Goal: Navigation & Orientation: Go to known website

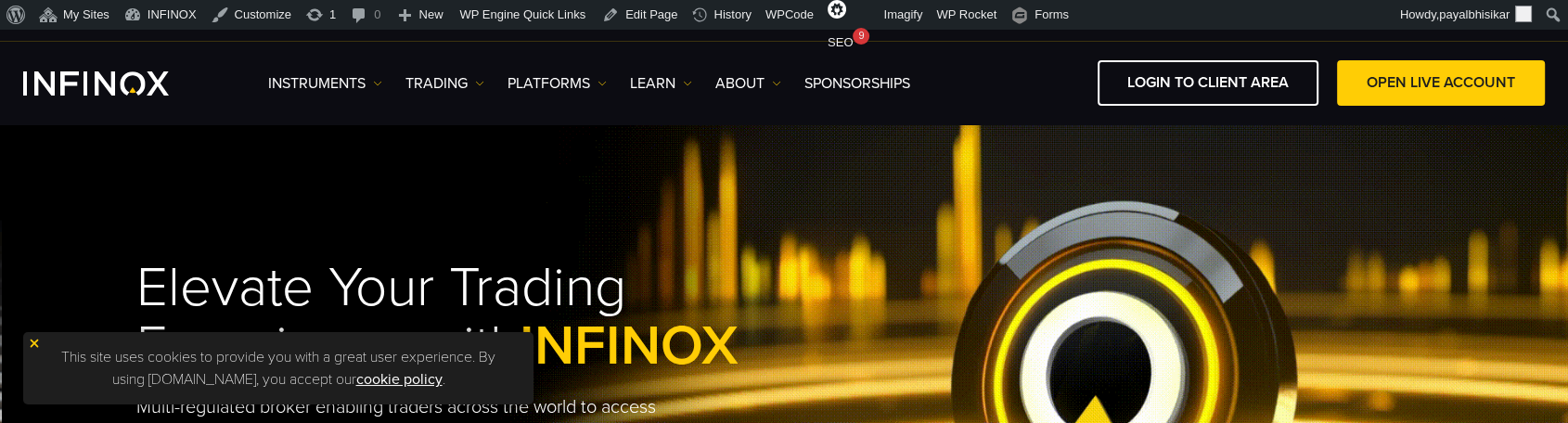
drag, startPoint x: 1180, startPoint y: 20, endPoint x: 1030, endPoint y: 239, distance: 265.4
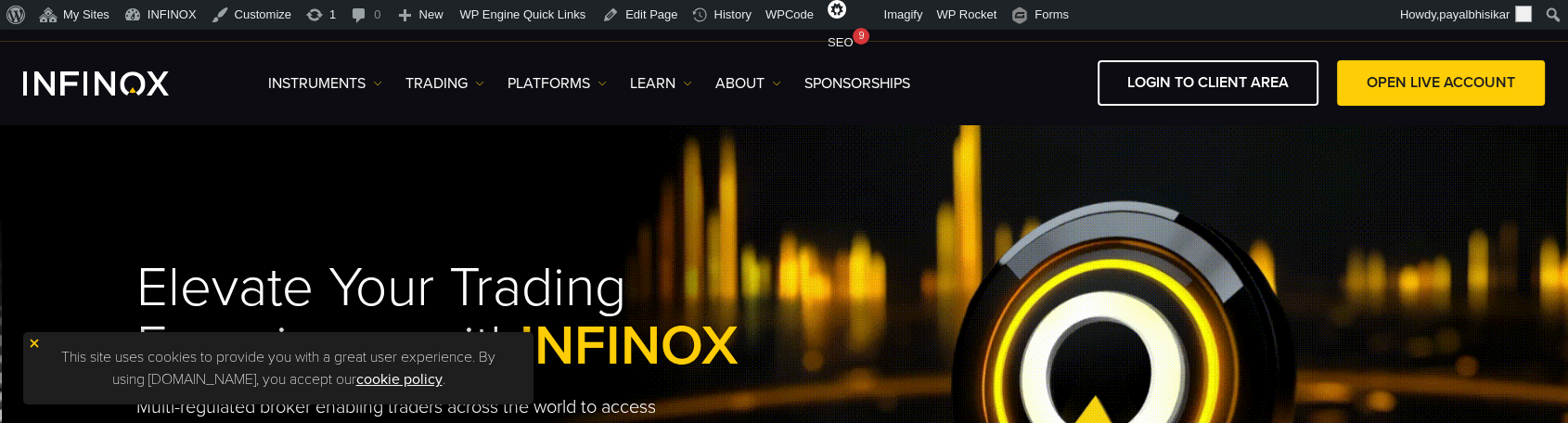
click at [1030, 239] on div "Elevate Your Trading Experience with INFINOX Multi-regulated broker enabling tr…" at bounding box center [786, 388] width 1337 height 313
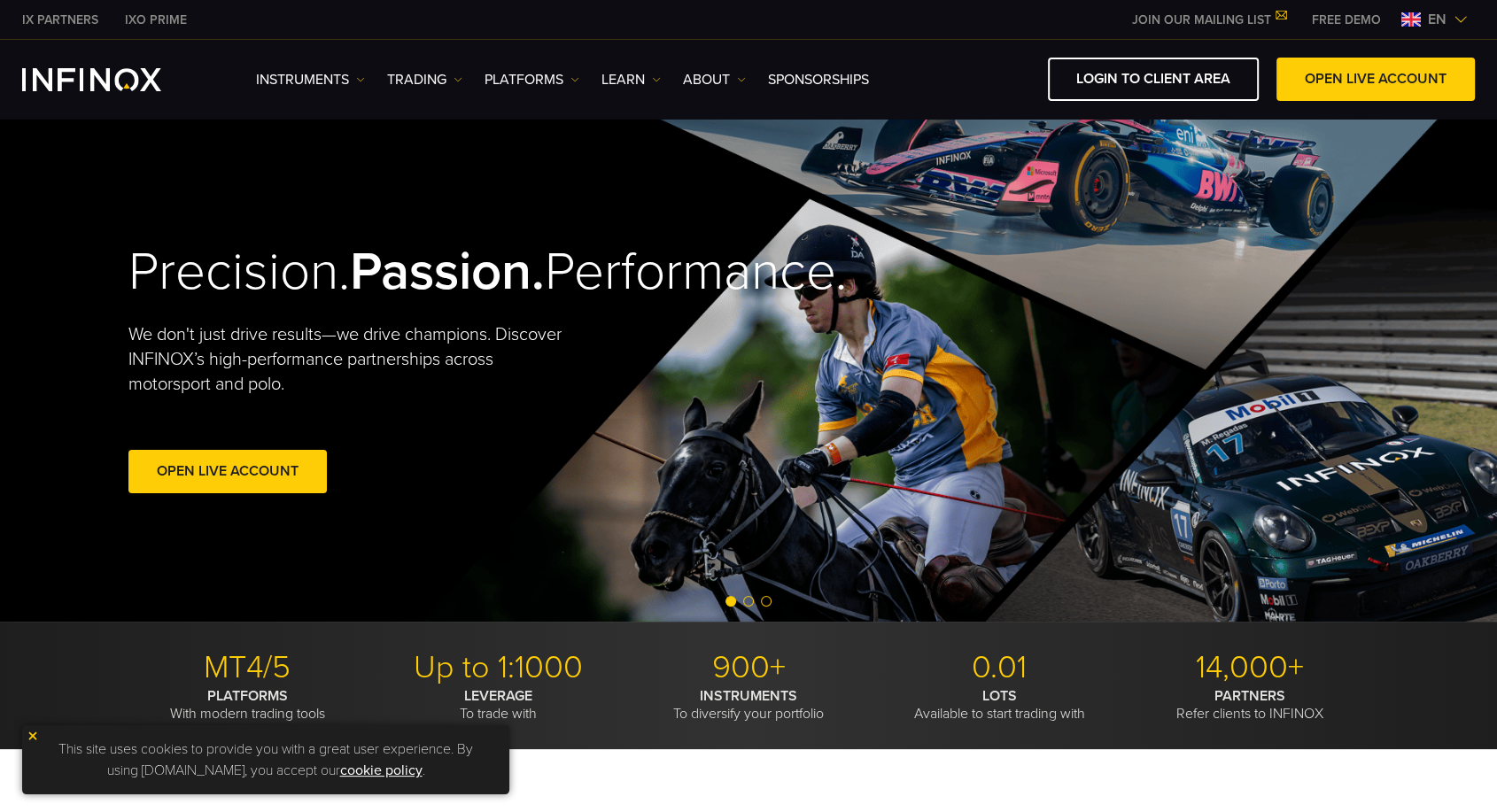
click at [1450, 16] on span "en" at bounding box center [1437, 19] width 33 height 22
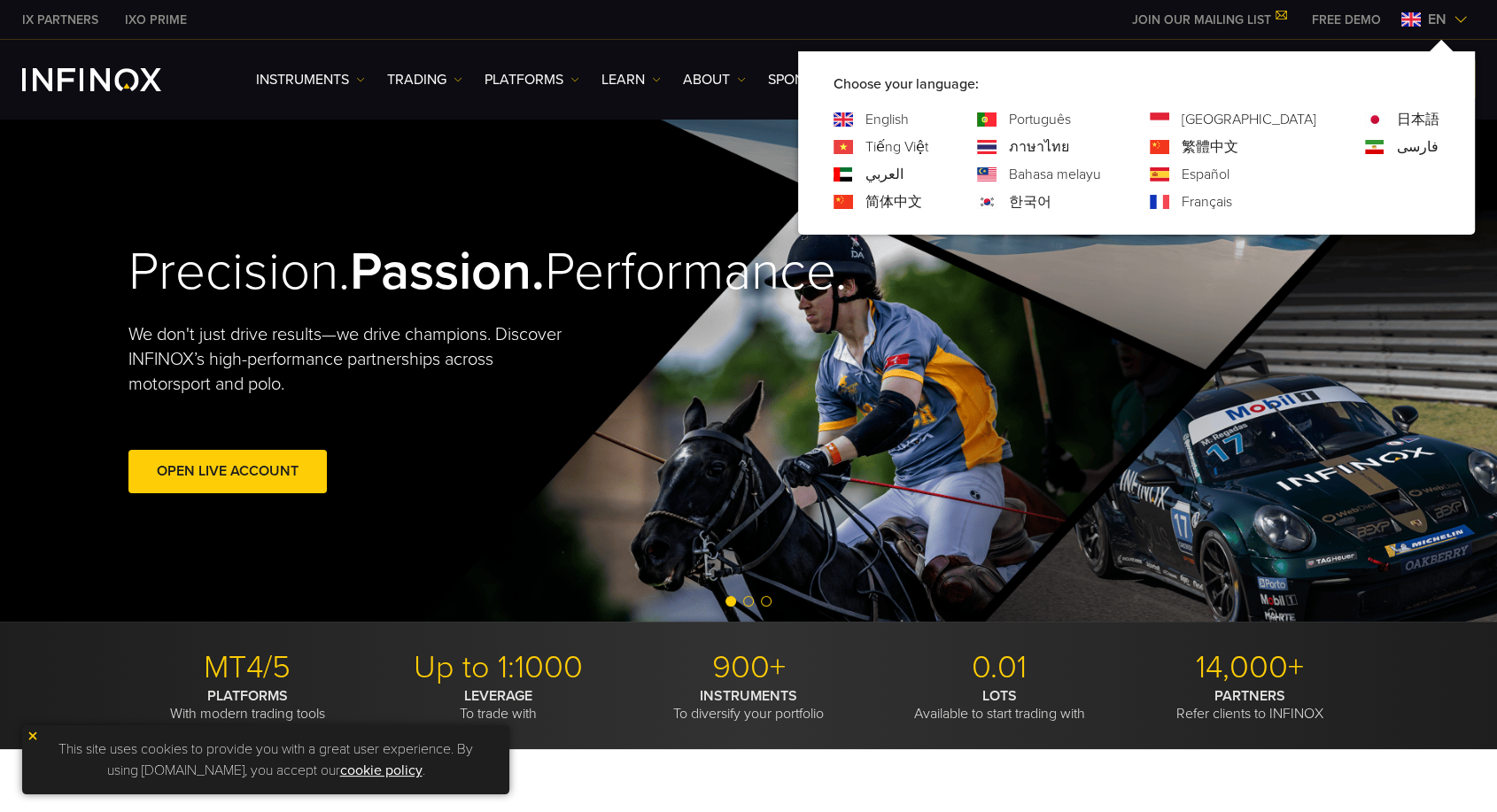
click at [928, 143] on link "Tiếng Việt" at bounding box center [896, 147] width 63 height 22
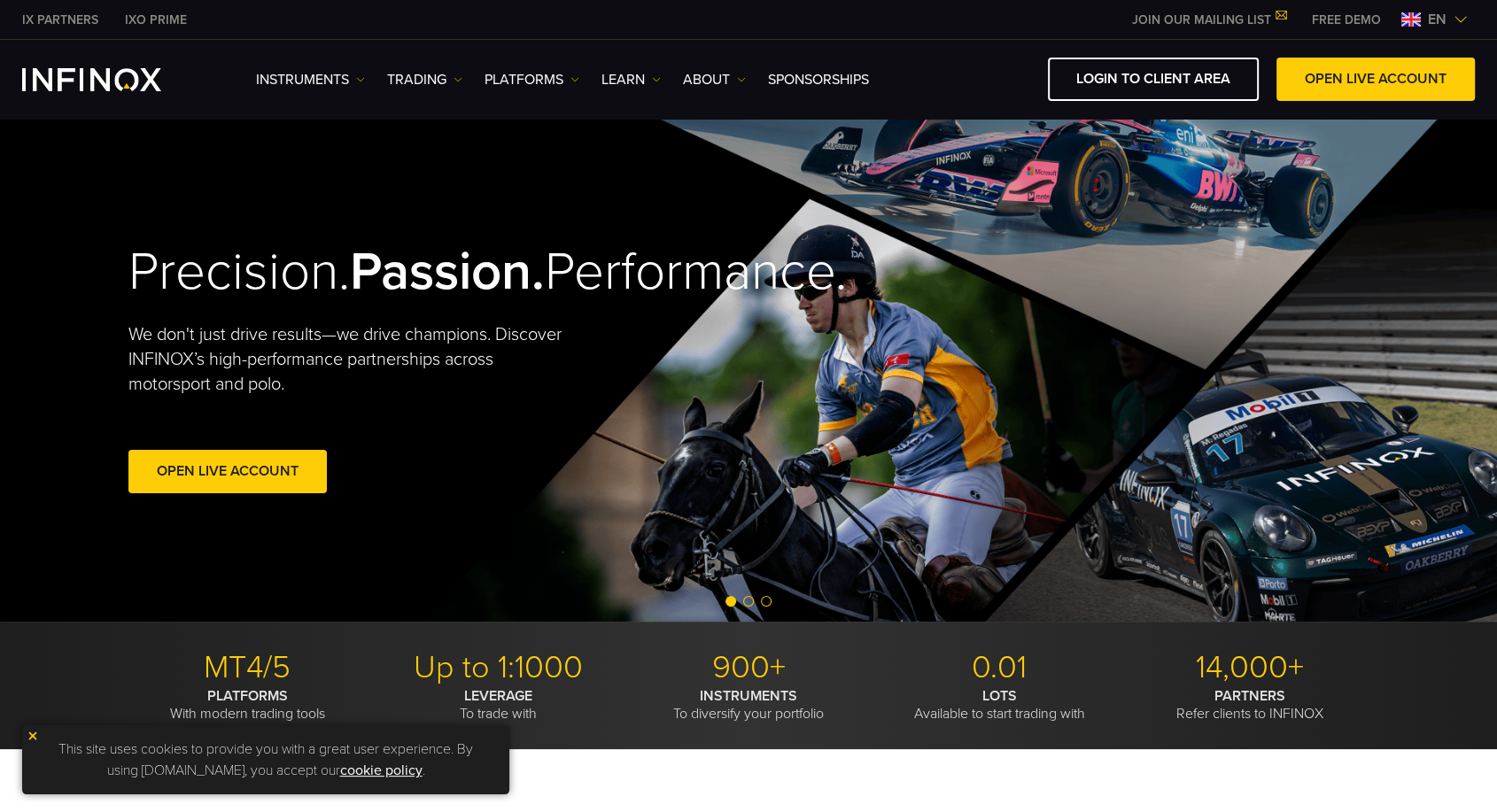
click at [1450, 9] on span "en" at bounding box center [1437, 19] width 33 height 22
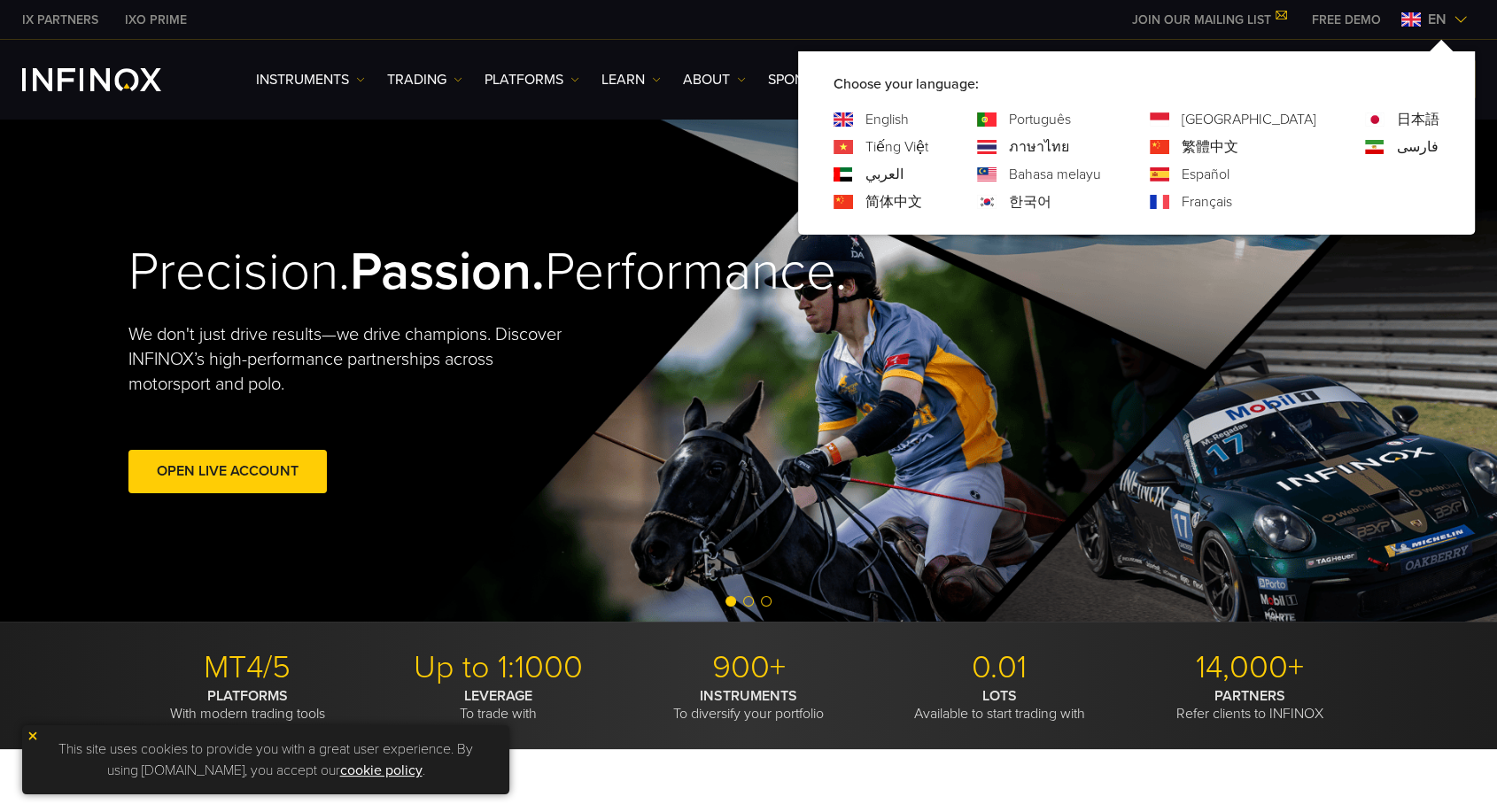
click at [904, 170] on link "العربي" at bounding box center [884, 174] width 38 height 22
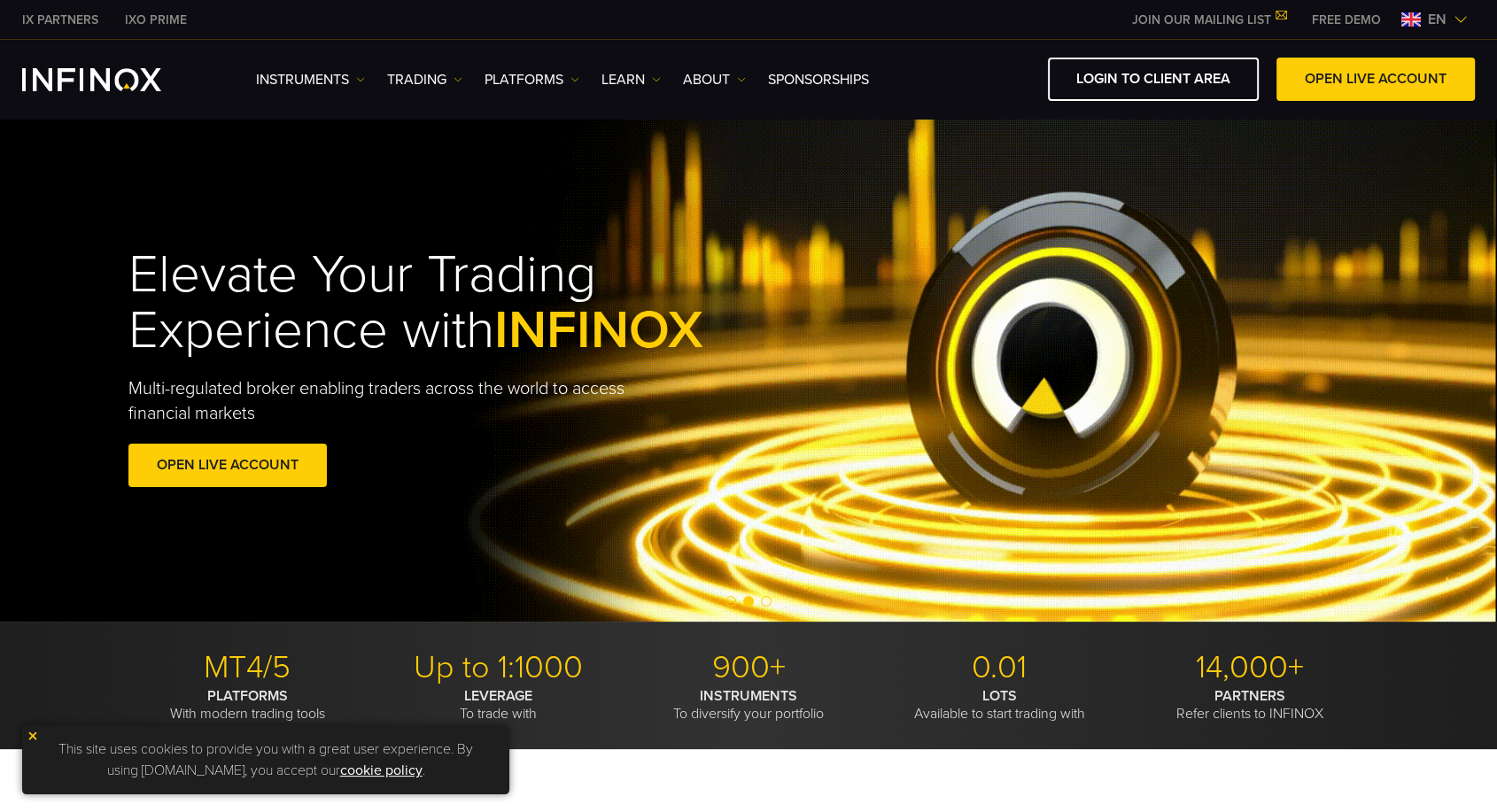
click at [1457, 16] on img at bounding box center [1461, 19] width 14 height 14
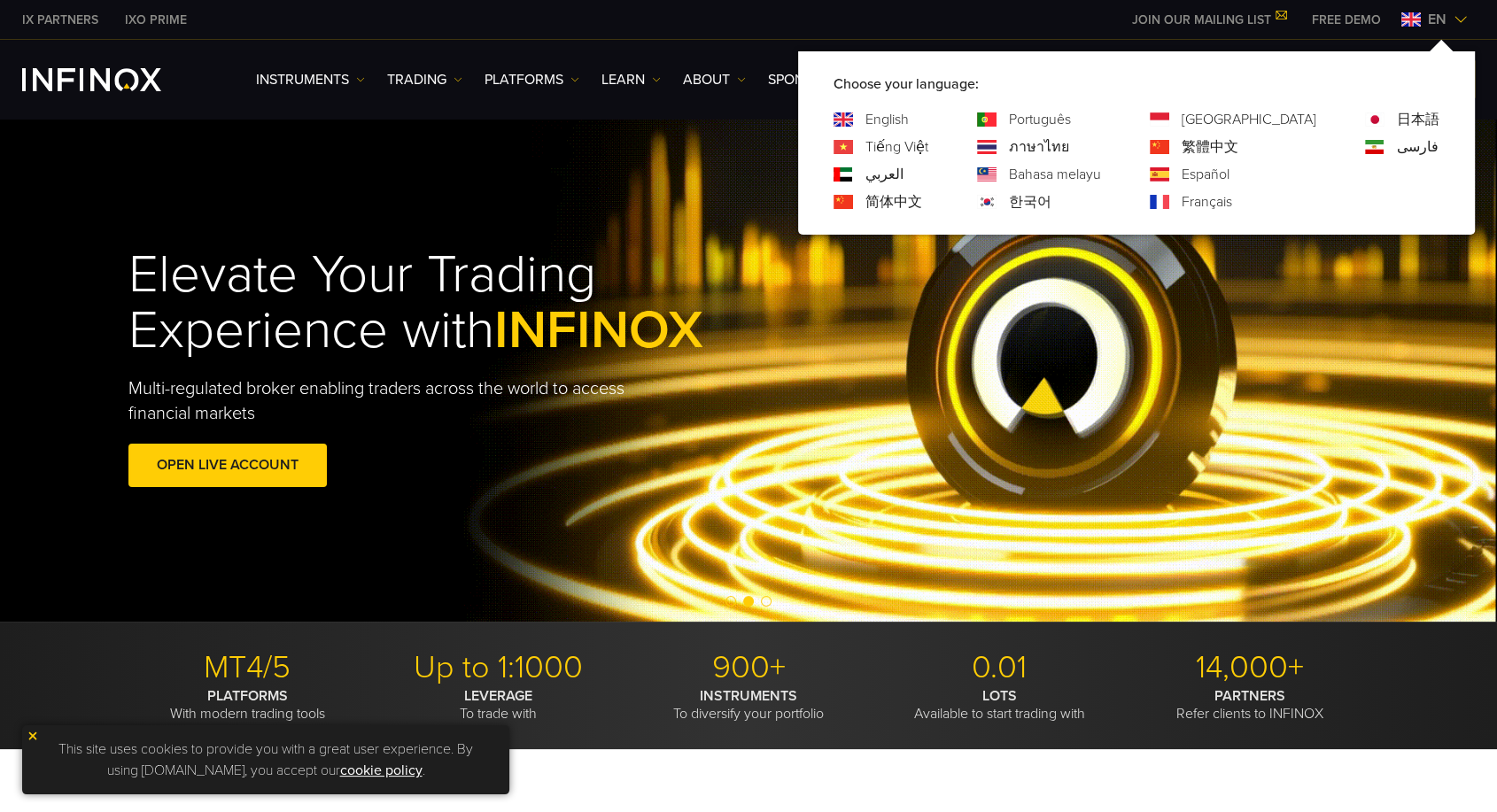
click at [923, 202] on link "简体中文" at bounding box center [894, 202] width 57 height 22
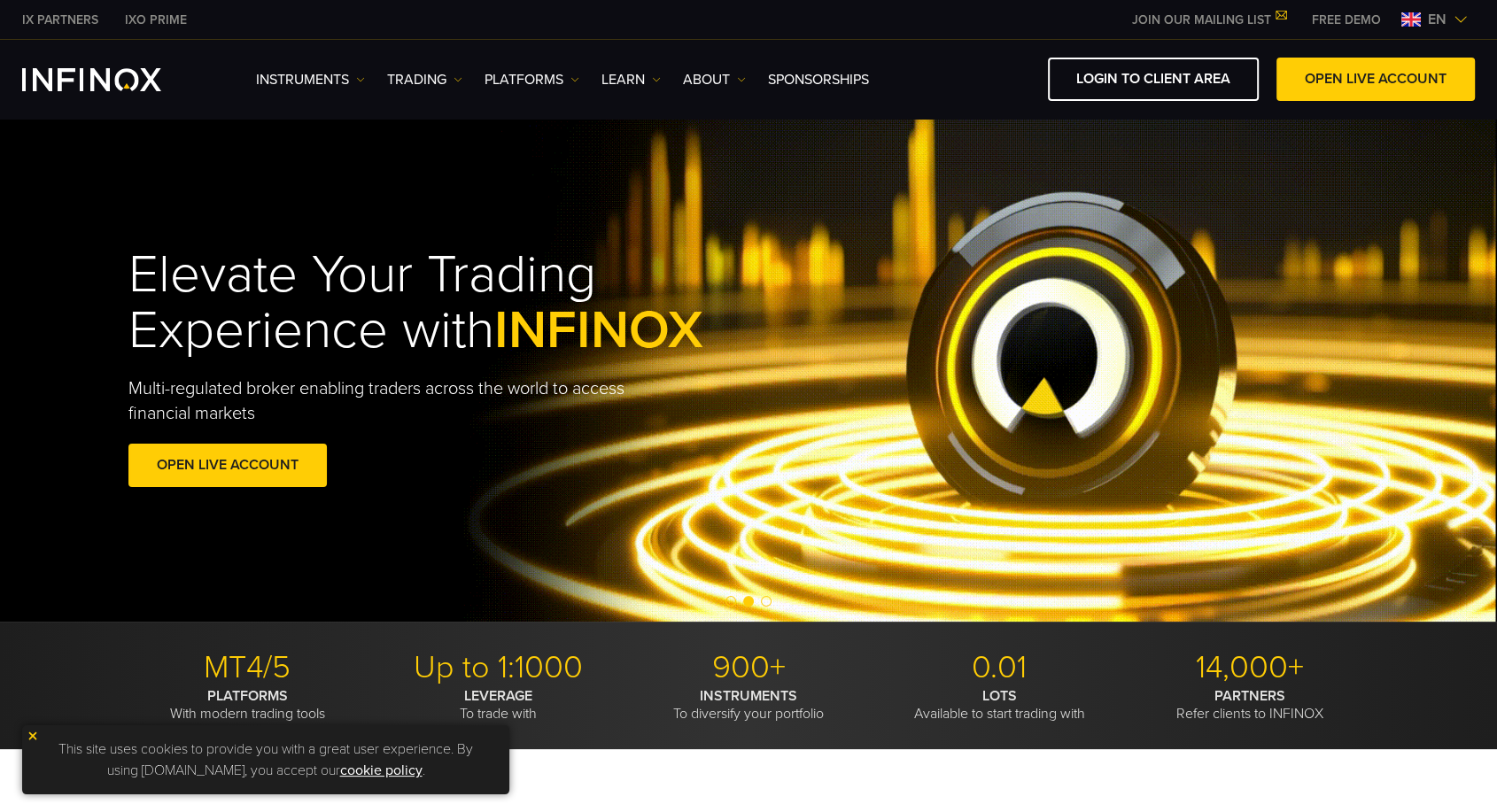
click at [1460, 13] on img at bounding box center [1461, 19] width 14 height 14
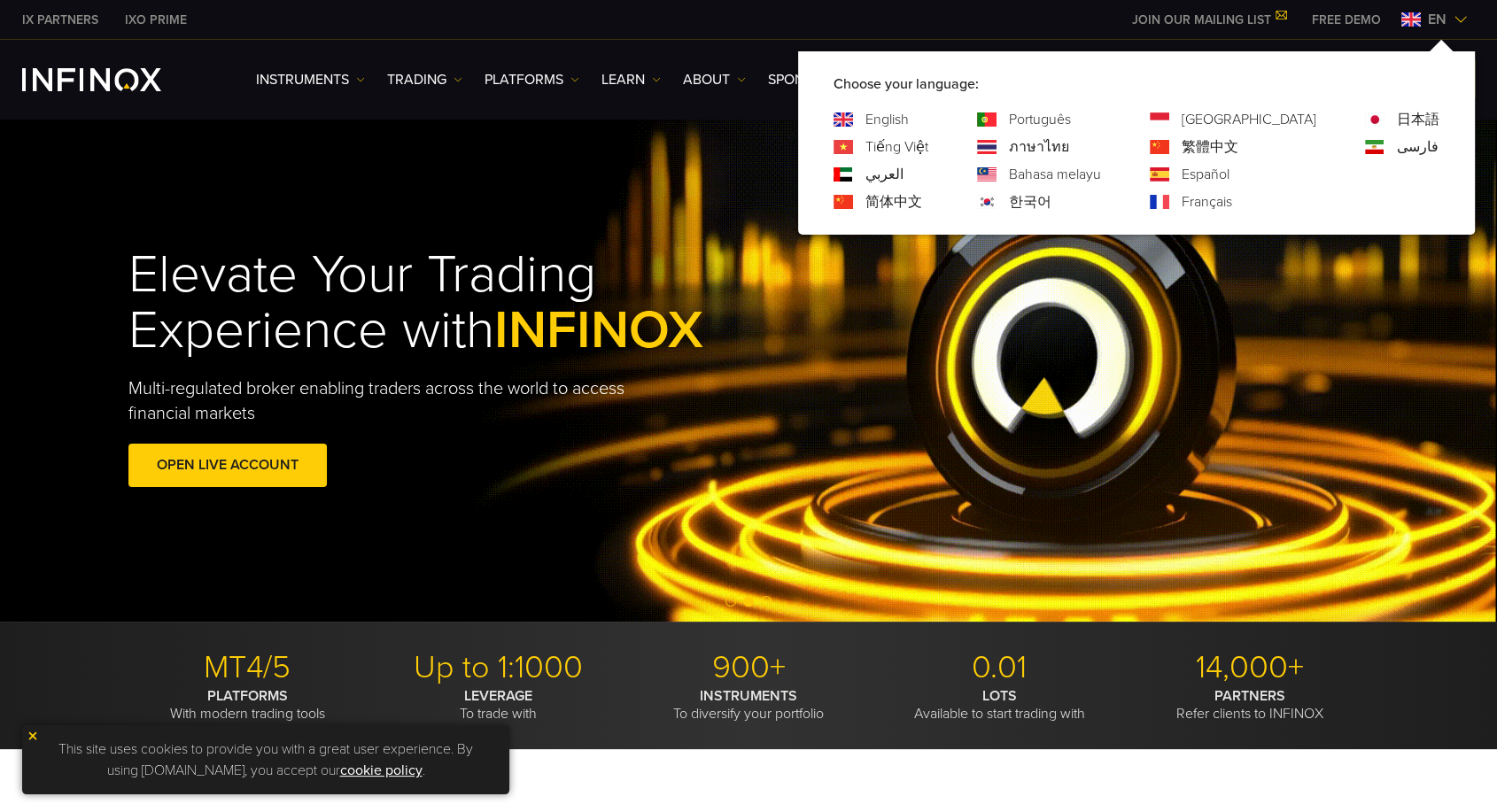
click at [1071, 119] on link "Português" at bounding box center [1040, 119] width 62 height 22
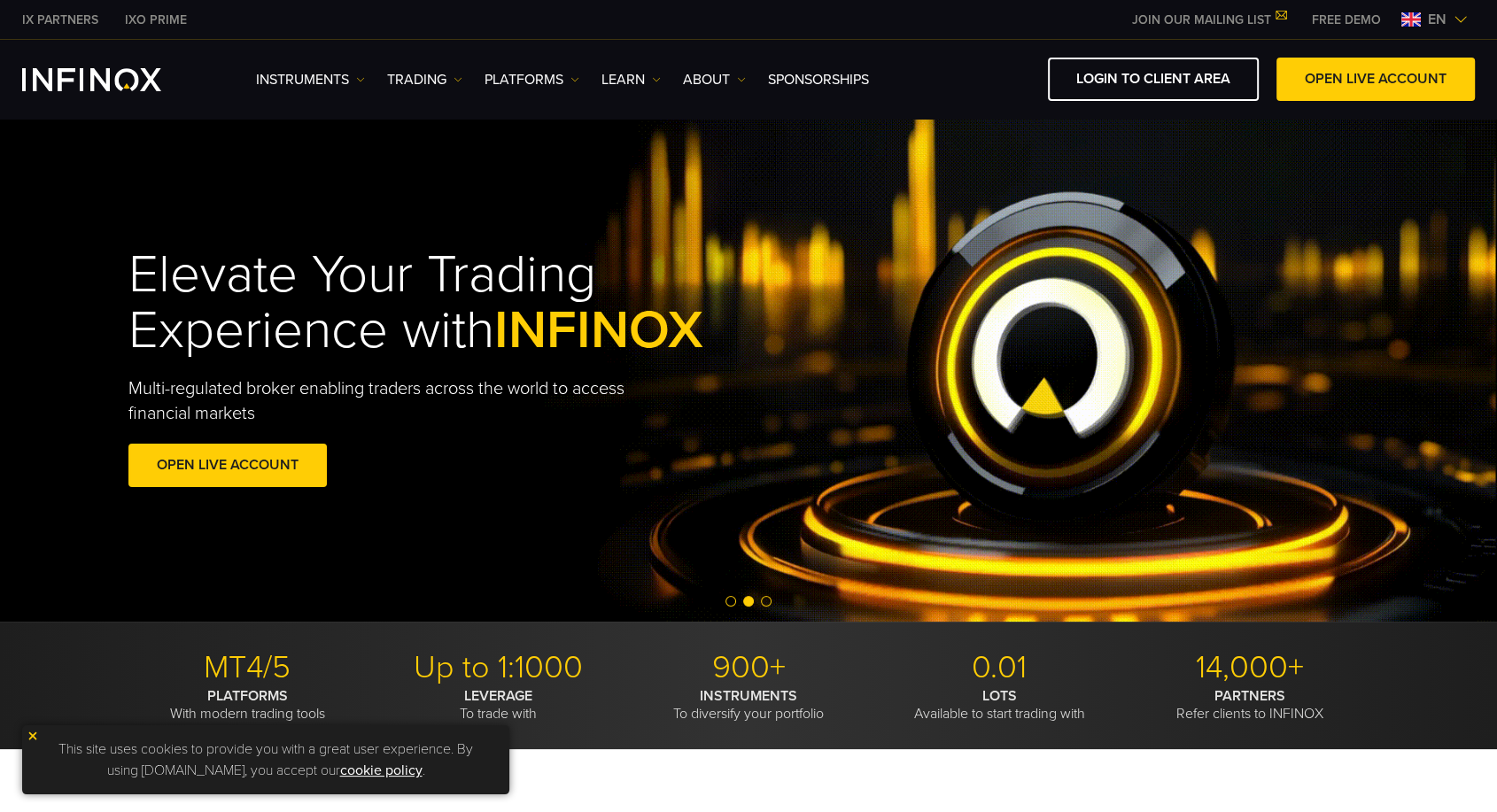
click at [1454, 15] on img at bounding box center [1461, 19] width 14 height 14
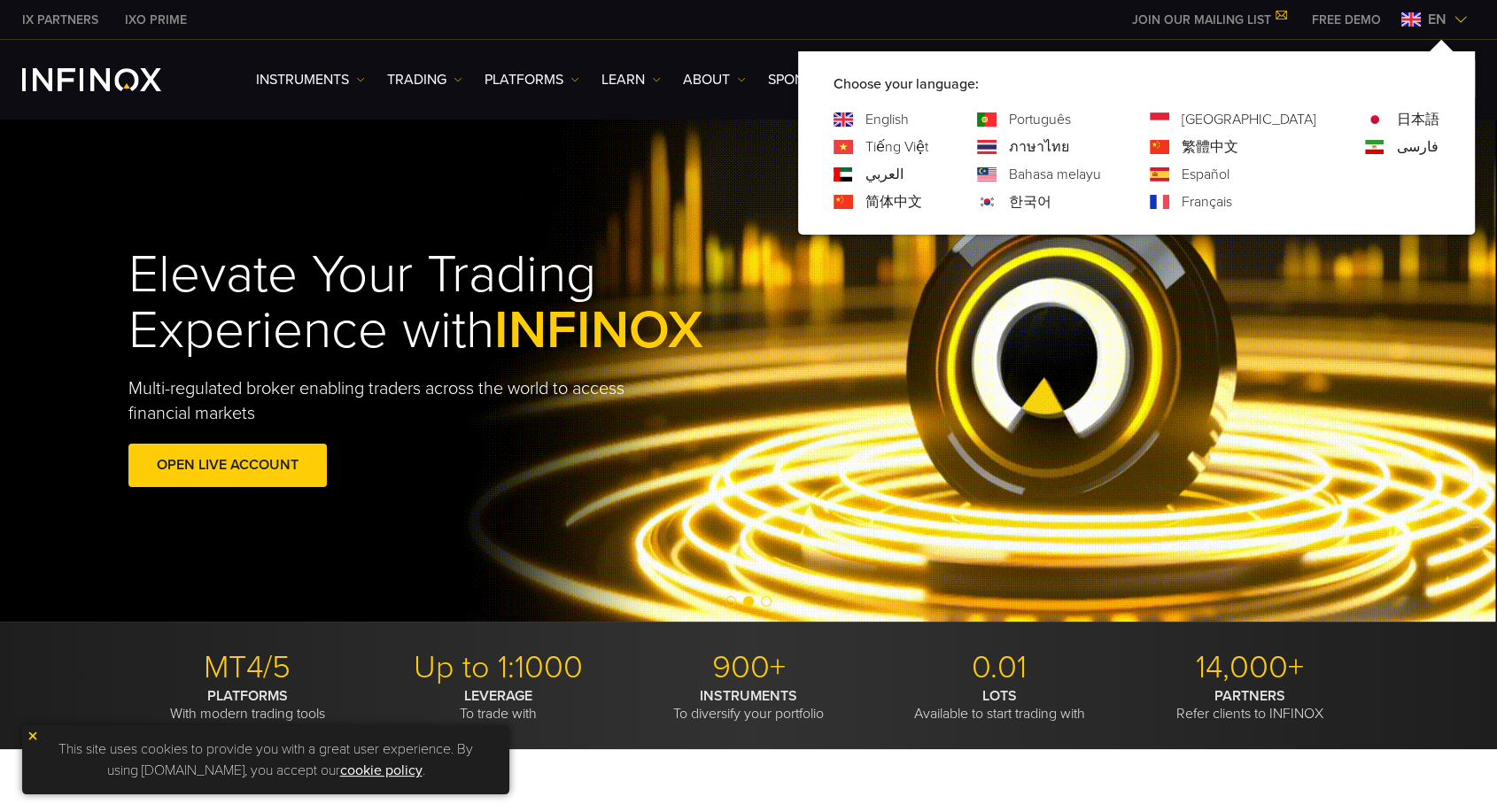
click at [1069, 144] on link "ภาษาไทย" at bounding box center [1039, 147] width 60 height 22
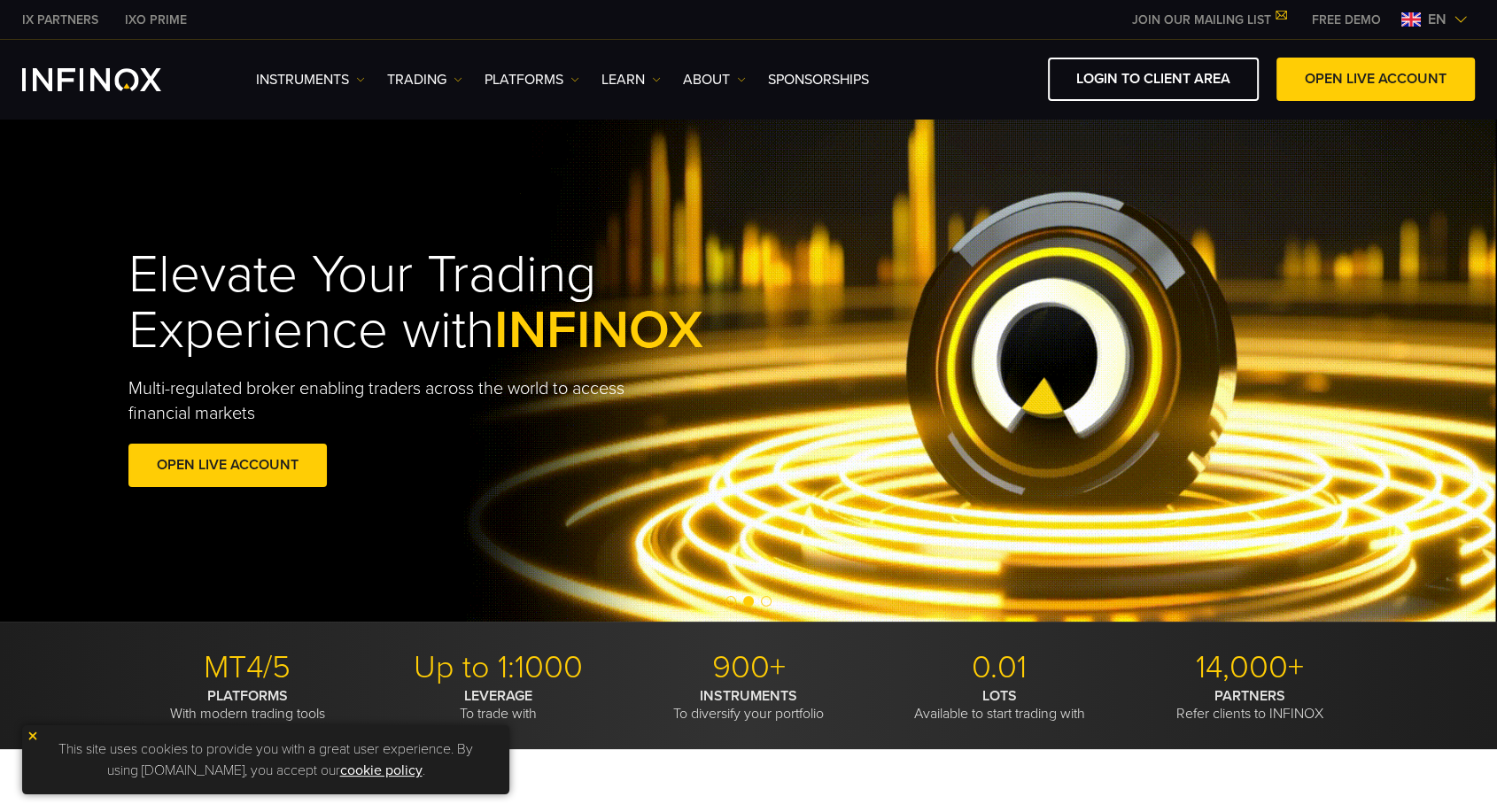
click at [1449, 20] on span "en" at bounding box center [1437, 19] width 33 height 22
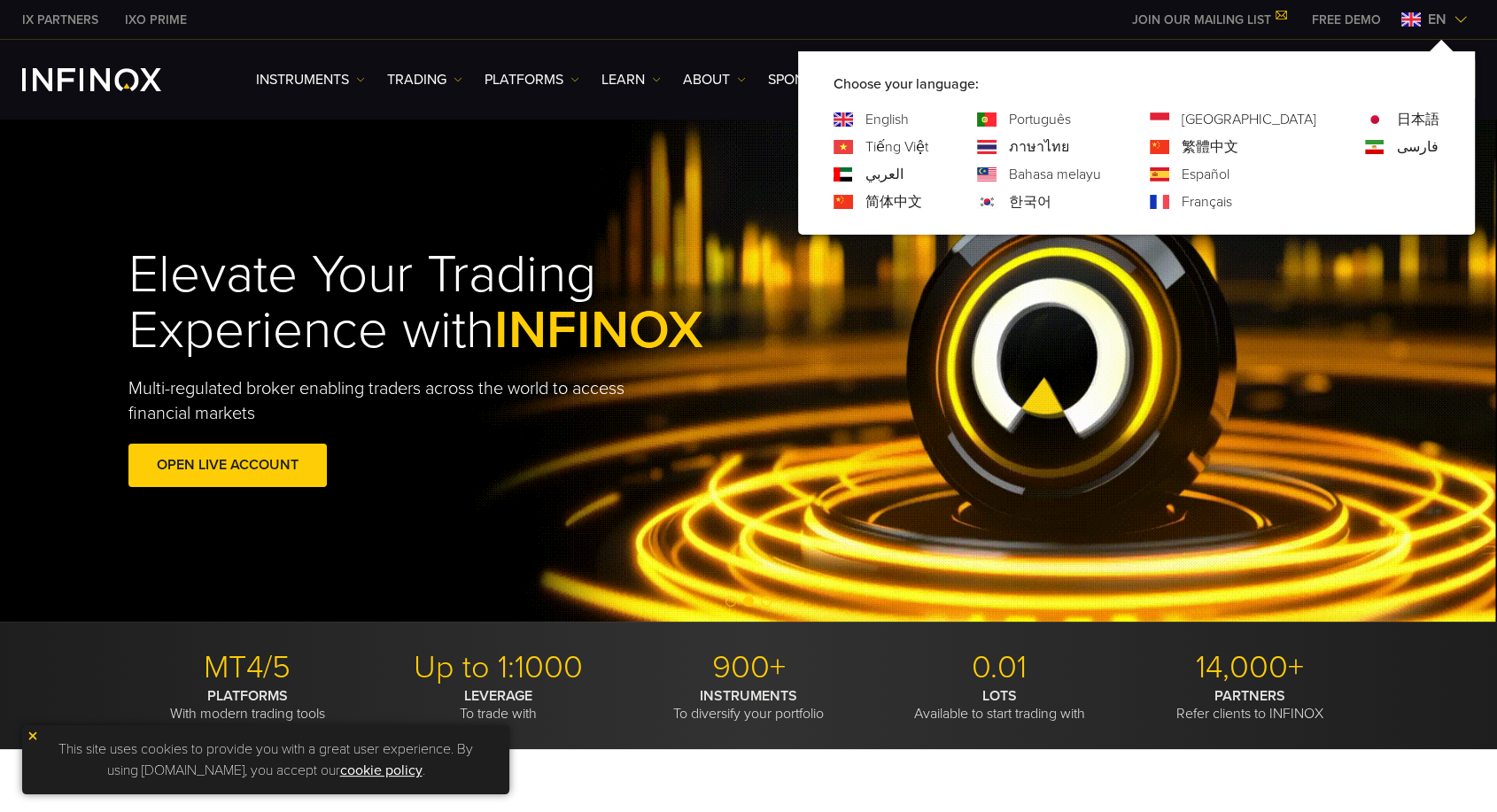
click at [1101, 172] on link "Bahasa melayu" at bounding box center [1055, 174] width 92 height 22
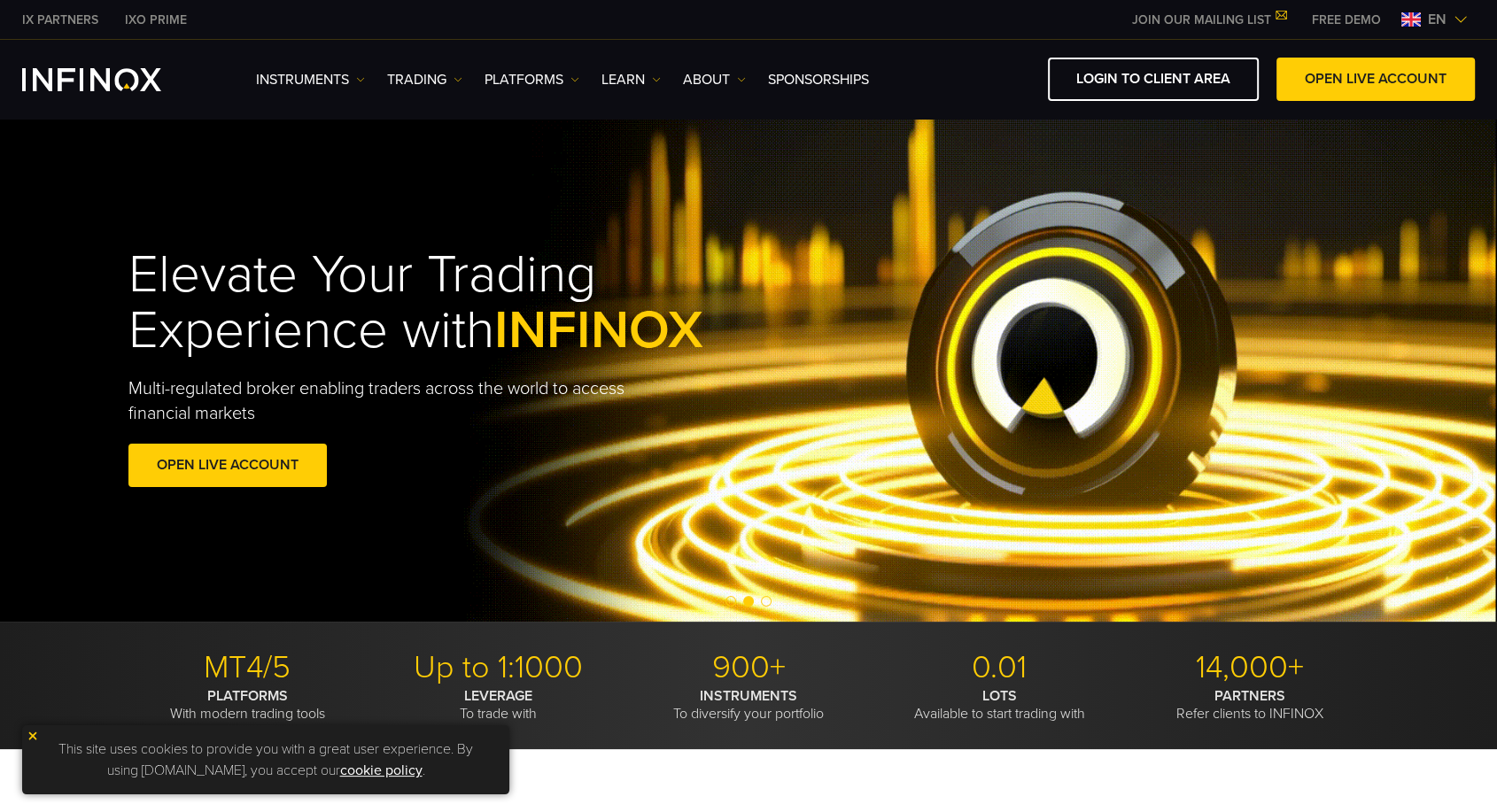
click at [1457, 16] on img at bounding box center [1461, 19] width 14 height 14
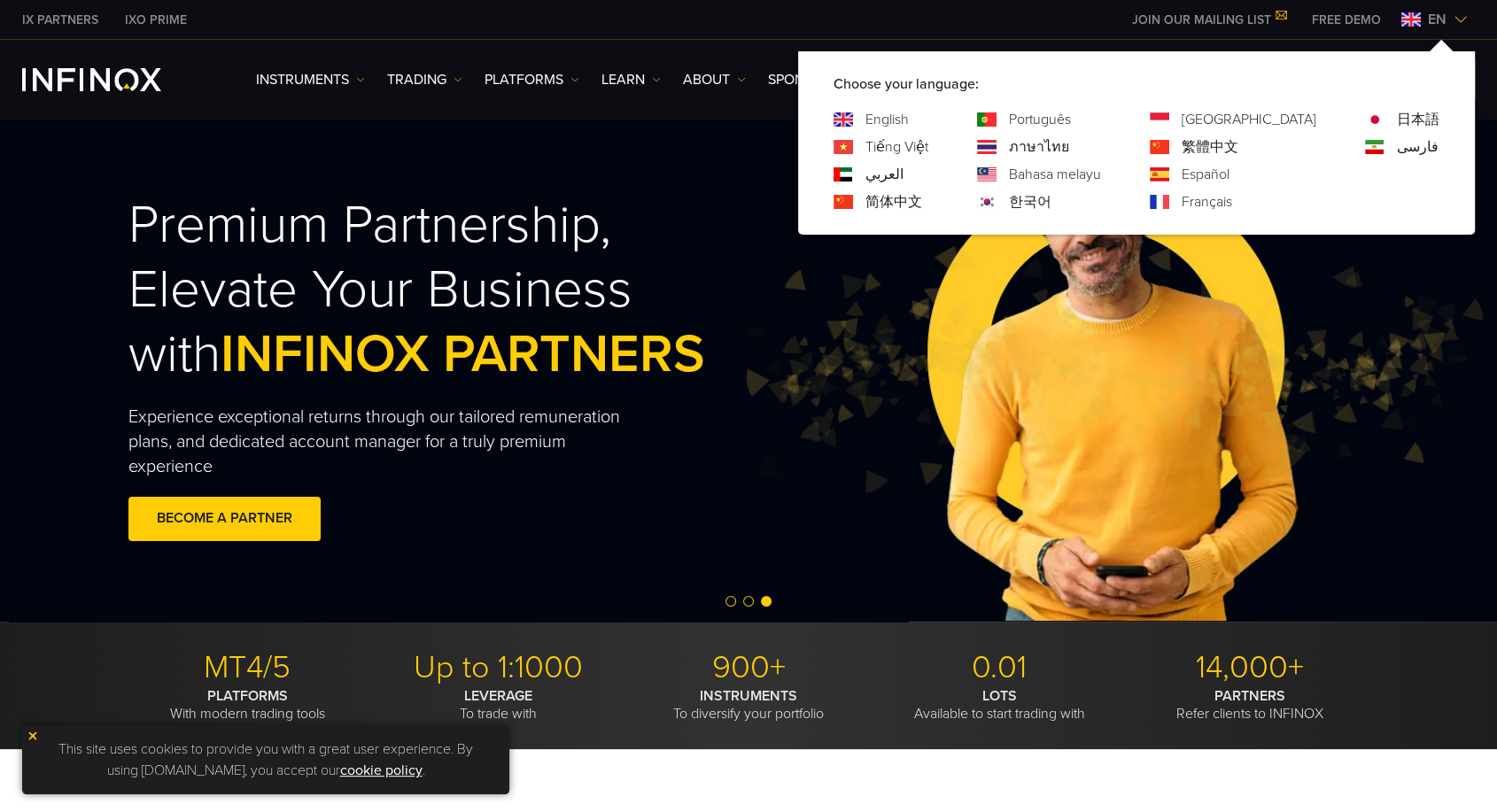
click at [1052, 198] on link "한국어" at bounding box center [1030, 202] width 42 height 22
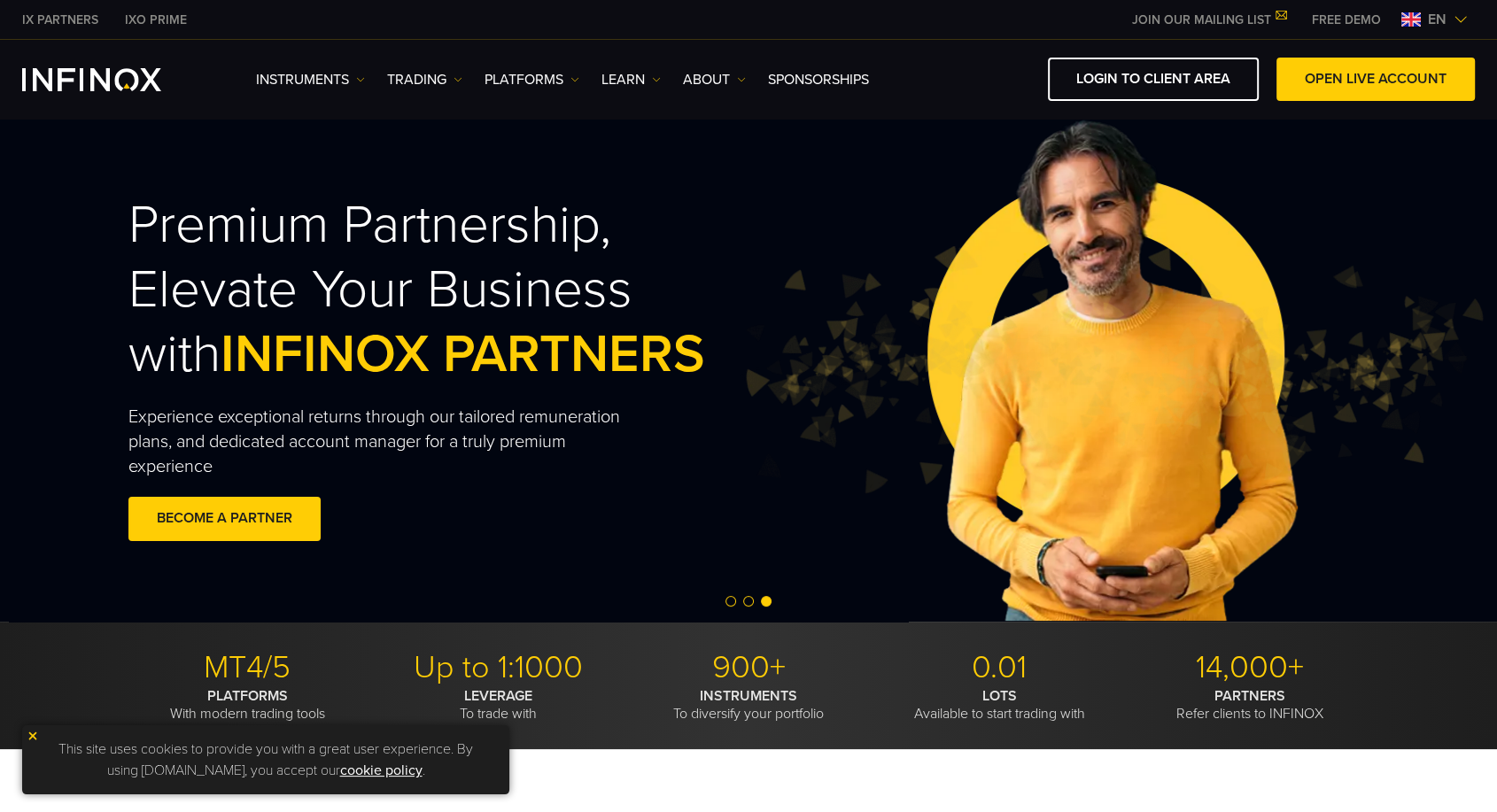
click at [1443, 15] on span "en" at bounding box center [1437, 19] width 33 height 22
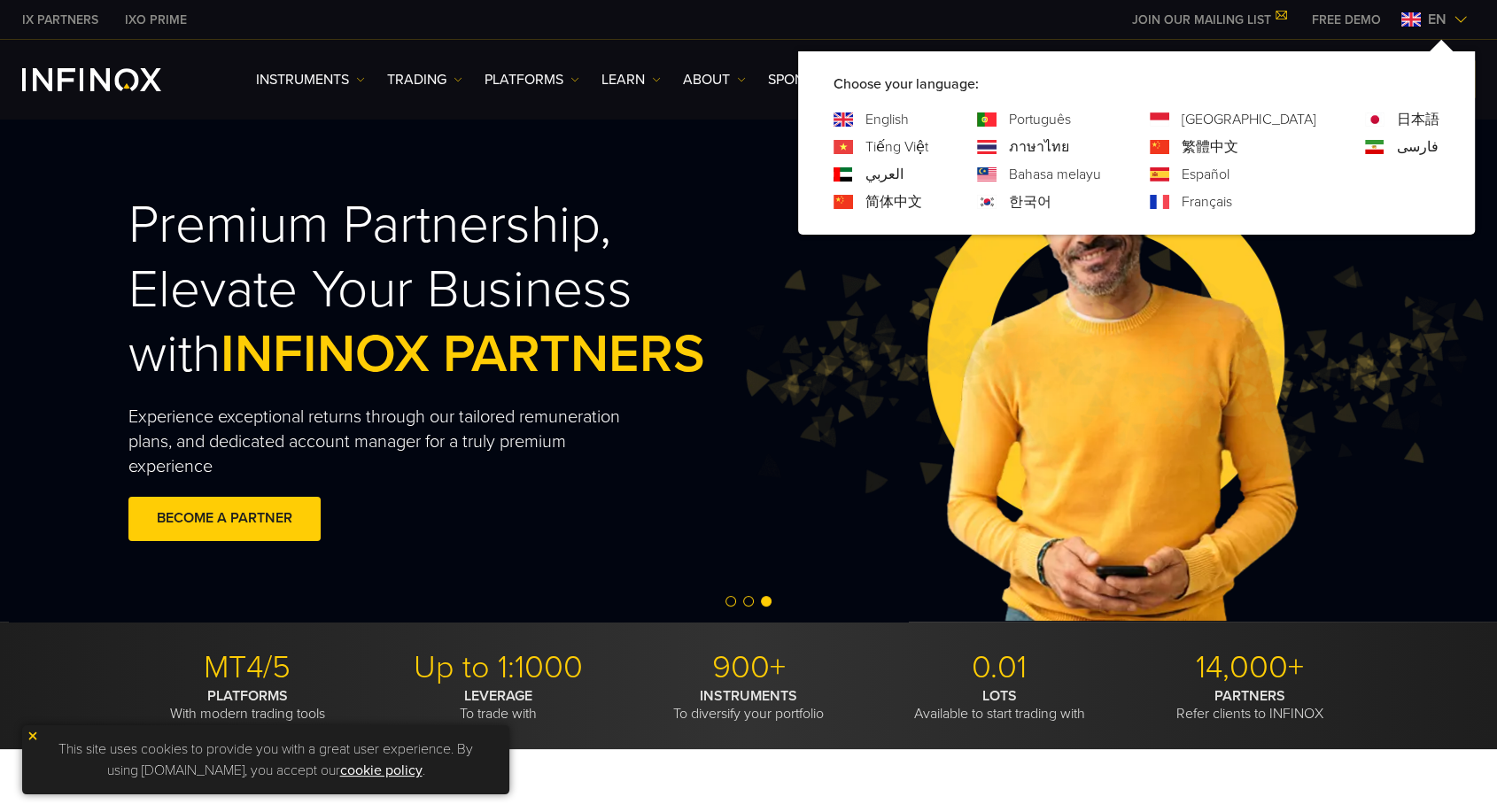
click at [1276, 116] on link "[GEOGRAPHIC_DATA]" at bounding box center [1249, 119] width 135 height 22
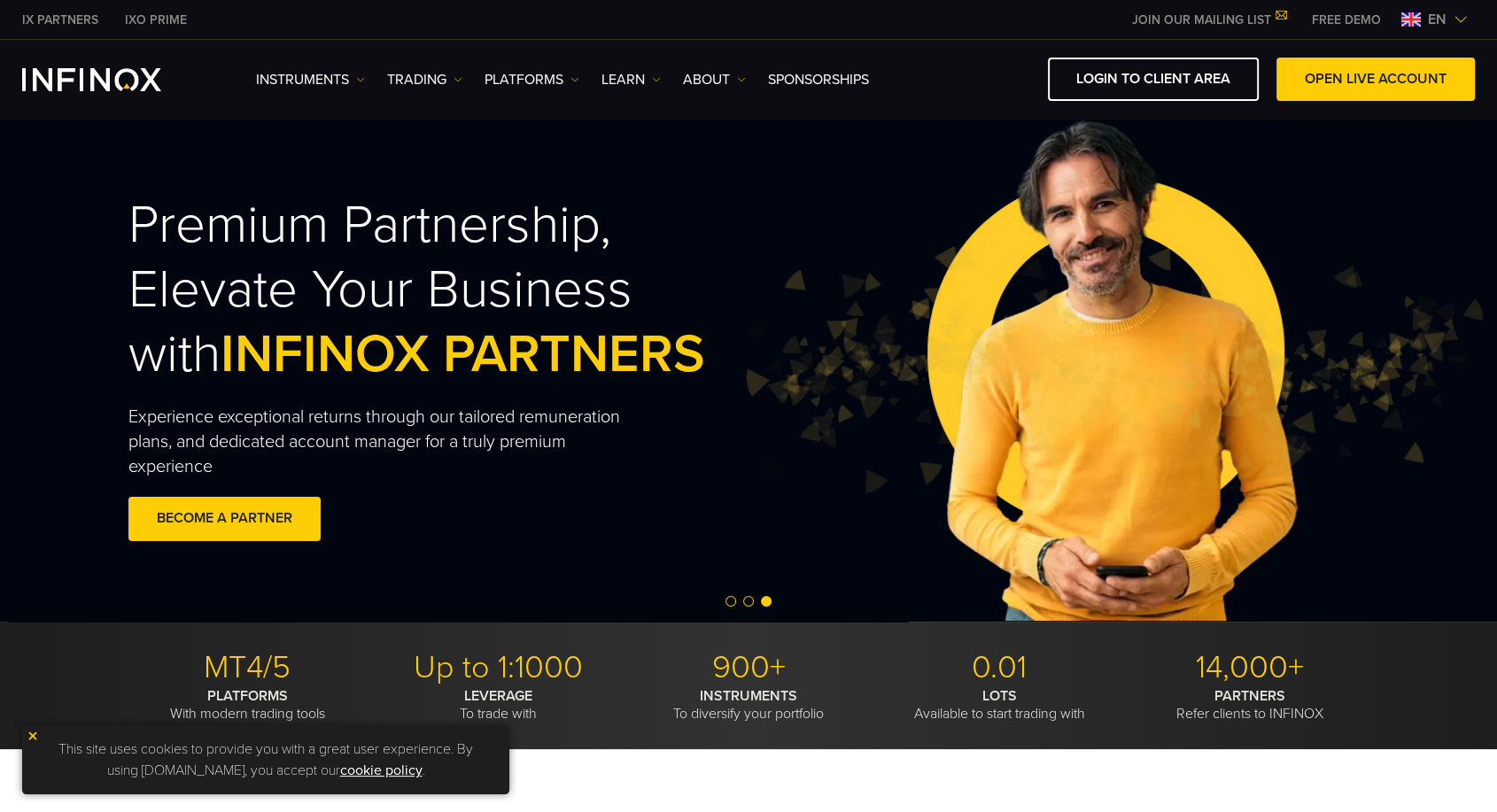
click at [1450, 12] on span "en" at bounding box center [1437, 19] width 33 height 22
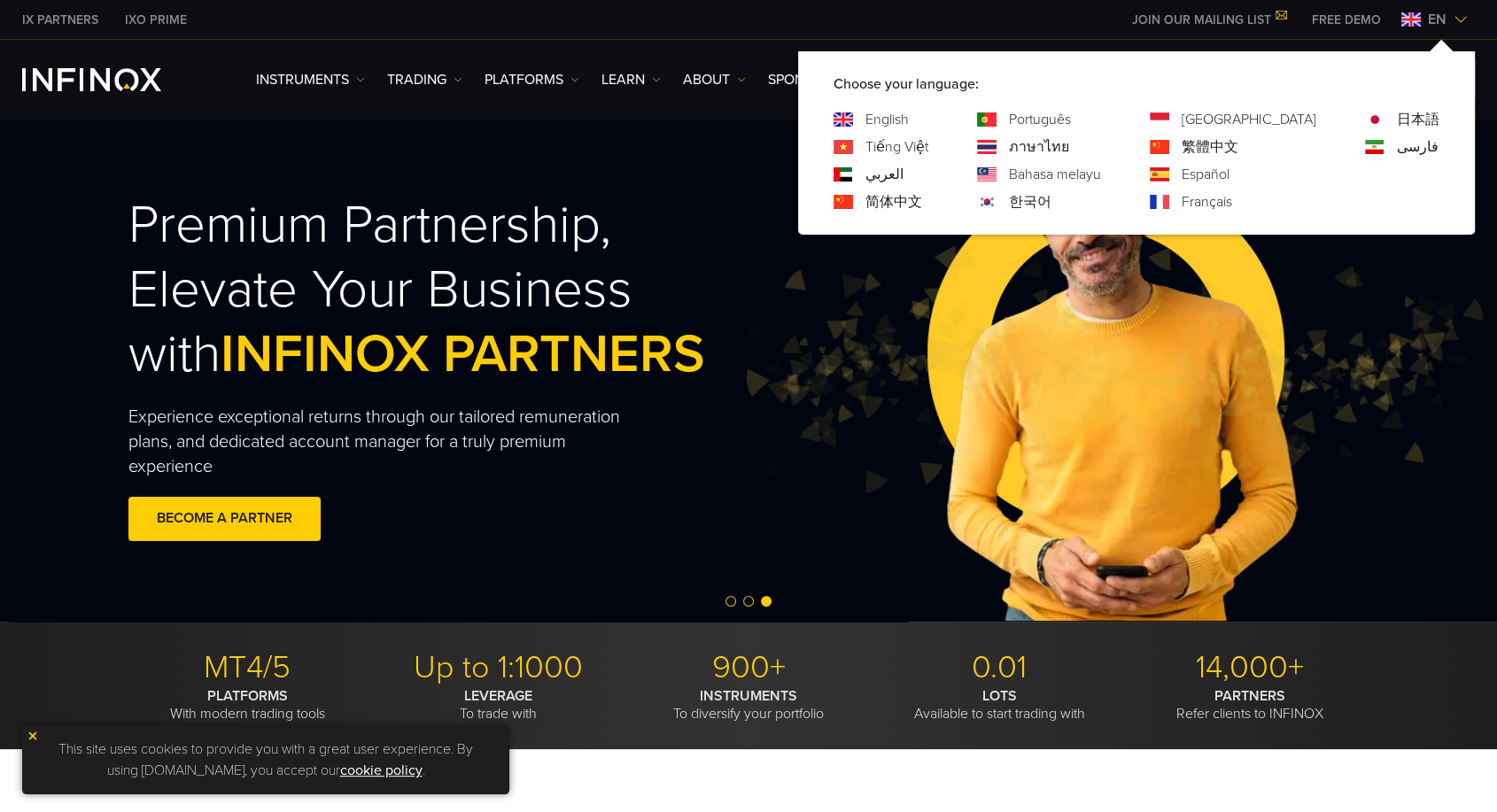
click at [1239, 140] on link "繁體中文" at bounding box center [1210, 147] width 57 height 22
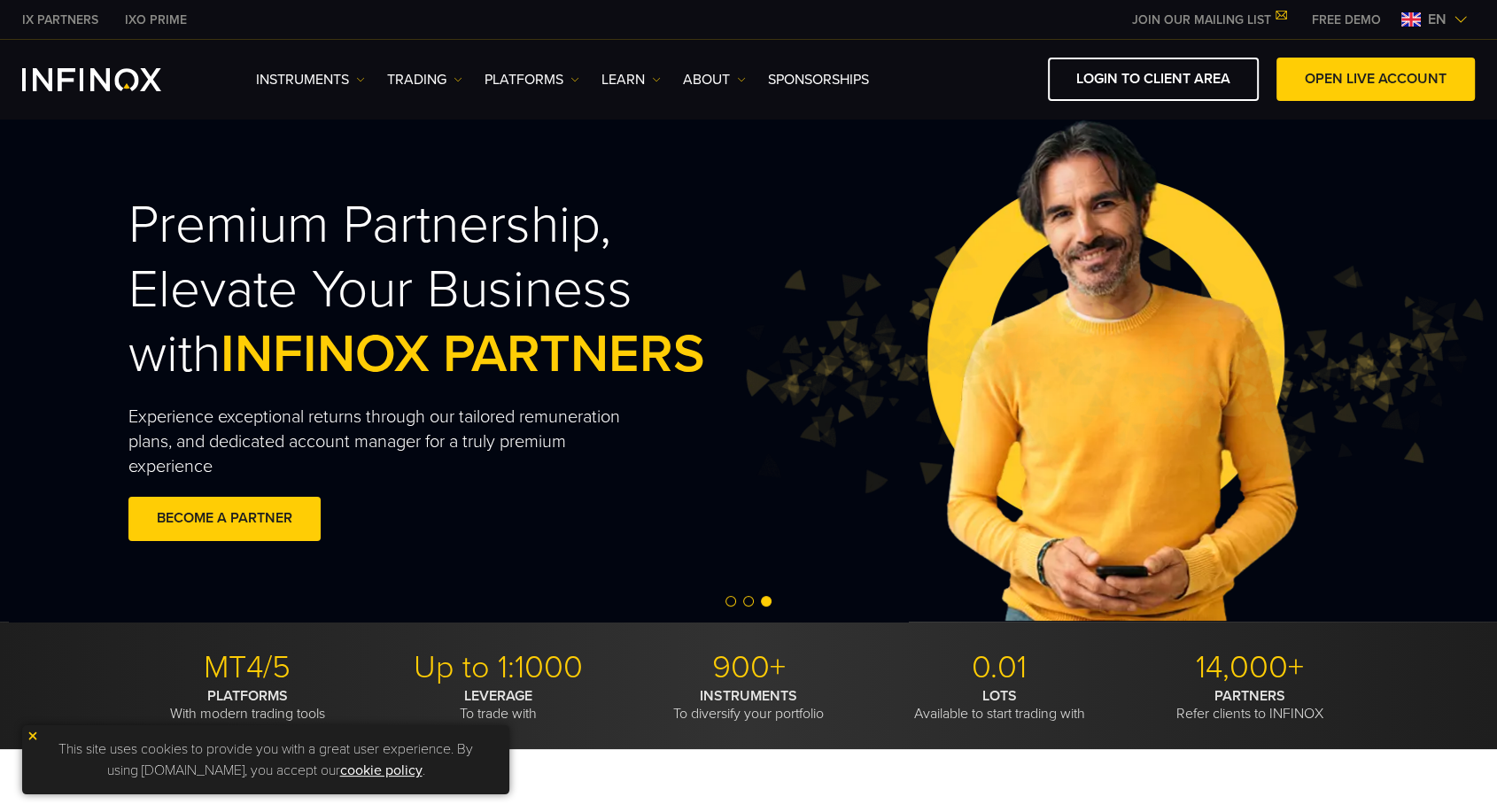
click at [1453, 20] on span "en" at bounding box center [1437, 19] width 33 height 22
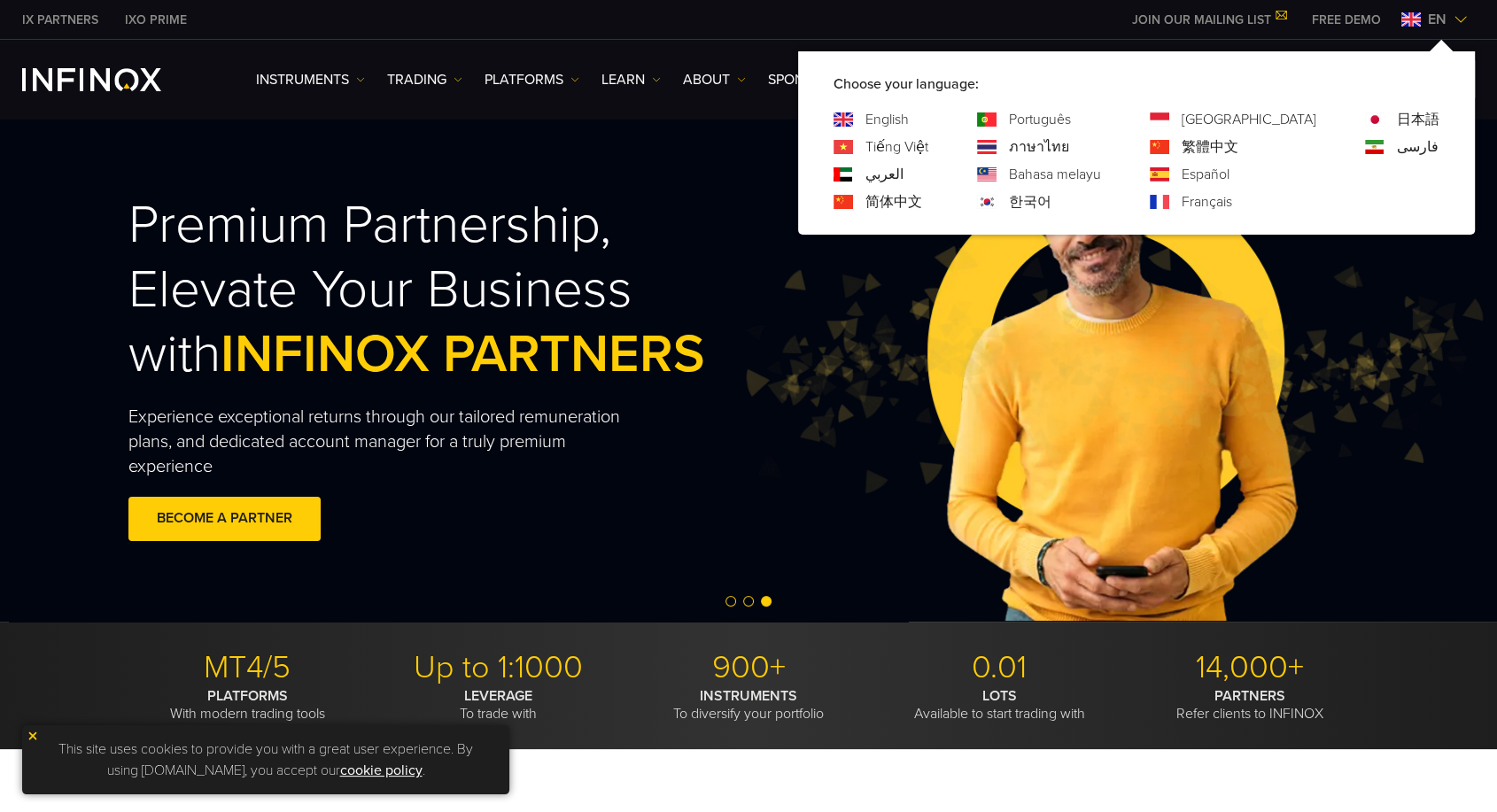
click at [1229, 174] on link "Español" at bounding box center [1205, 174] width 48 height 22
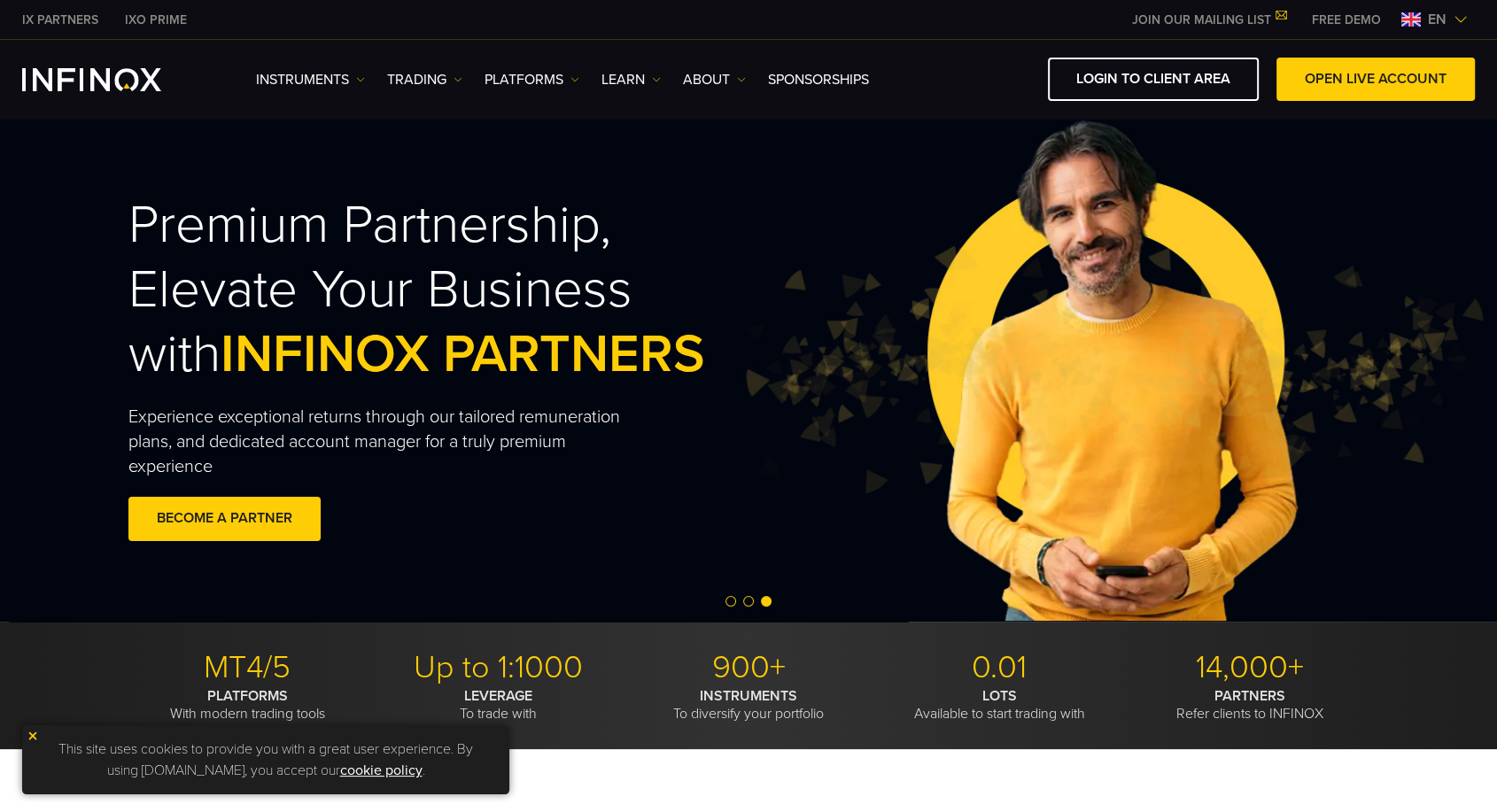
click at [1451, 19] on span "en" at bounding box center [1437, 19] width 33 height 22
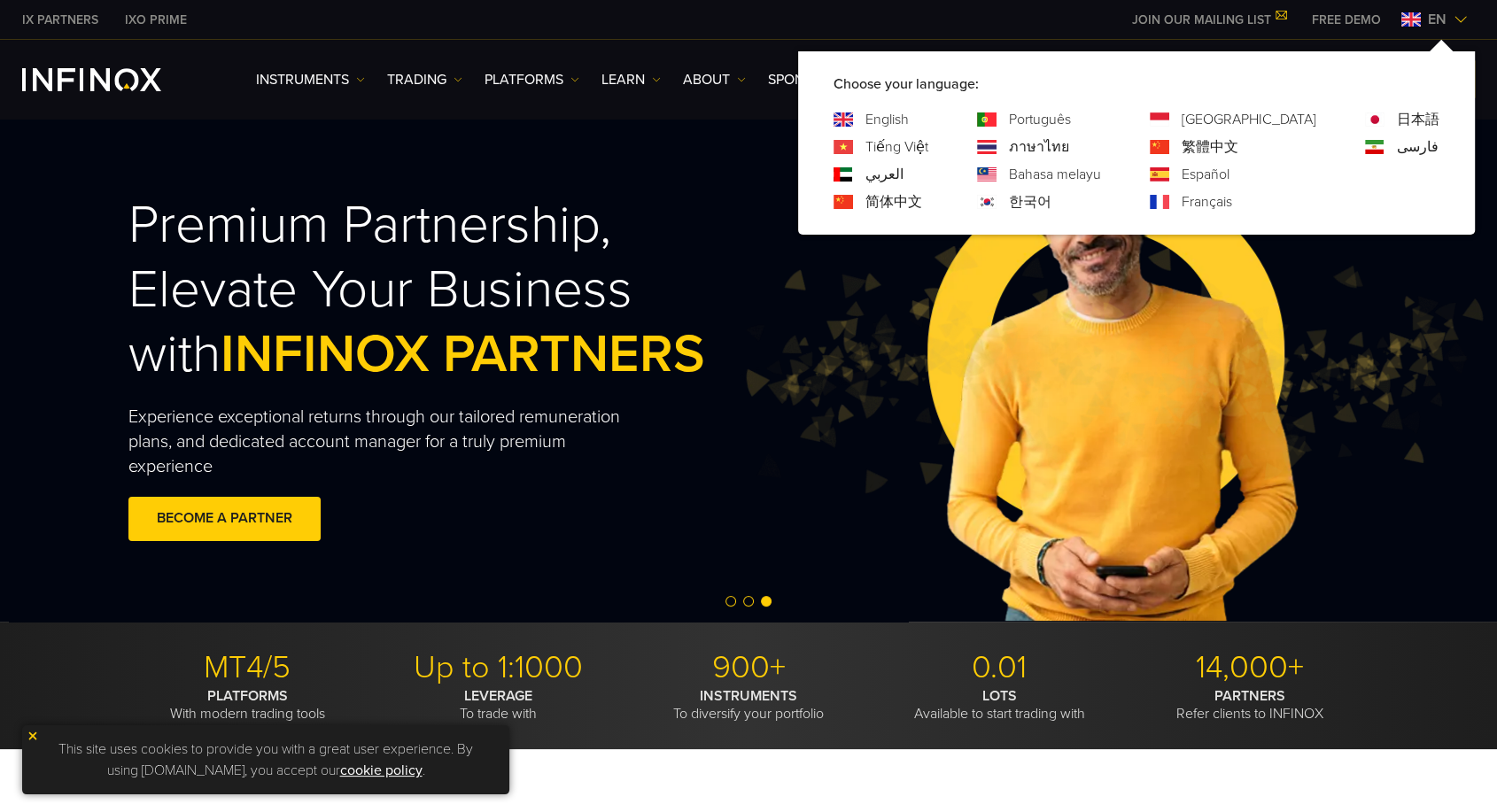
click at [1232, 202] on link "Français" at bounding box center [1207, 202] width 51 height 22
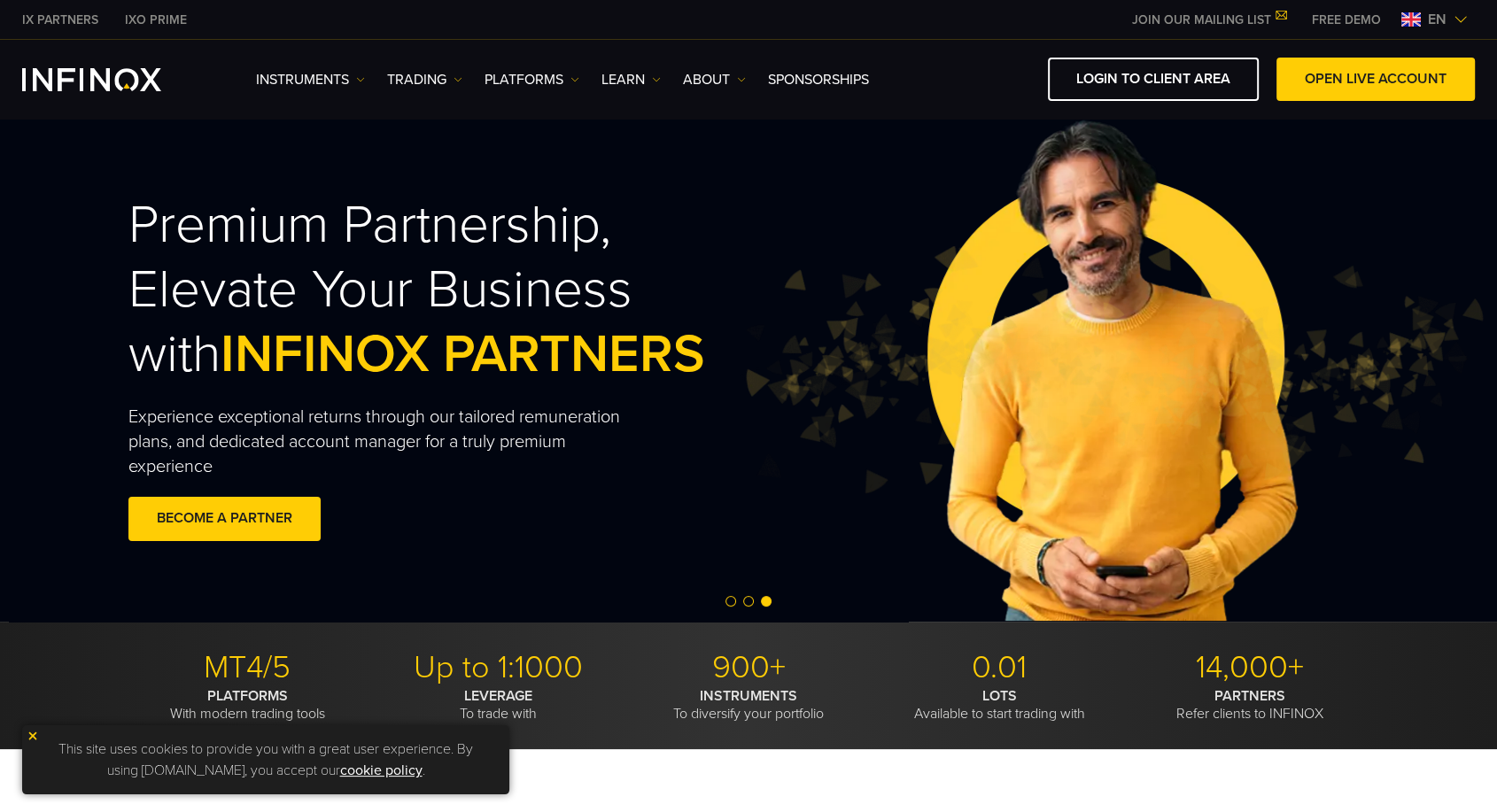
click at [1458, 13] on img at bounding box center [1461, 19] width 14 height 14
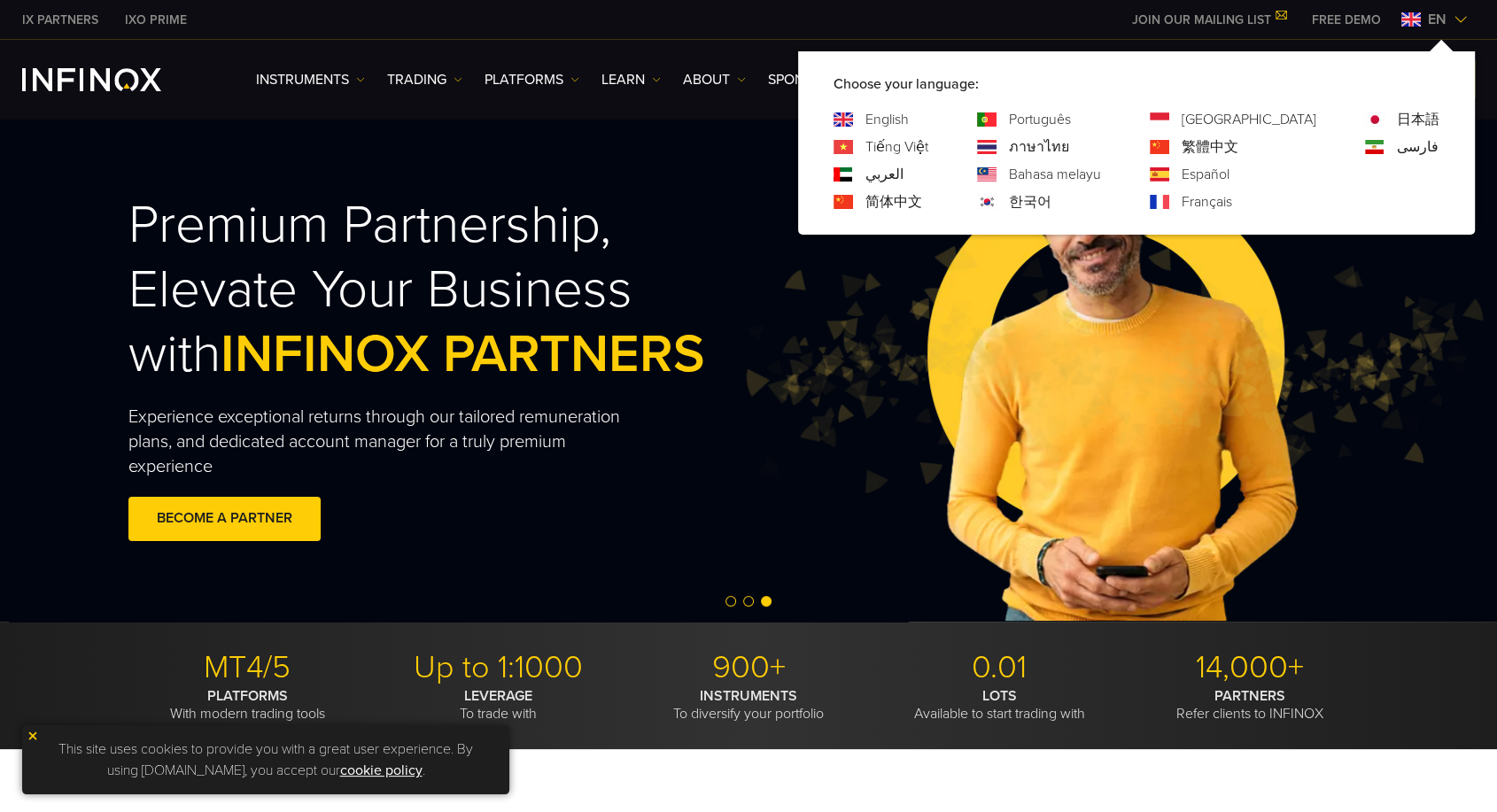
click at [1414, 115] on link "日本語" at bounding box center [1417, 119] width 42 height 22
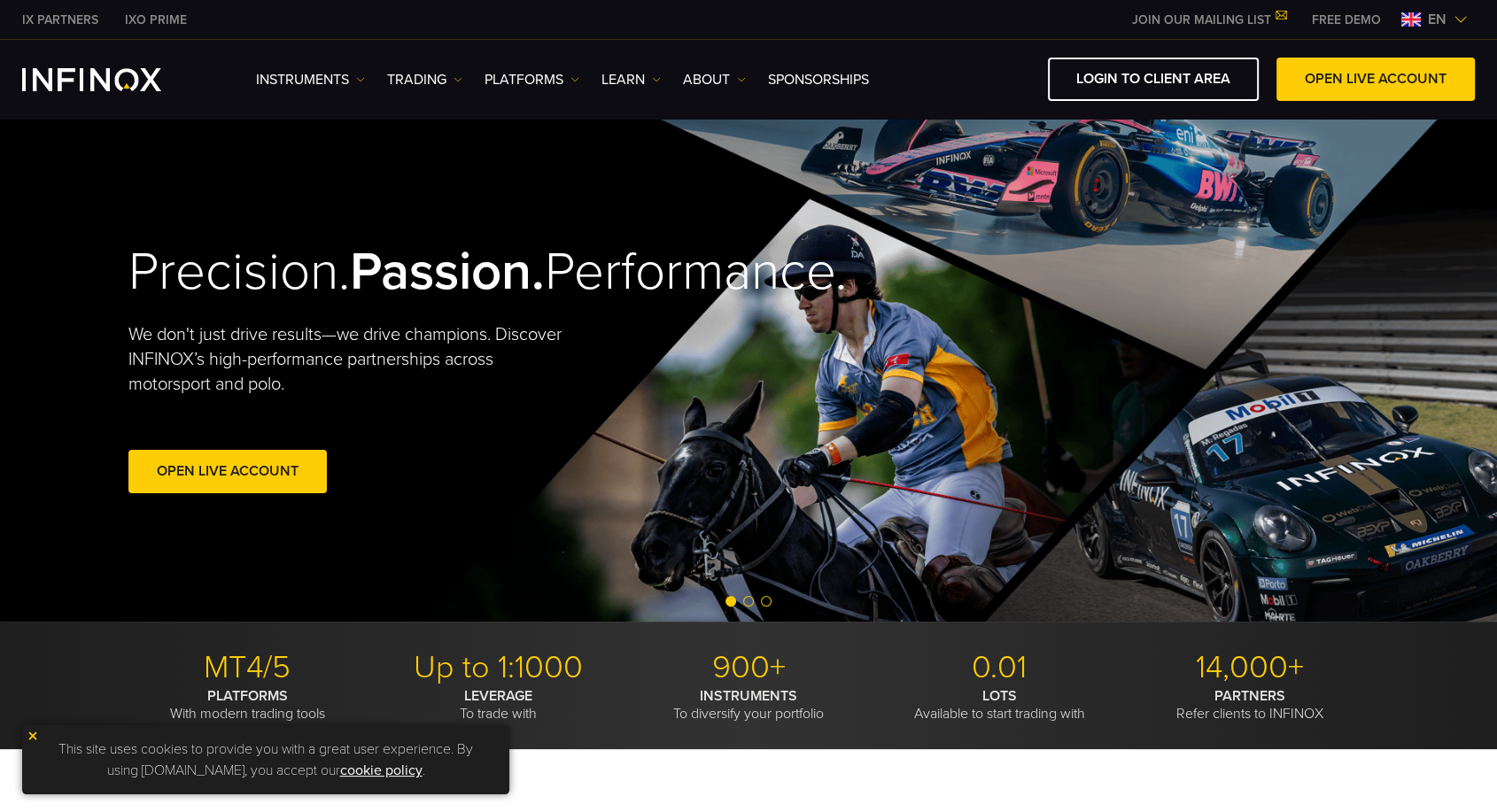
click at [1456, 20] on img at bounding box center [1461, 19] width 14 height 14
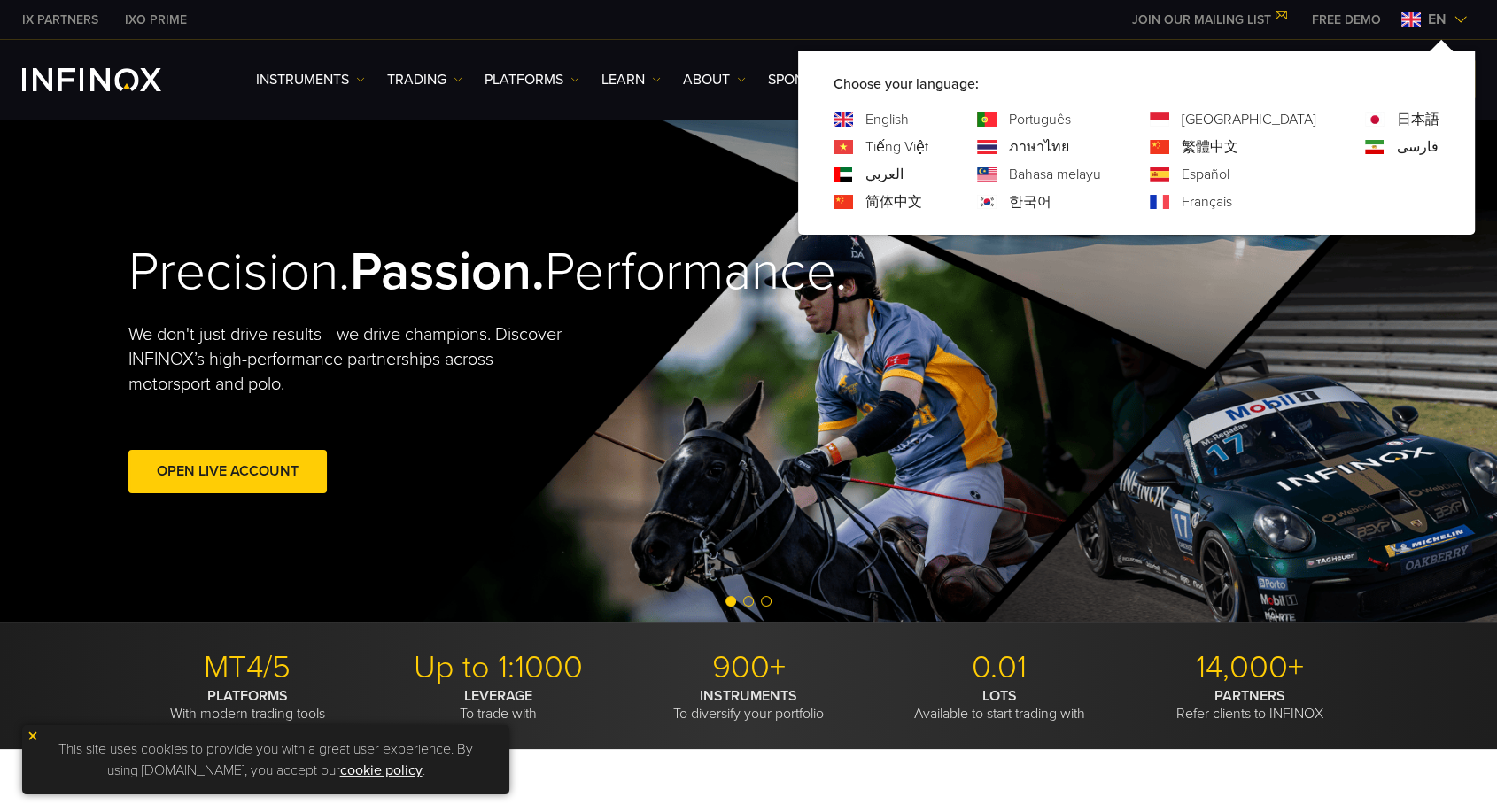
click at [1410, 139] on link "فارسی" at bounding box center [1417, 147] width 42 height 22
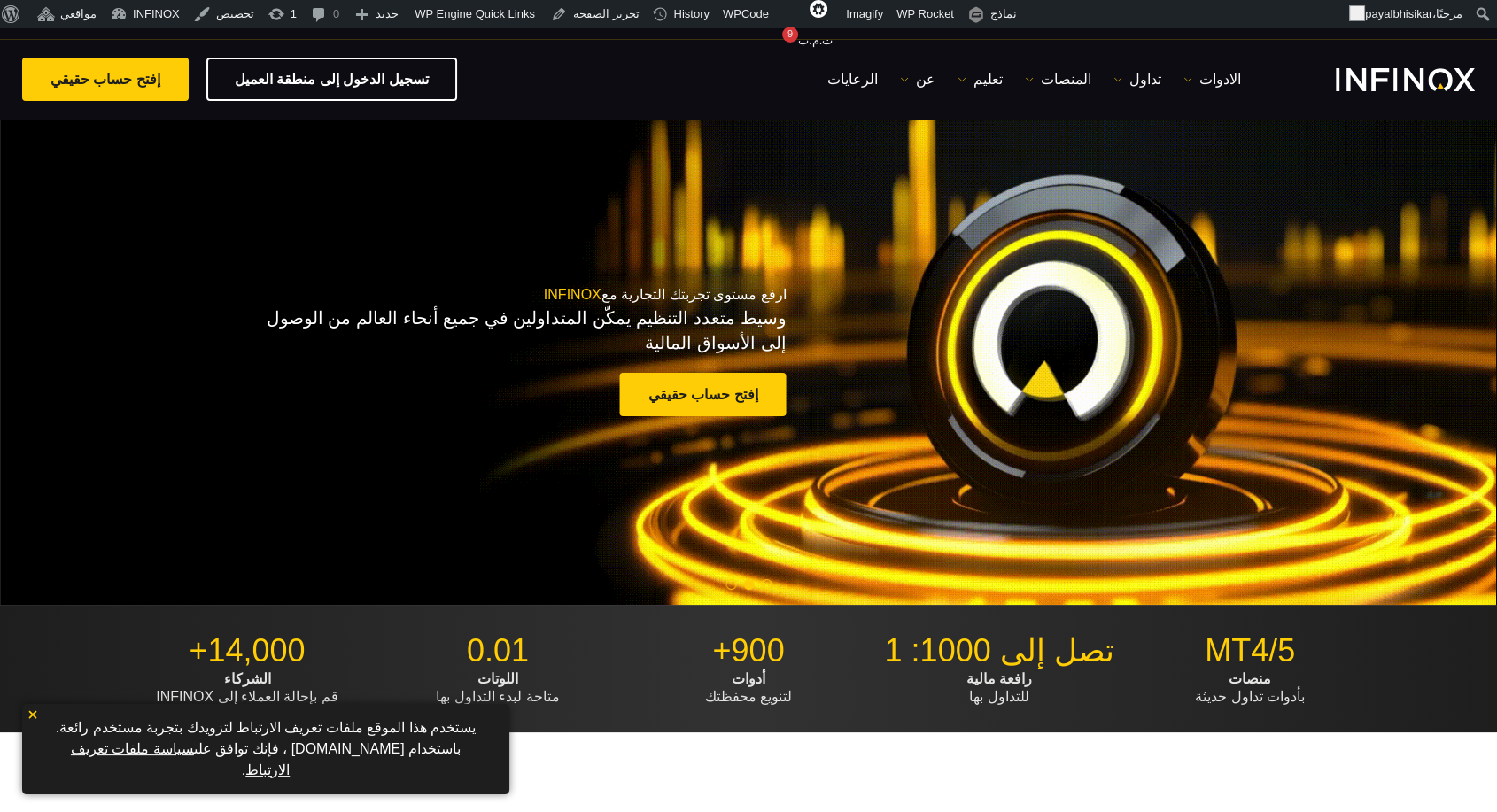
click at [1114, 408] on div "ارفع مستوى تجربتك التجارية مع INFINOX وسيط متعدد التنظيم يمكّن المتداولين في جم…" at bounding box center [748, 354] width 1276 height 192
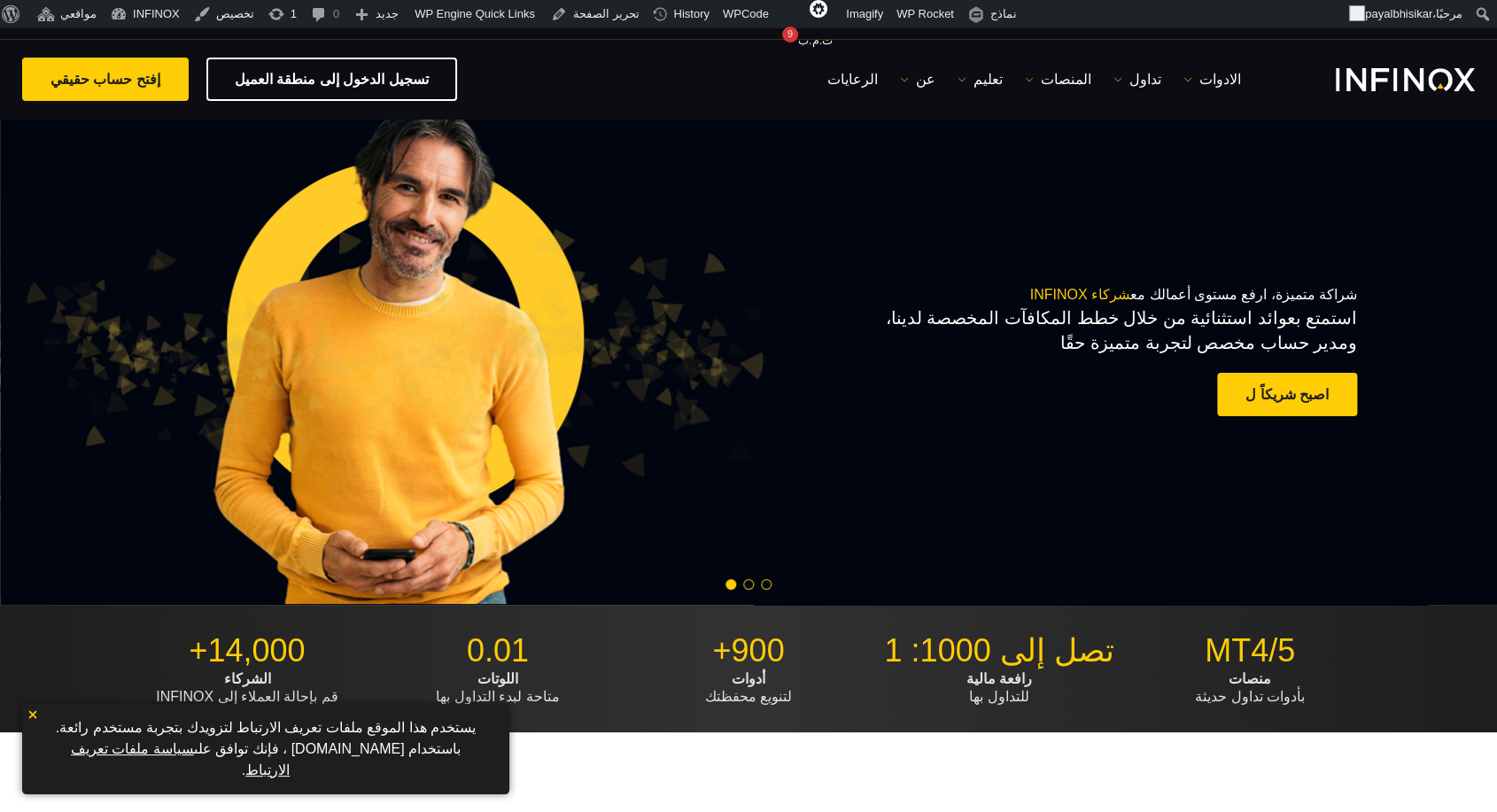
click at [922, 234] on div "شراكة متميزة، ارفع مستوى أعمالك مع شركاء INFINOX استمتع بعوائد استثنائية من خلا…" at bounding box center [748, 354] width 1253 height 503
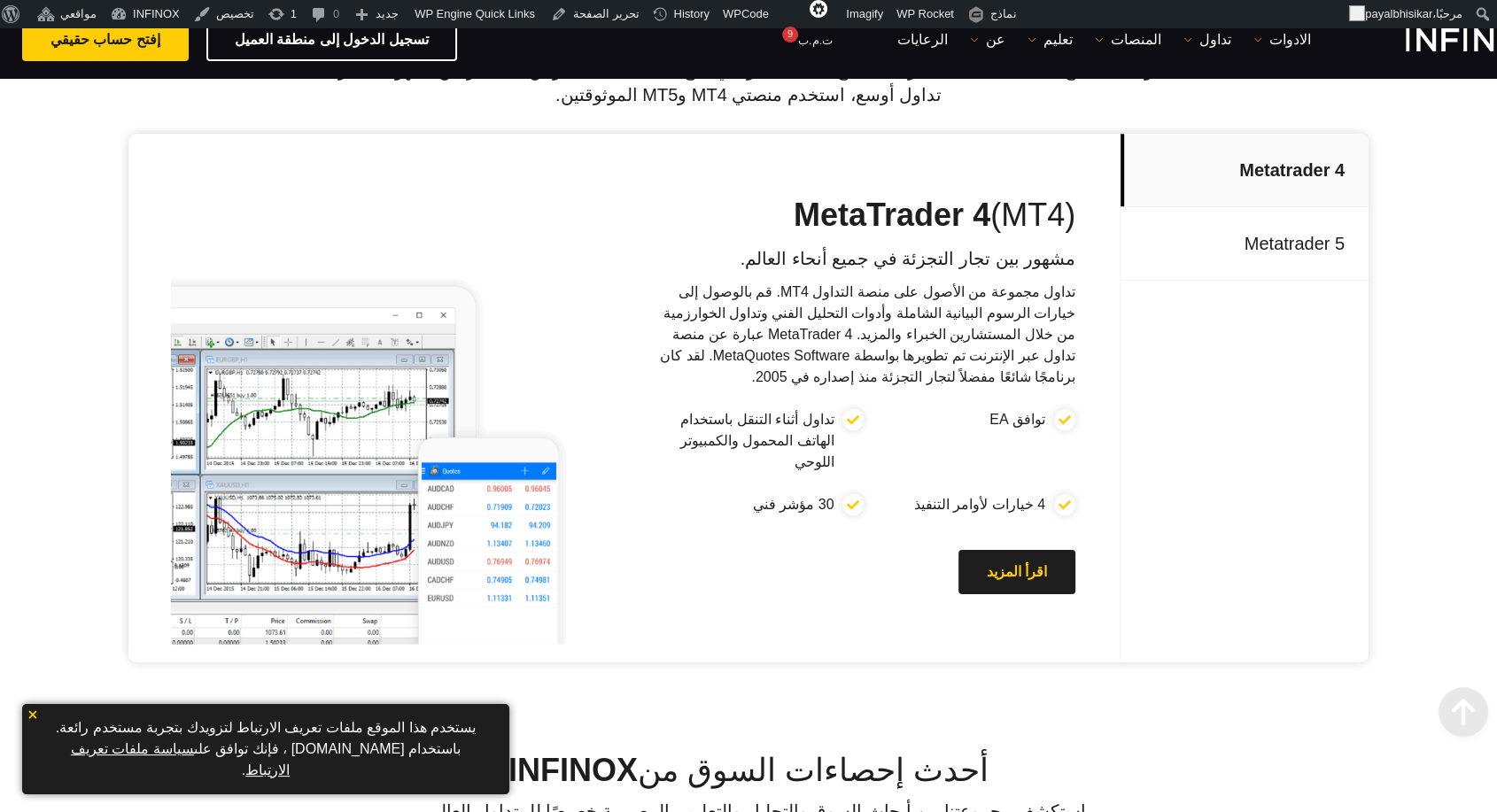
scroll to position [928, 0]
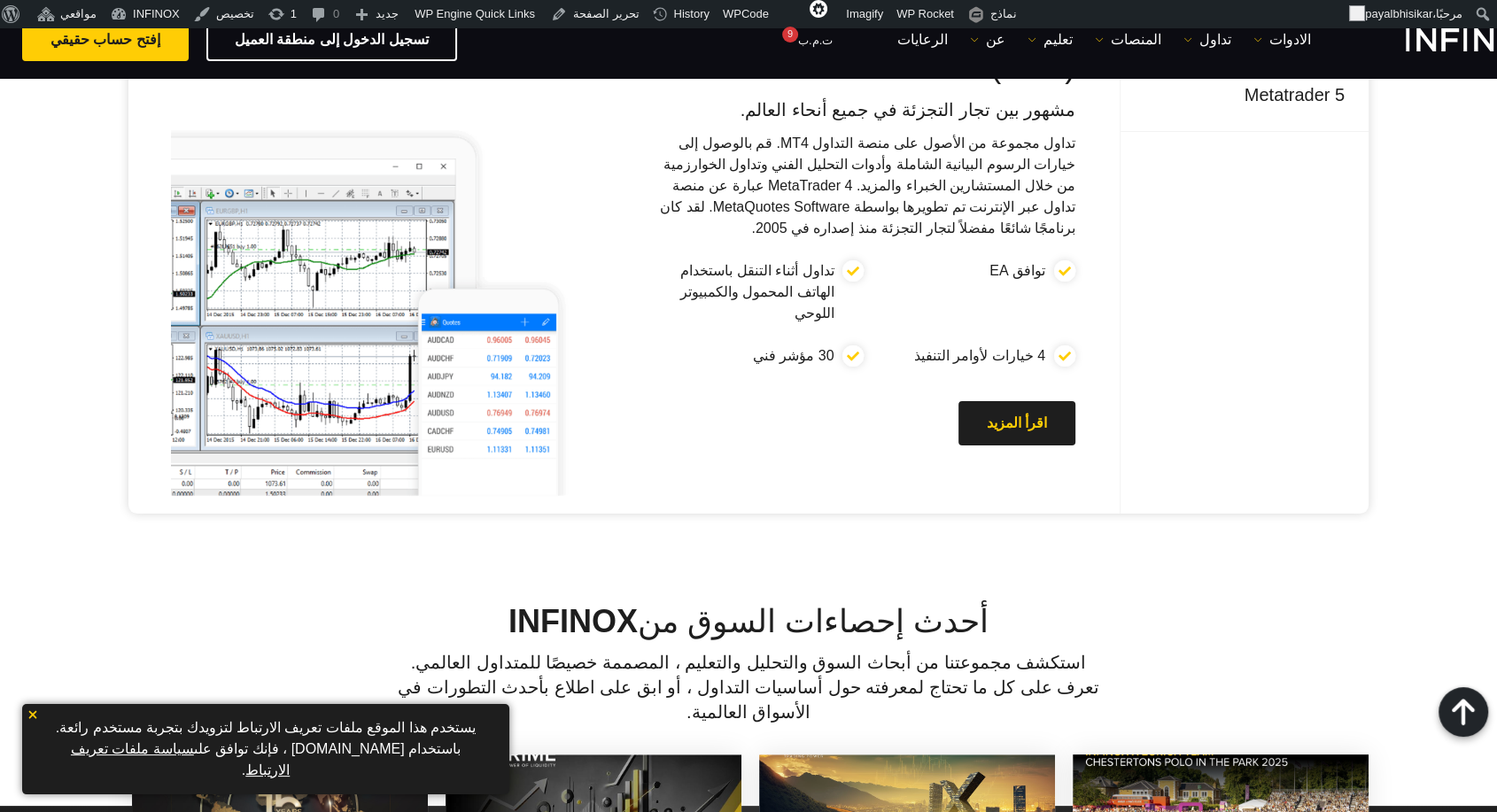
click at [1263, 602] on h2 "أحدث إحصاءات السوق من INFINOX" at bounding box center [748, 622] width 1241 height 39
click at [1276, 528] on div "تمكين رحلتك التجارية: اختيار المنصة المناسبة تداول بذكاء مع IX Social، منصتنا ا…" at bounding box center [748, 192] width 1497 height 821
click at [1059, 540] on div "تمكين رحلتك التجارية: اختيار المنصة المناسبة تداول بذكاء مع IX Social، منصتنا ا…" at bounding box center [748, 192] width 1497 height 821
click at [1154, 241] on div "Metatrader 4 Metatrader 5 MetaTrader 4 (MT4) مشهور بين تجار التجزئة في جميع أنح…" at bounding box center [748, 249] width 1241 height 529
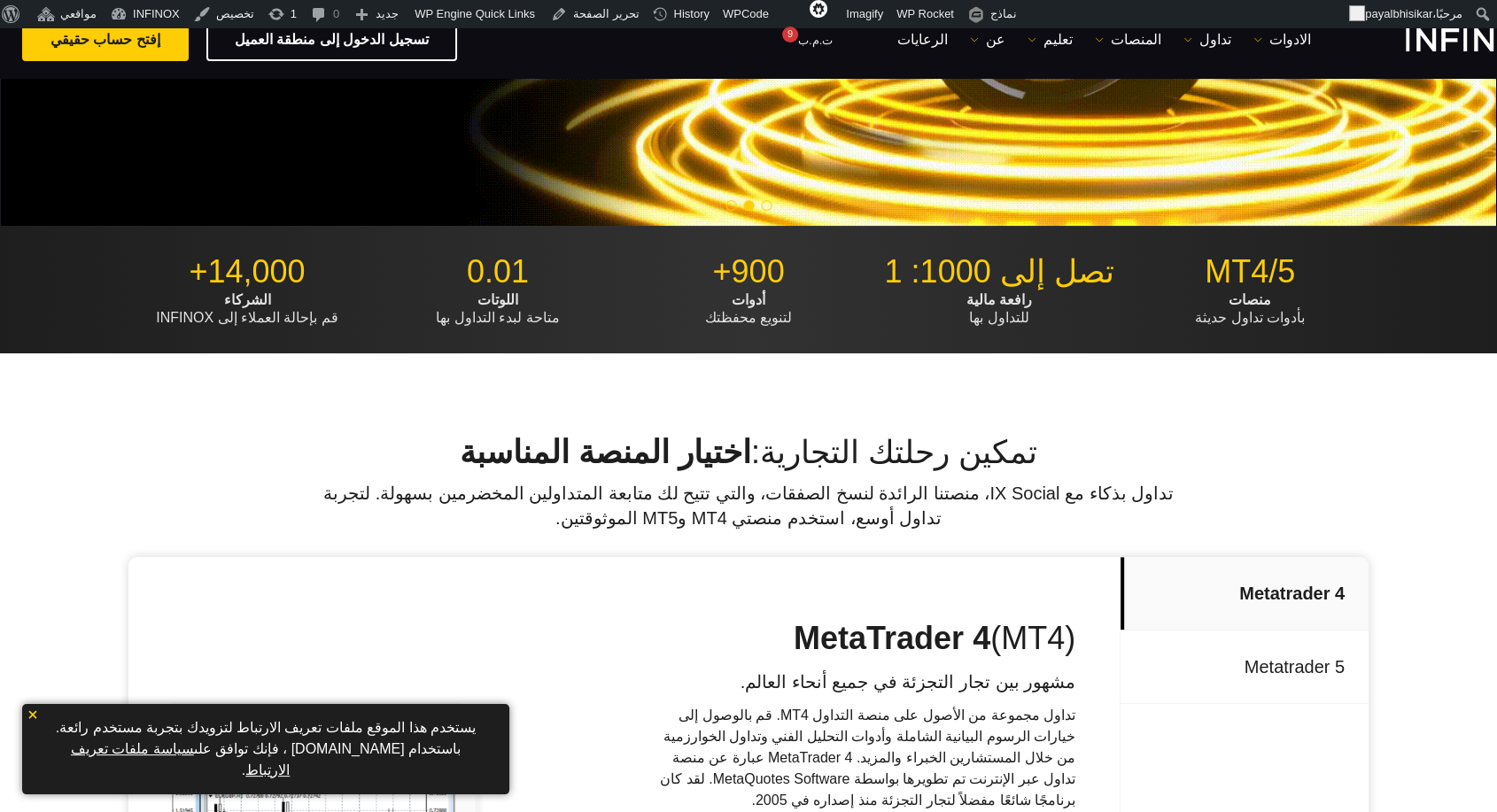
scroll to position [357, 0]
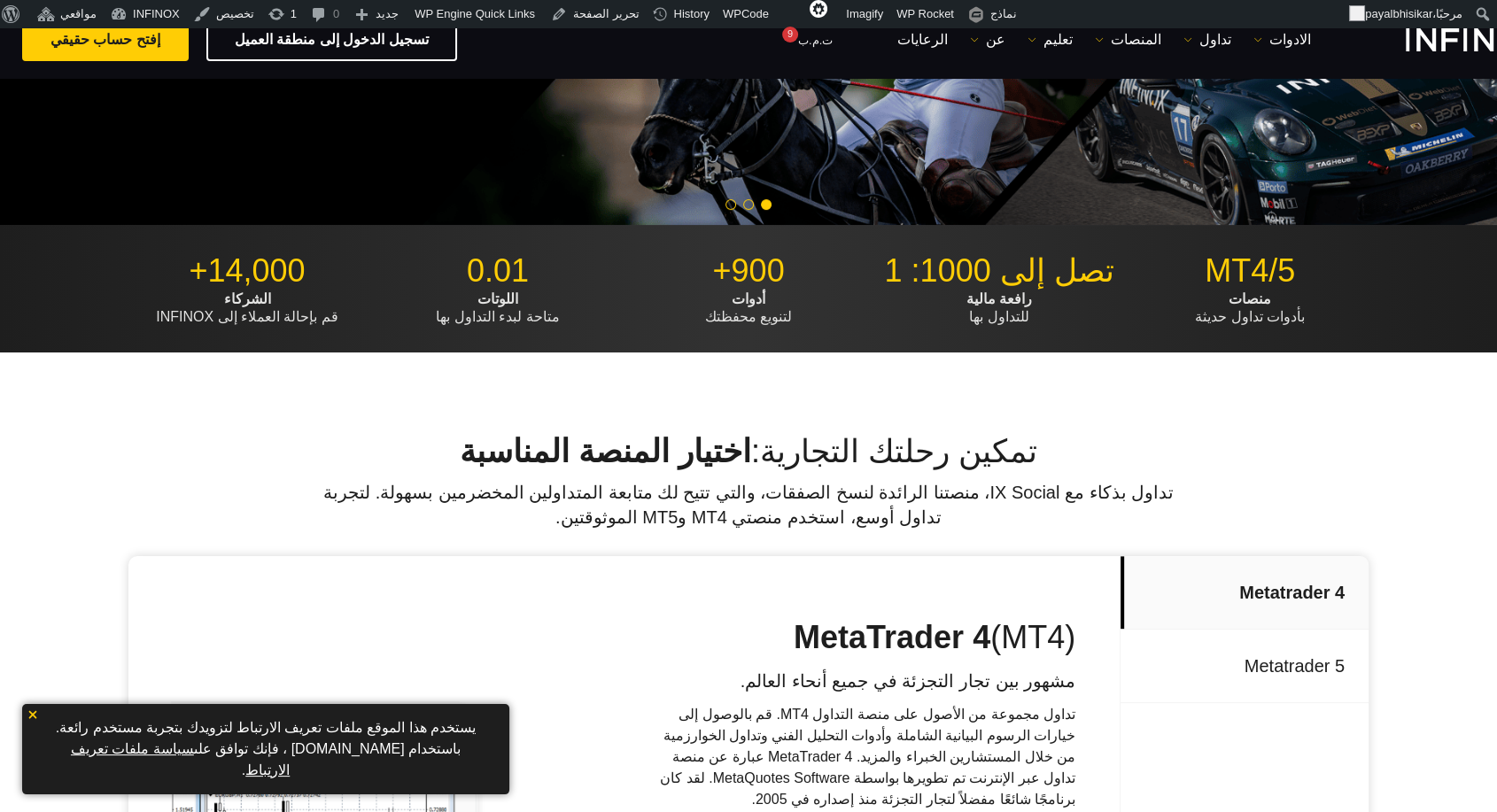
click at [1332, 435] on h2 "تمكين رحلتك التجارية: اختيار المنصة المناسبة" at bounding box center [748, 452] width 1241 height 39
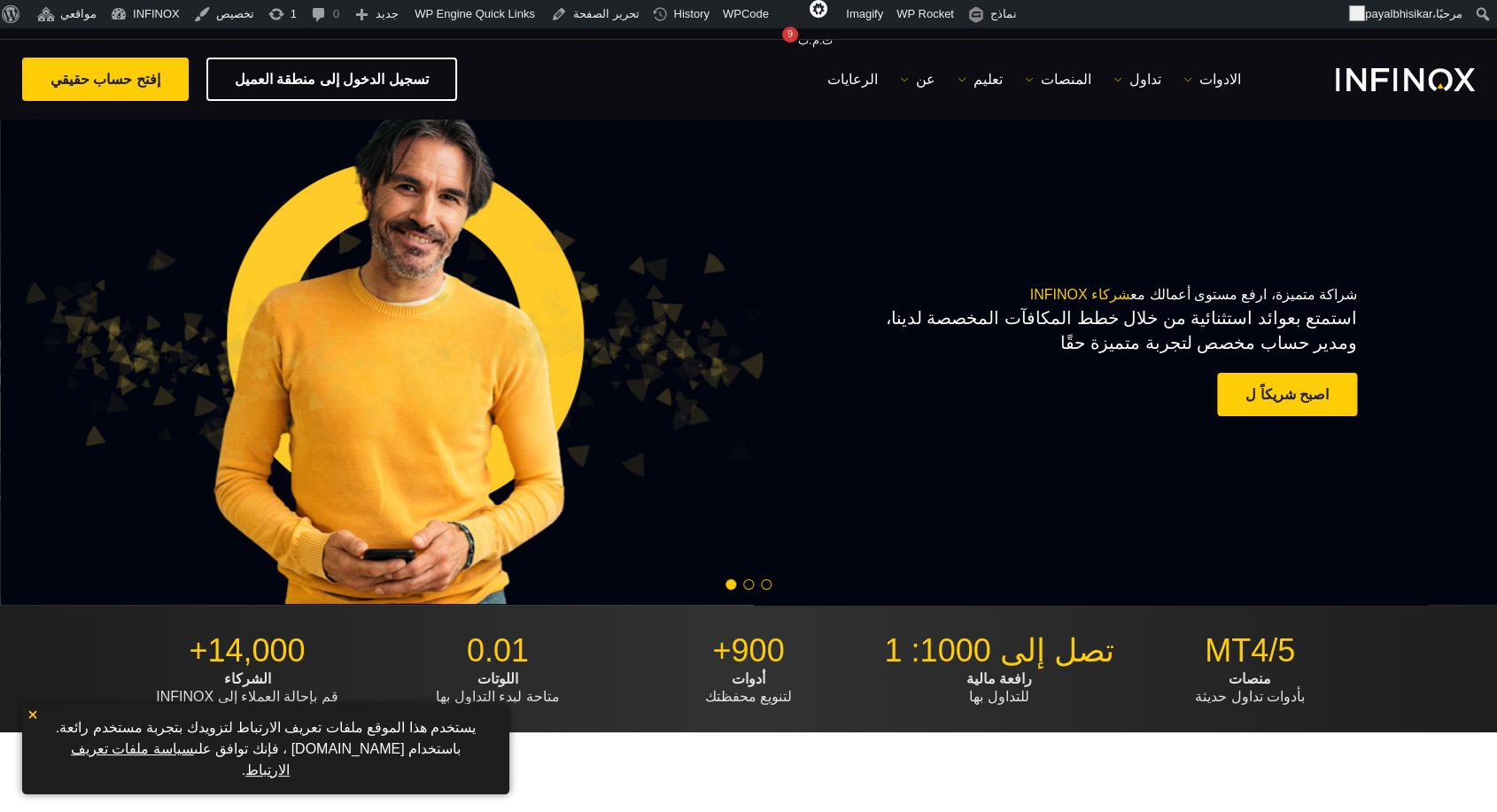
click at [1343, 278] on div "شراكة متميزة، ارفع مستوى أعمالك مع شركاء INFINOX استمتع بعوائد استثنائية من خلا…" at bounding box center [748, 354] width 1497 height 503
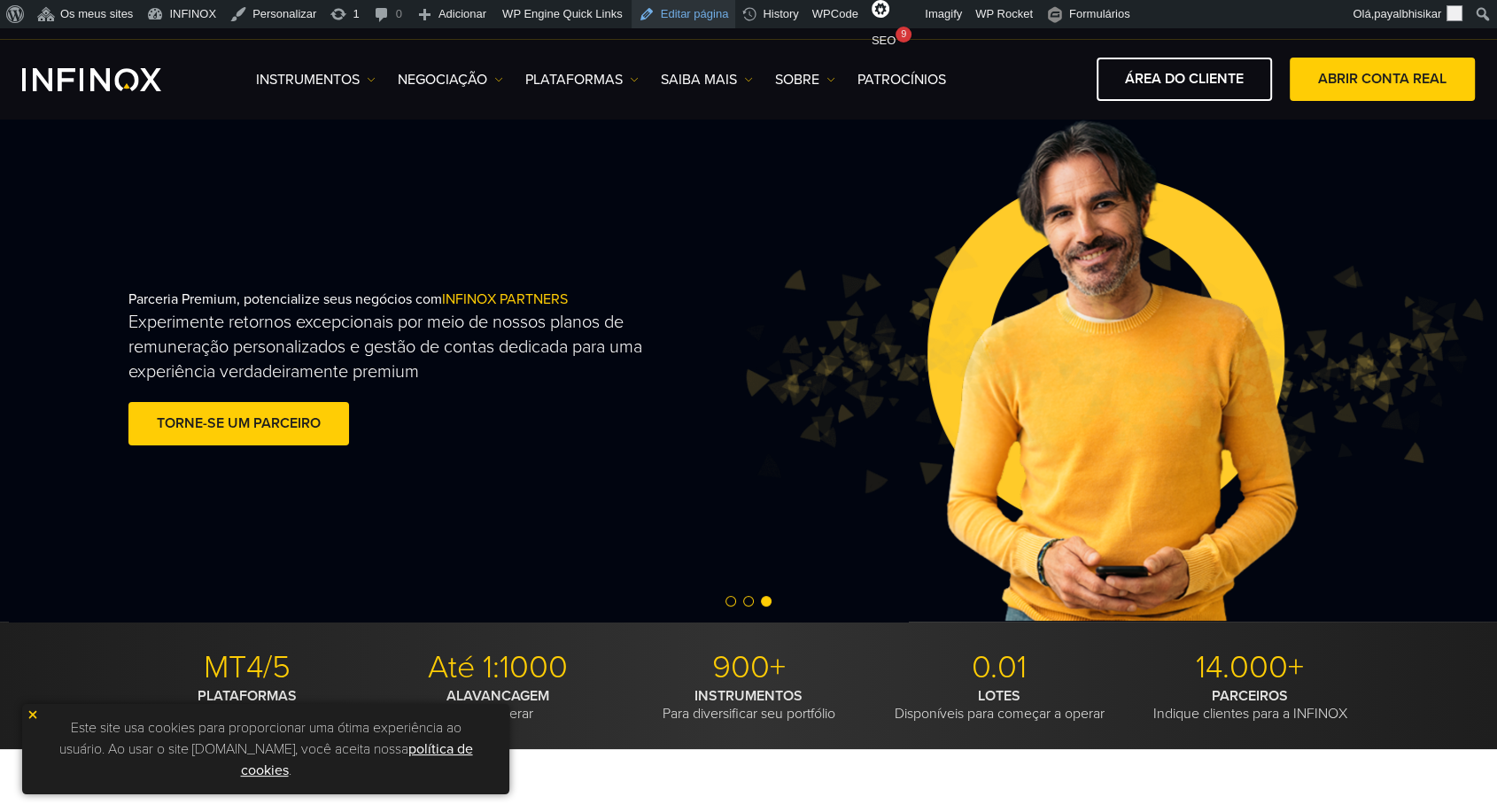
click at [689, 21] on link "Editar página" at bounding box center [684, 14] width 105 height 28
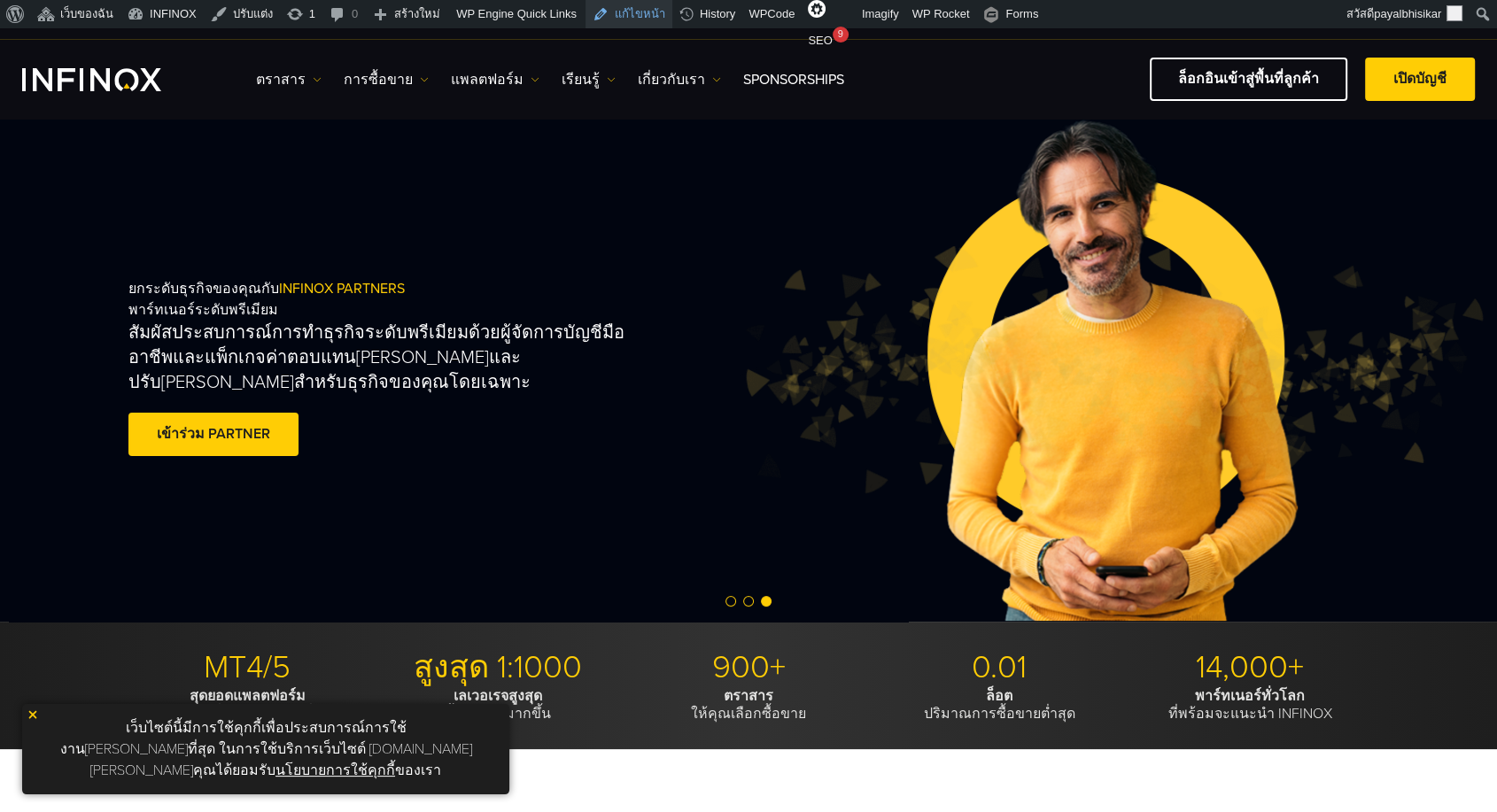
click at [622, 8] on link "แก้ไขหน้า" at bounding box center [629, 14] width 87 height 28
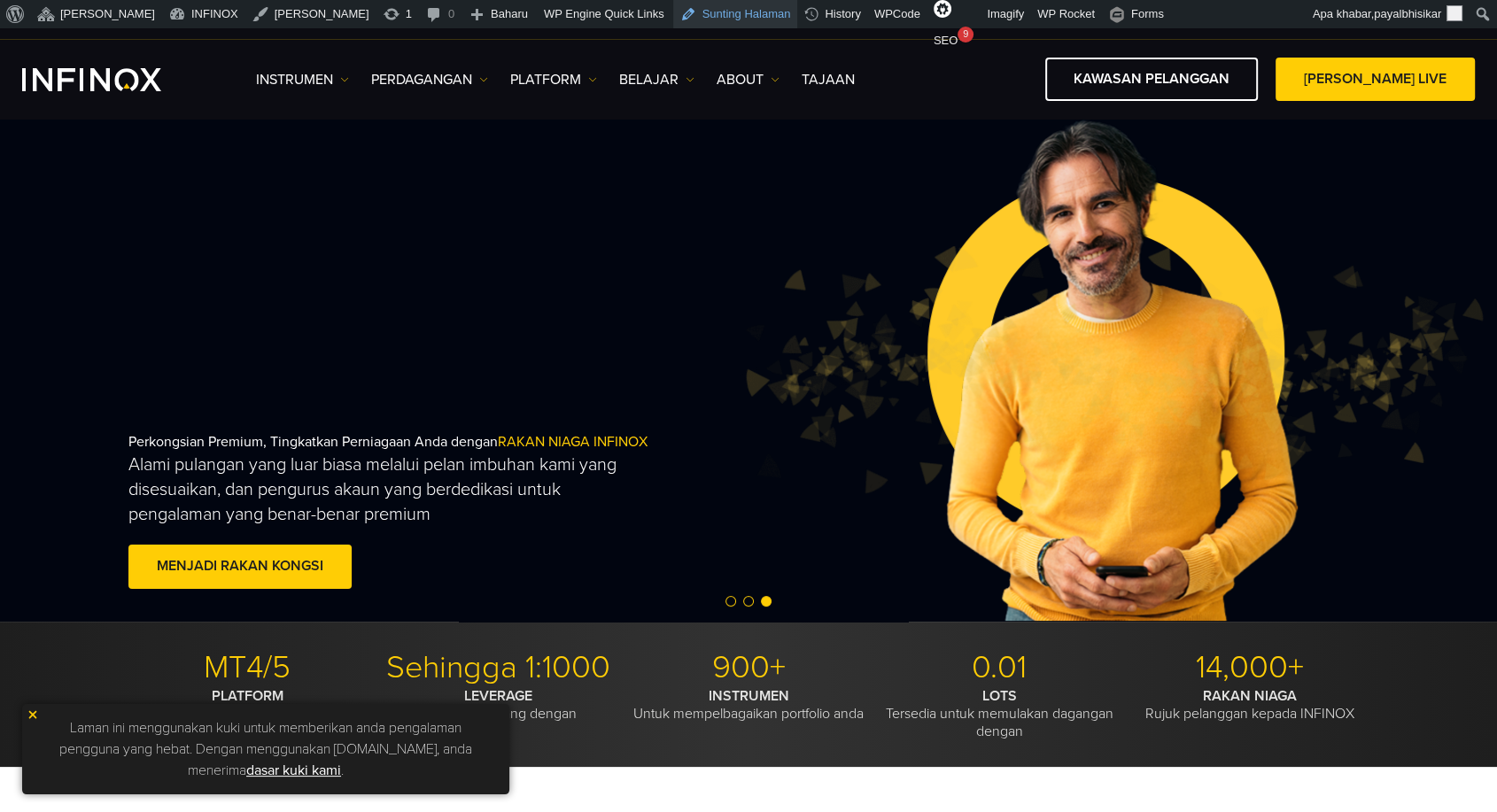
click at [674, 17] on link "Sunting Halaman" at bounding box center [736, 14] width 125 height 28
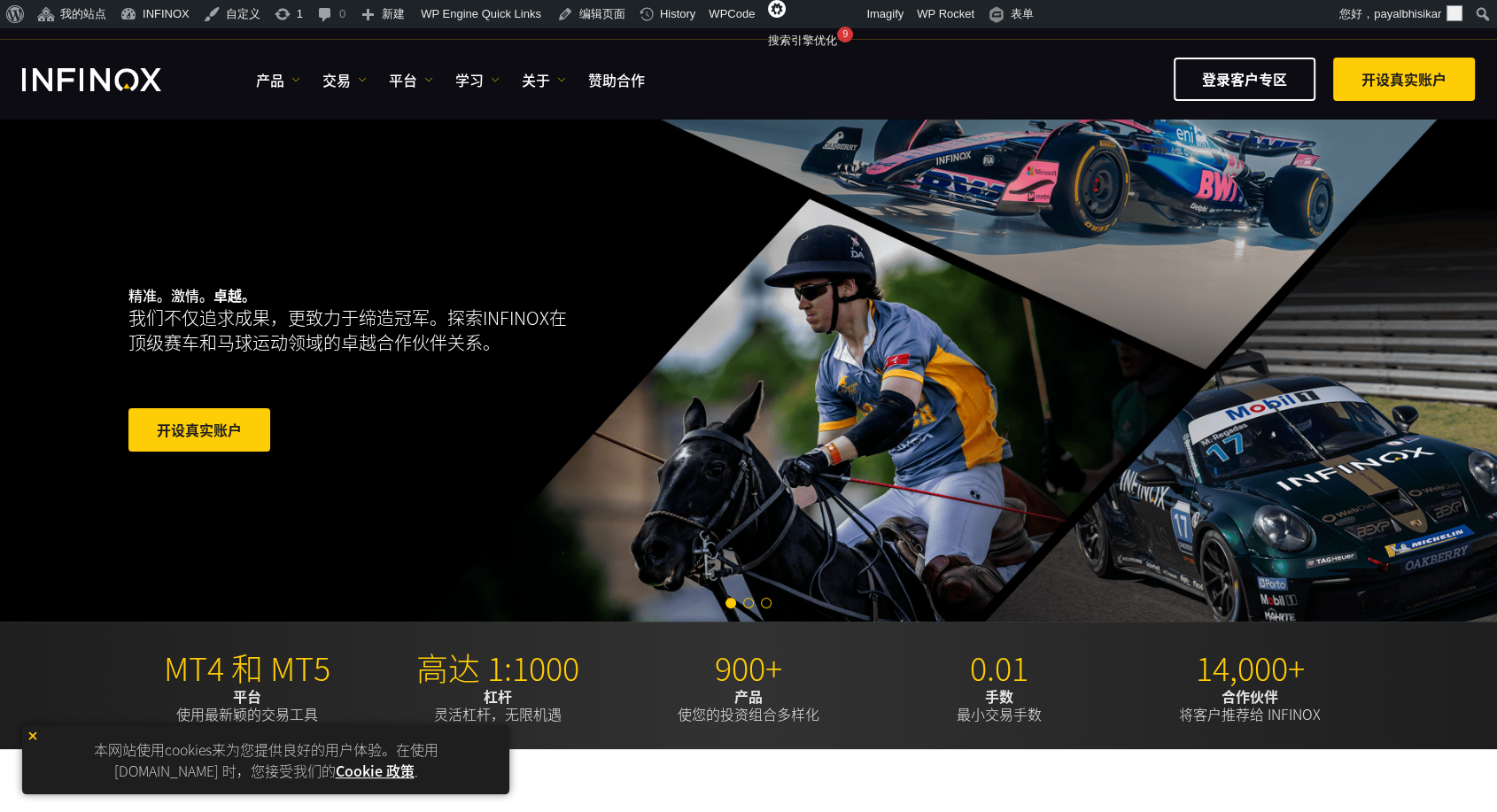
click at [749, 593] on div at bounding box center [748, 602] width 1497 height 22
click at [748, 600] on span "Go to slide 2" at bounding box center [748, 602] width 10 height 10
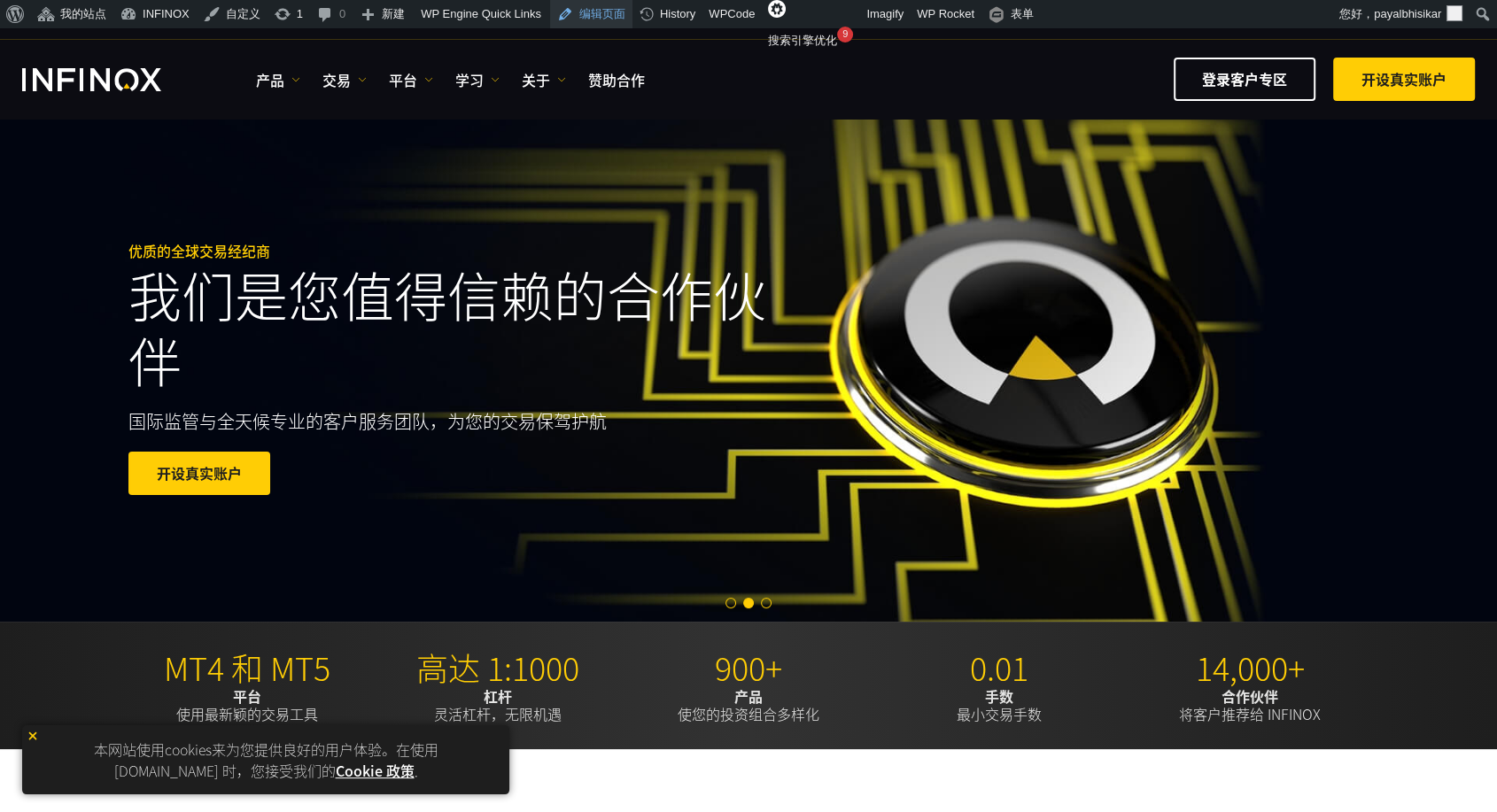
click at [596, 20] on link "编辑页面" at bounding box center [591, 14] width 82 height 28
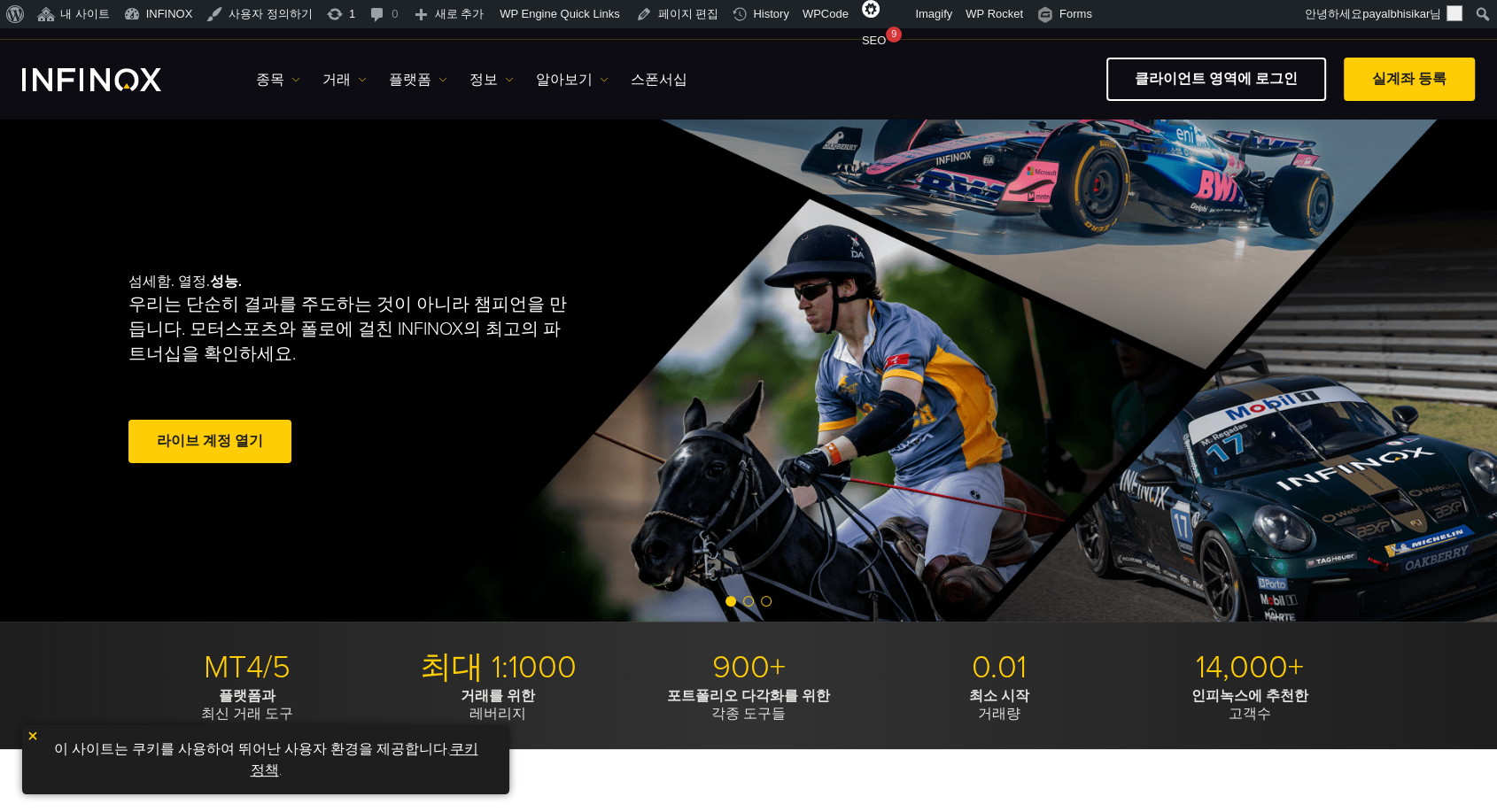
click at [746, 599] on span "Go to slide 2" at bounding box center [748, 601] width 10 height 10
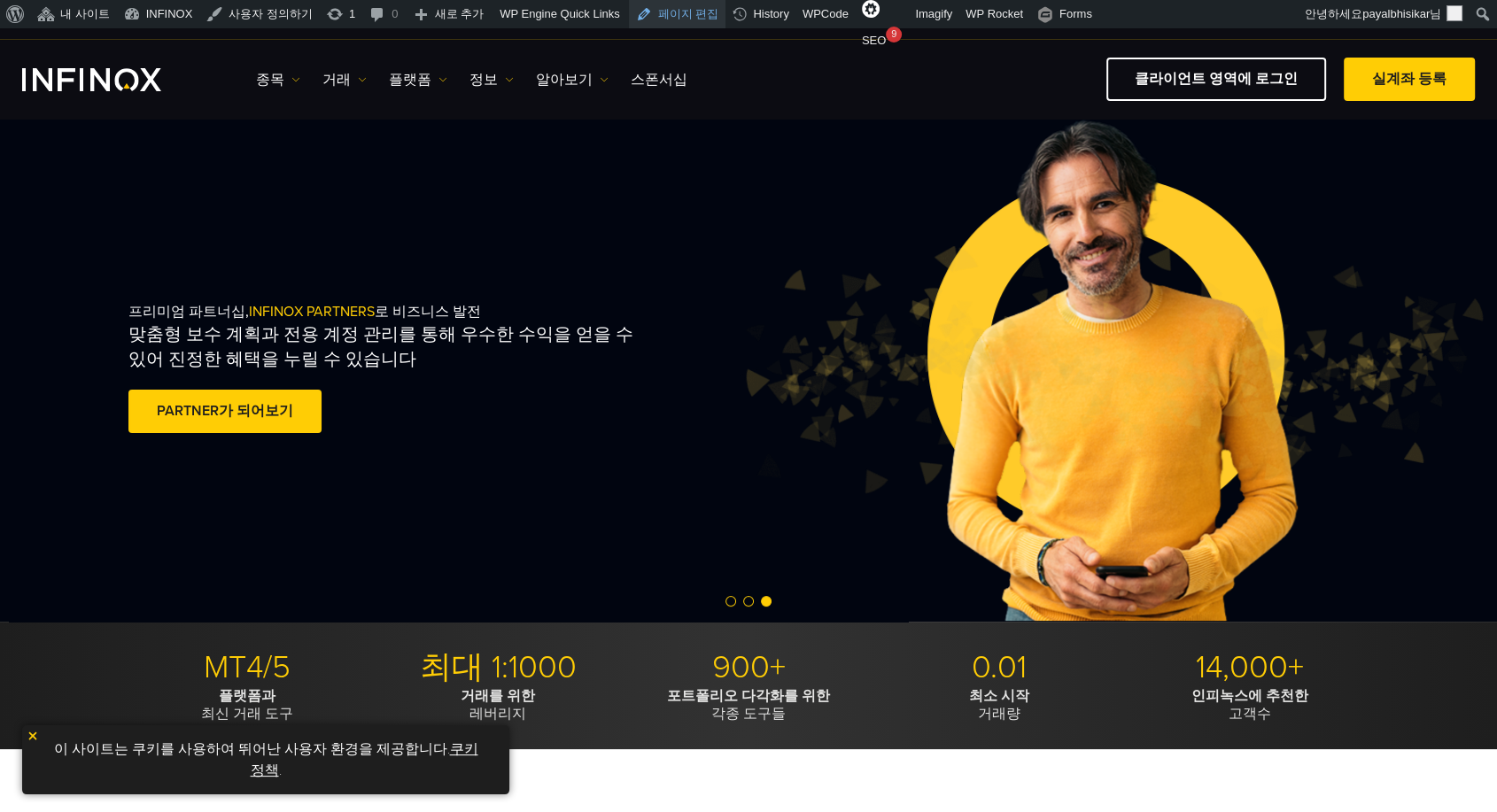
click at [687, 9] on link "페이지 편집" at bounding box center [677, 14] width 97 height 28
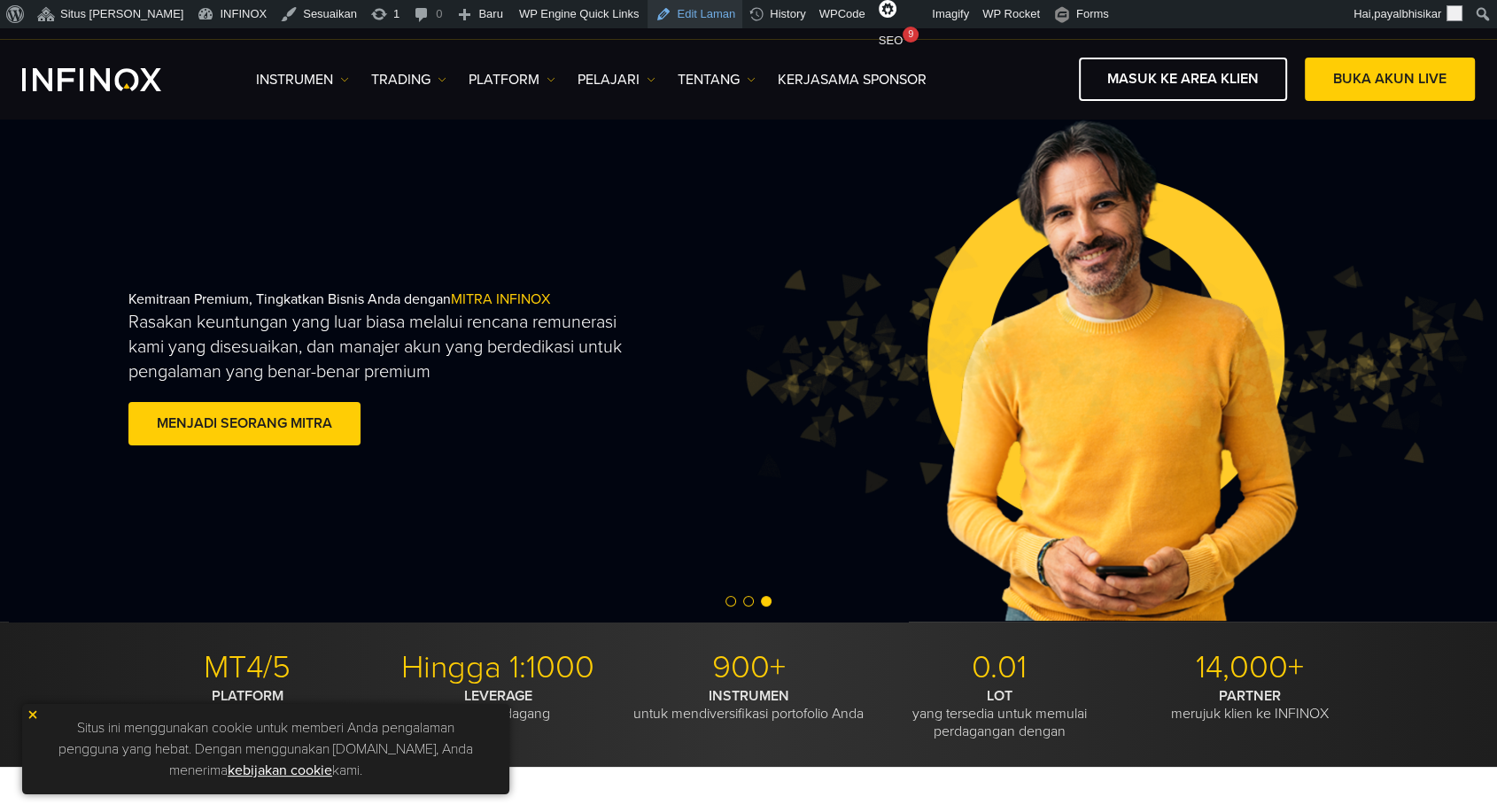
click at [650, 12] on link "Edit Laman" at bounding box center [694, 14] width 94 height 28
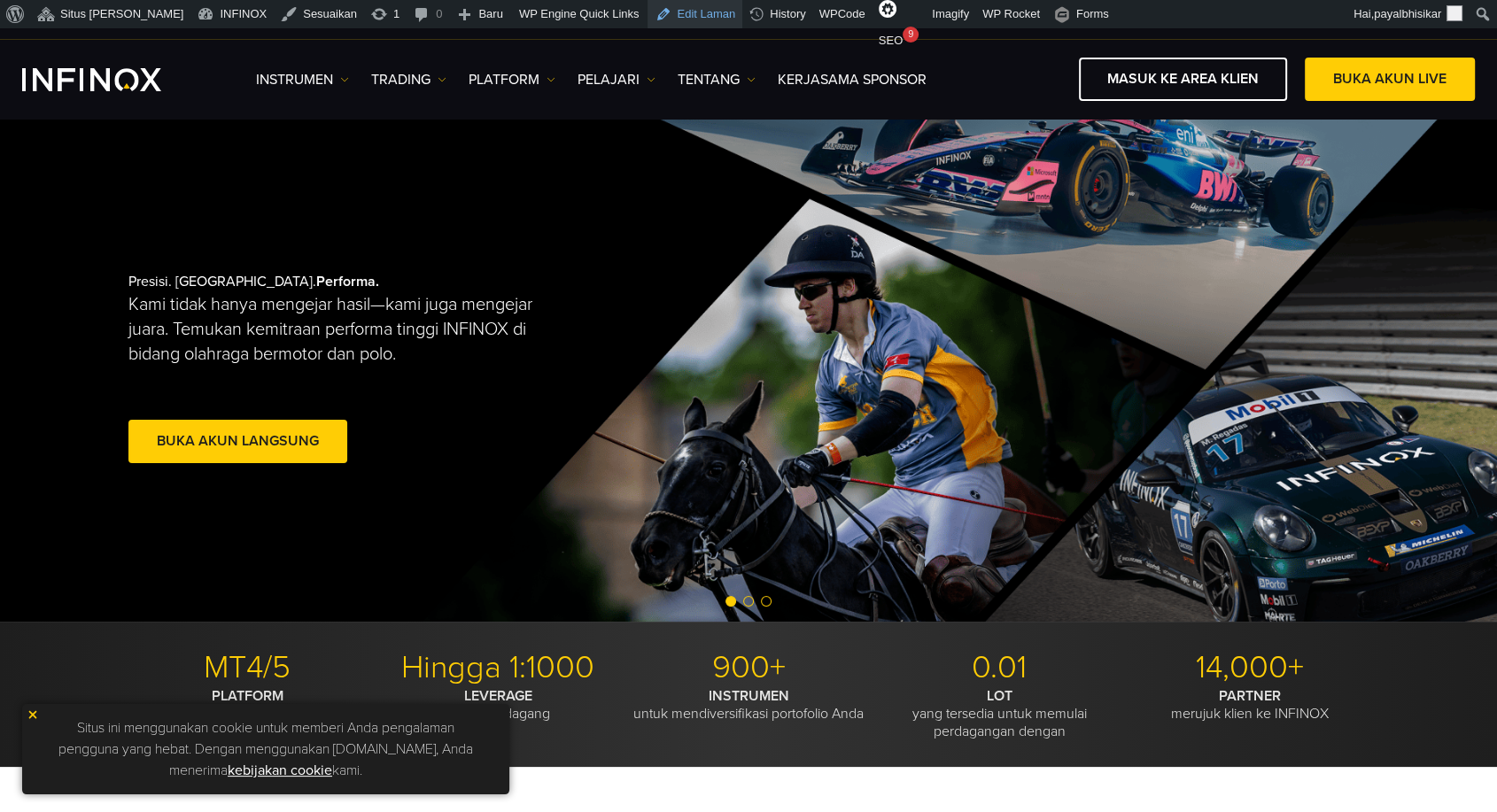
click at [744, 606] on div at bounding box center [748, 602] width 1497 height 22
click at [748, 597] on span "Go to slide 2" at bounding box center [748, 601] width 10 height 10
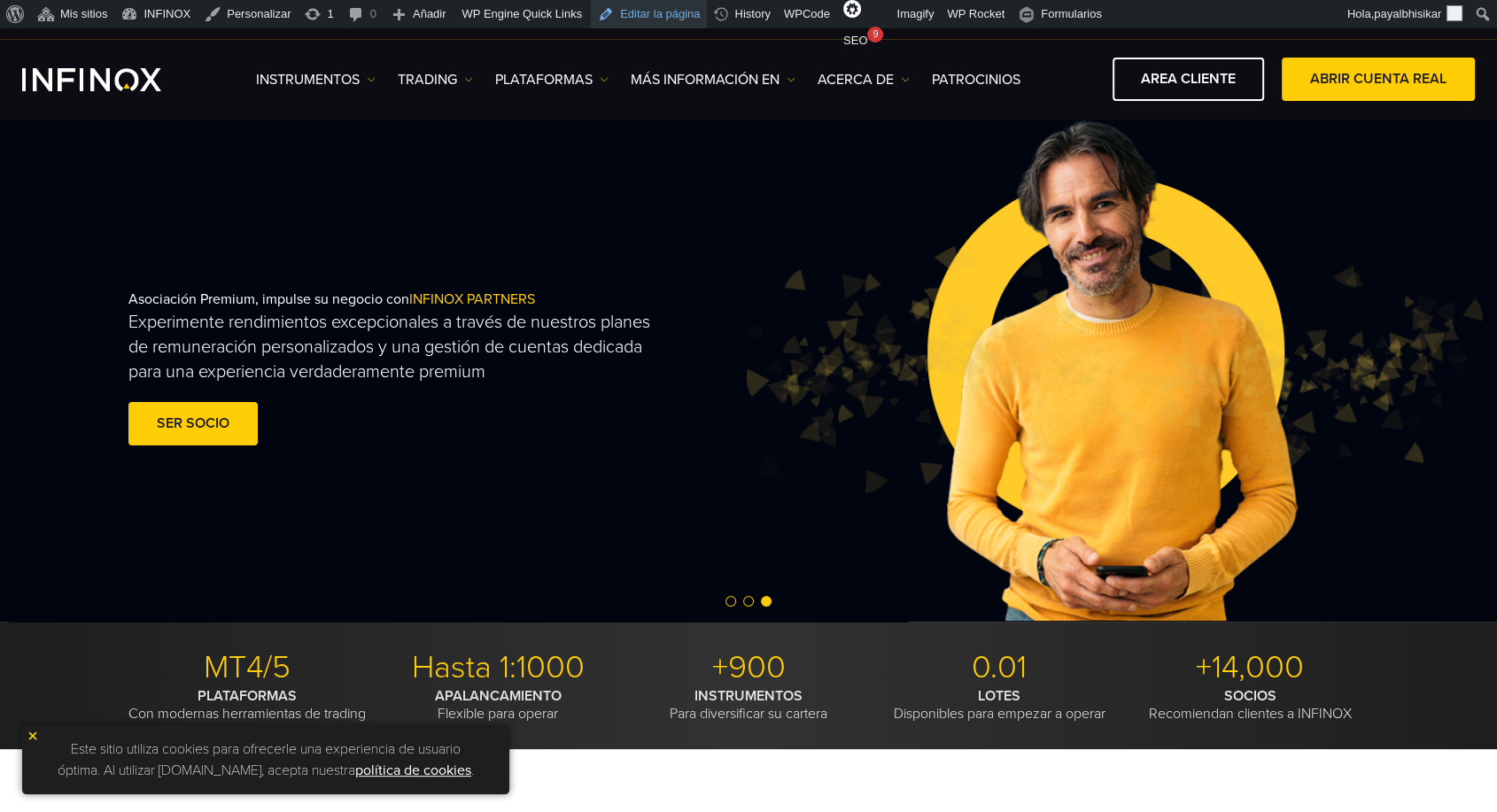
click at [617, 8] on link "Editar la página" at bounding box center [649, 14] width 116 height 28
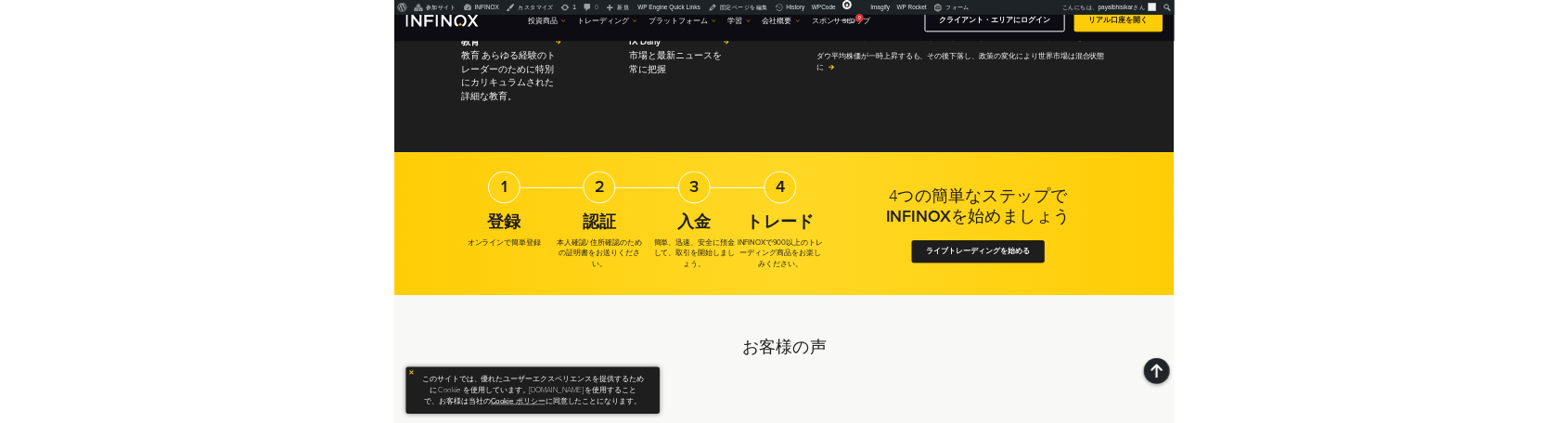
scroll to position [5712, 0]
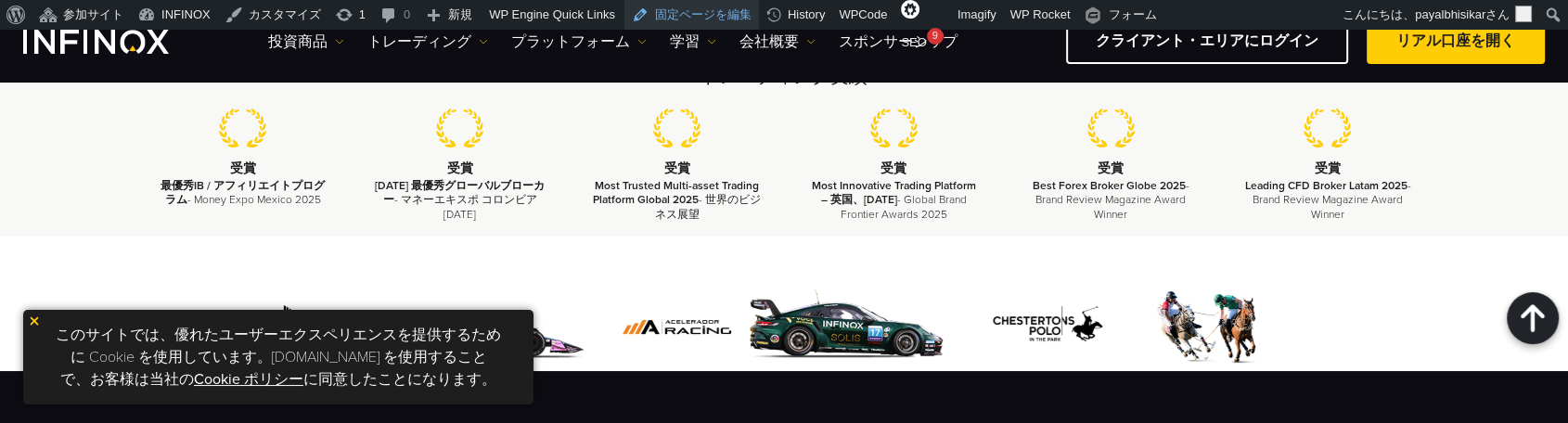
click at [690, 9] on link "固定ページを編集" at bounding box center [691, 15] width 134 height 29
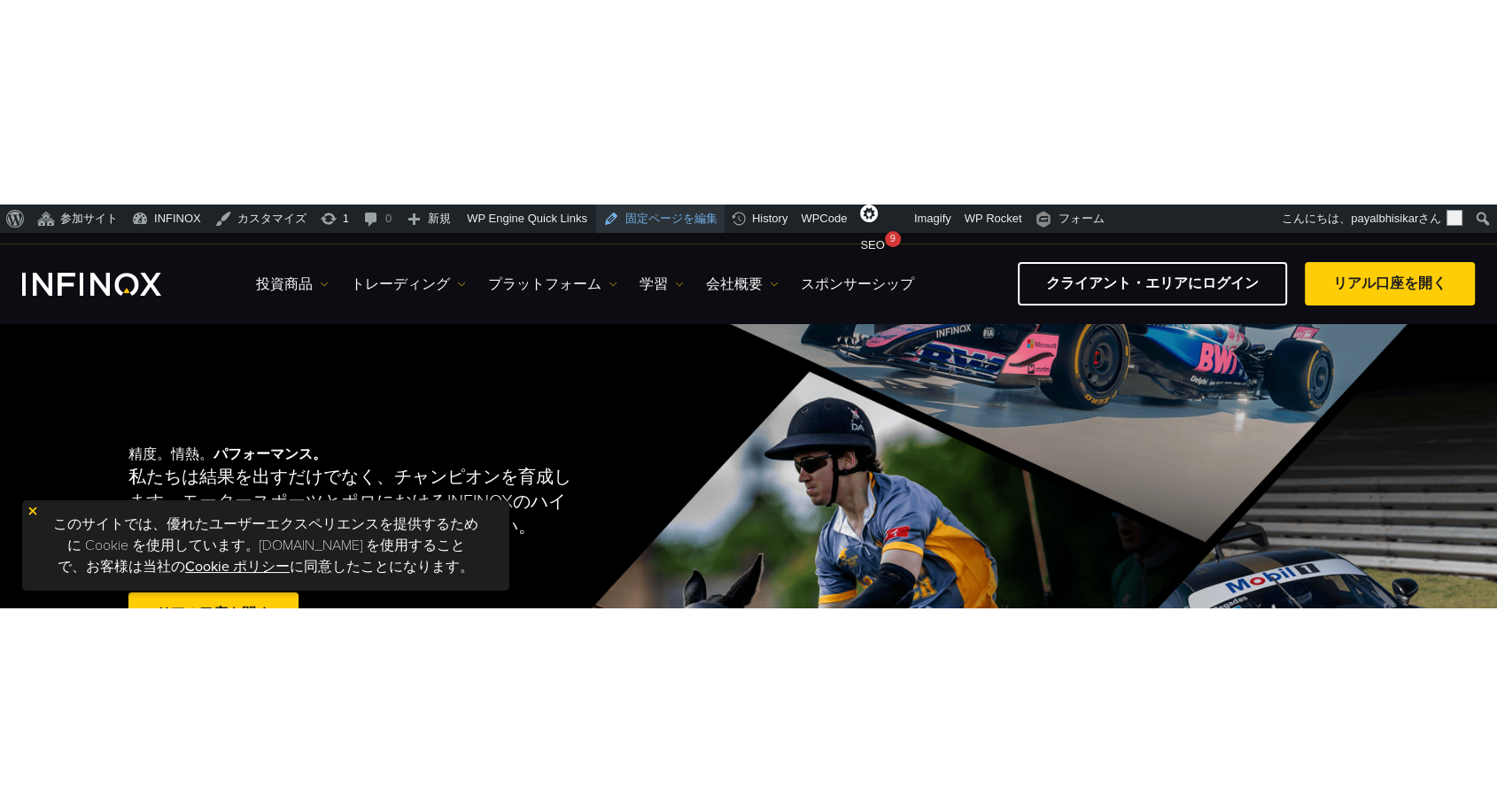
scroll to position [0, 0]
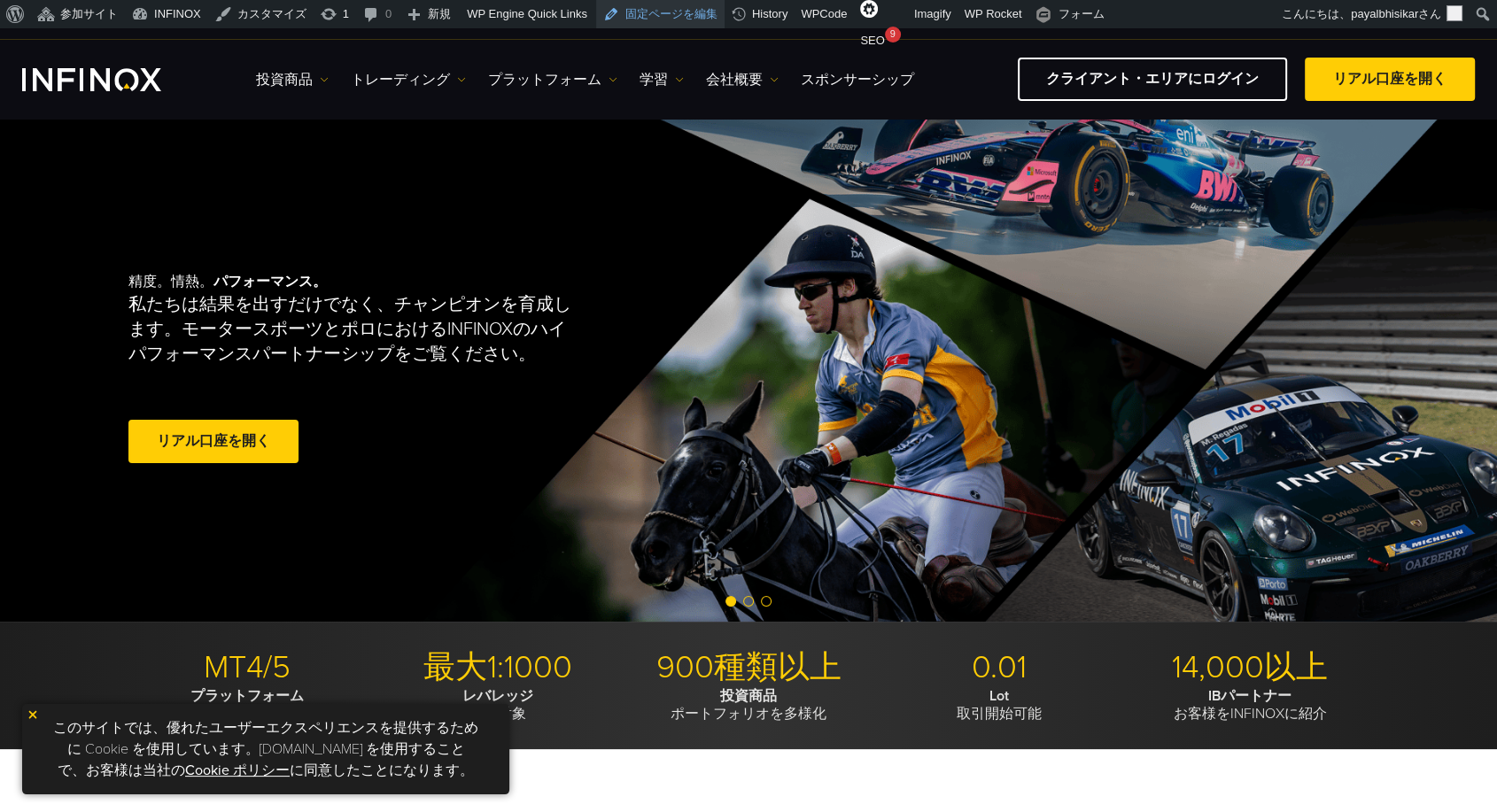
click at [749, 597] on span "Go to slide 2" at bounding box center [748, 601] width 10 height 10
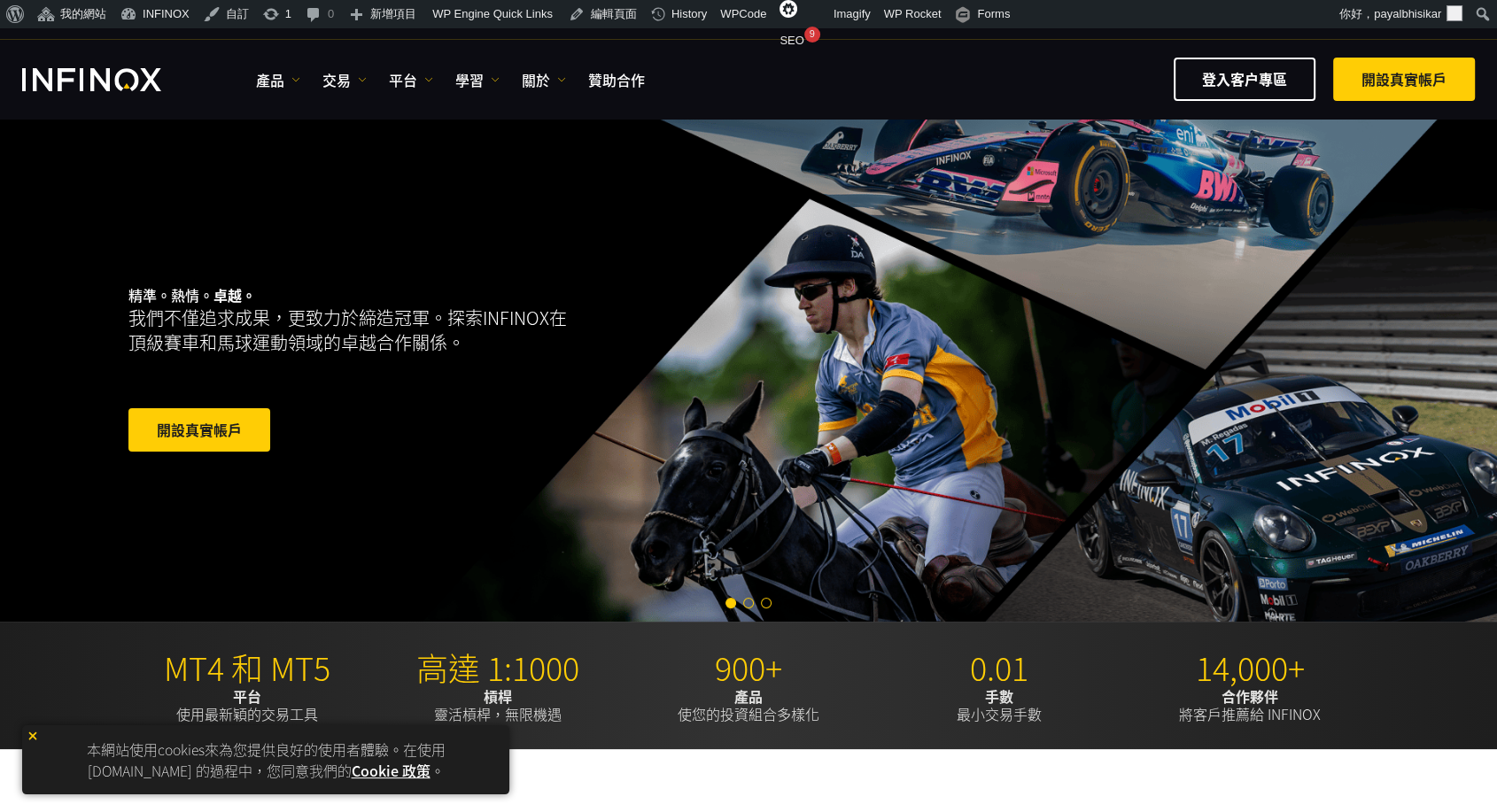
click at [750, 604] on span "Go to slide 2" at bounding box center [748, 602] width 10 height 10
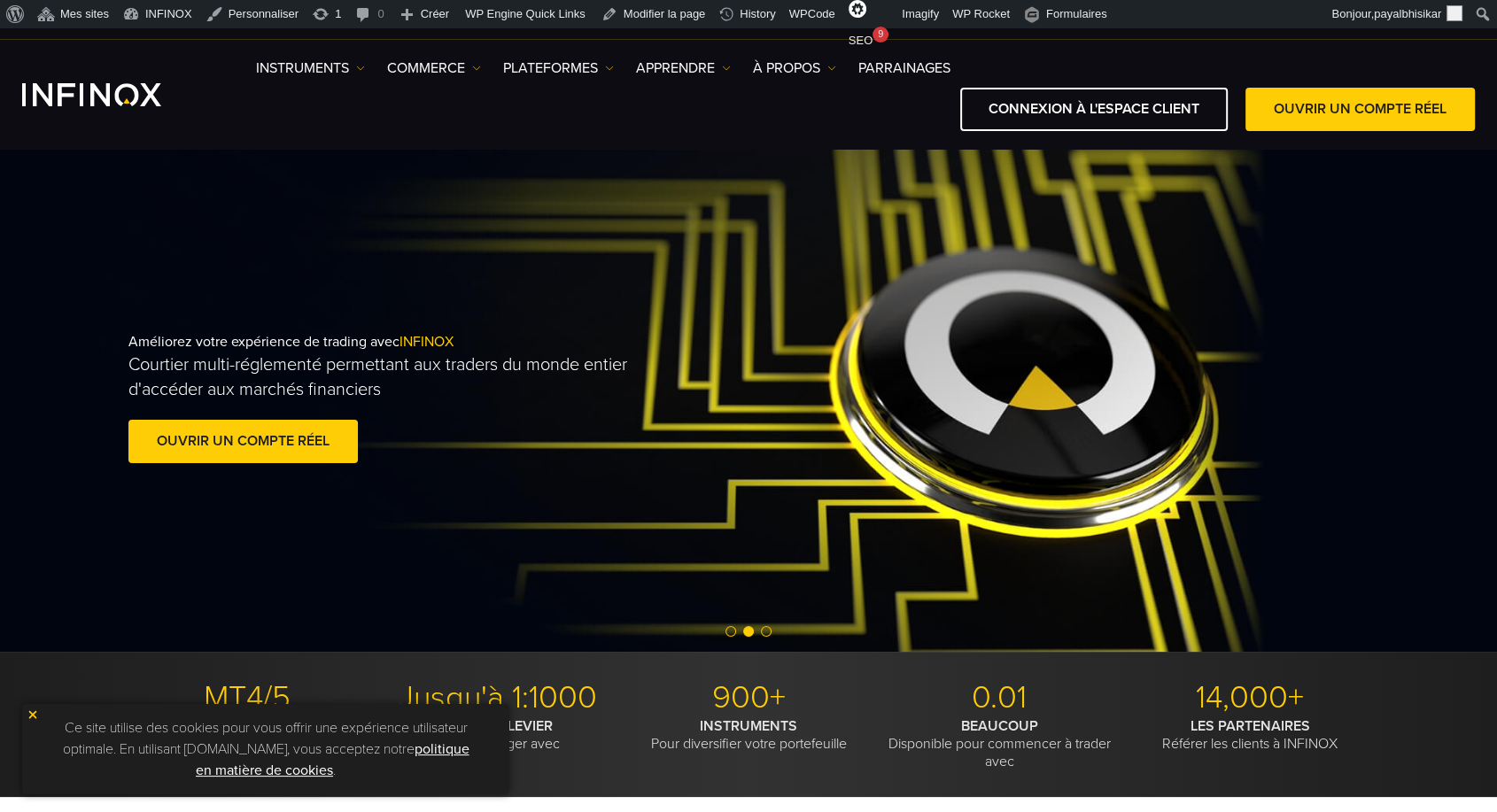
click at [749, 629] on span "Go to slide 2" at bounding box center [748, 631] width 10 height 10
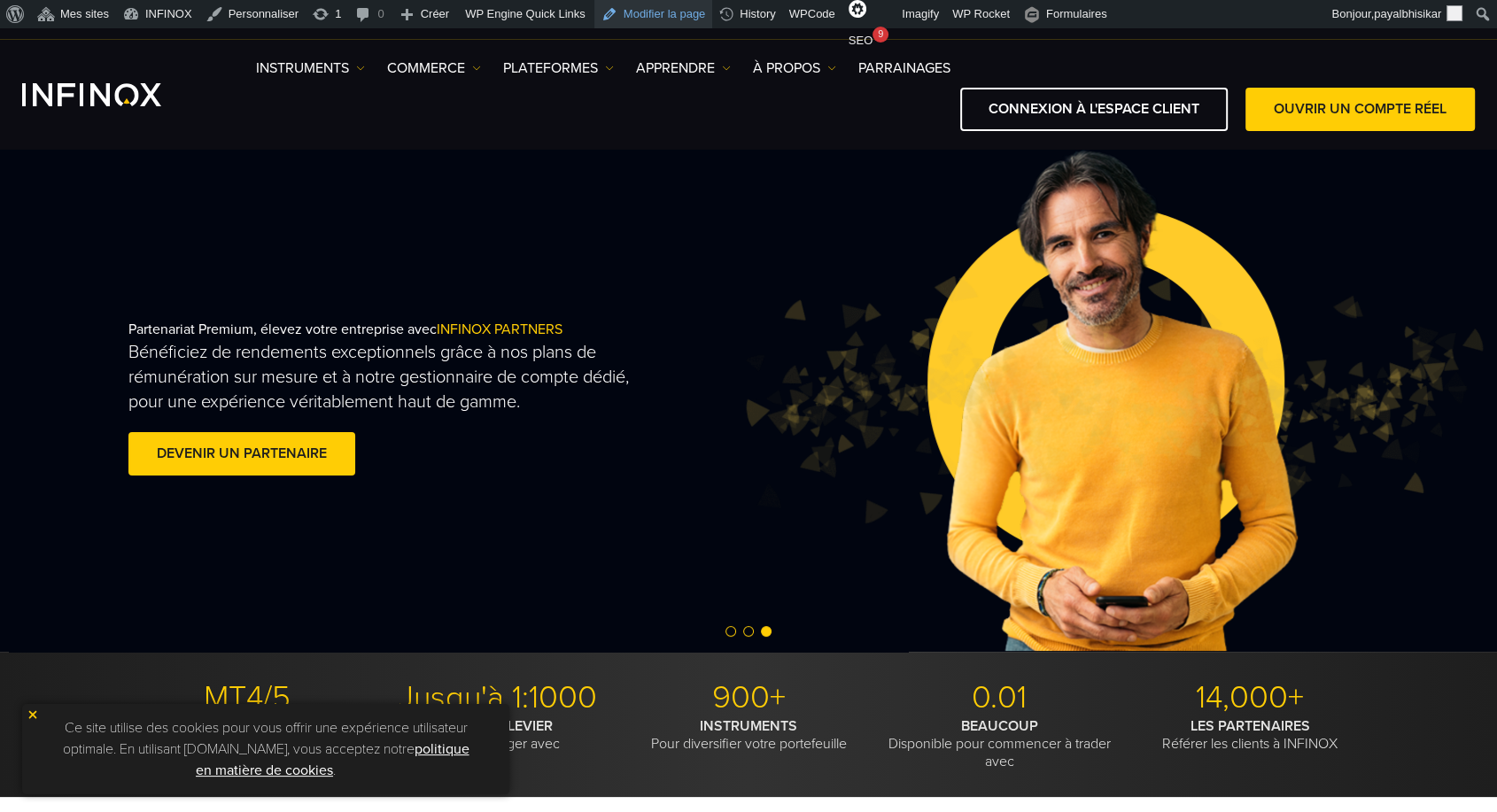
click at [662, 7] on link "Modifier la page" at bounding box center [653, 14] width 119 height 28
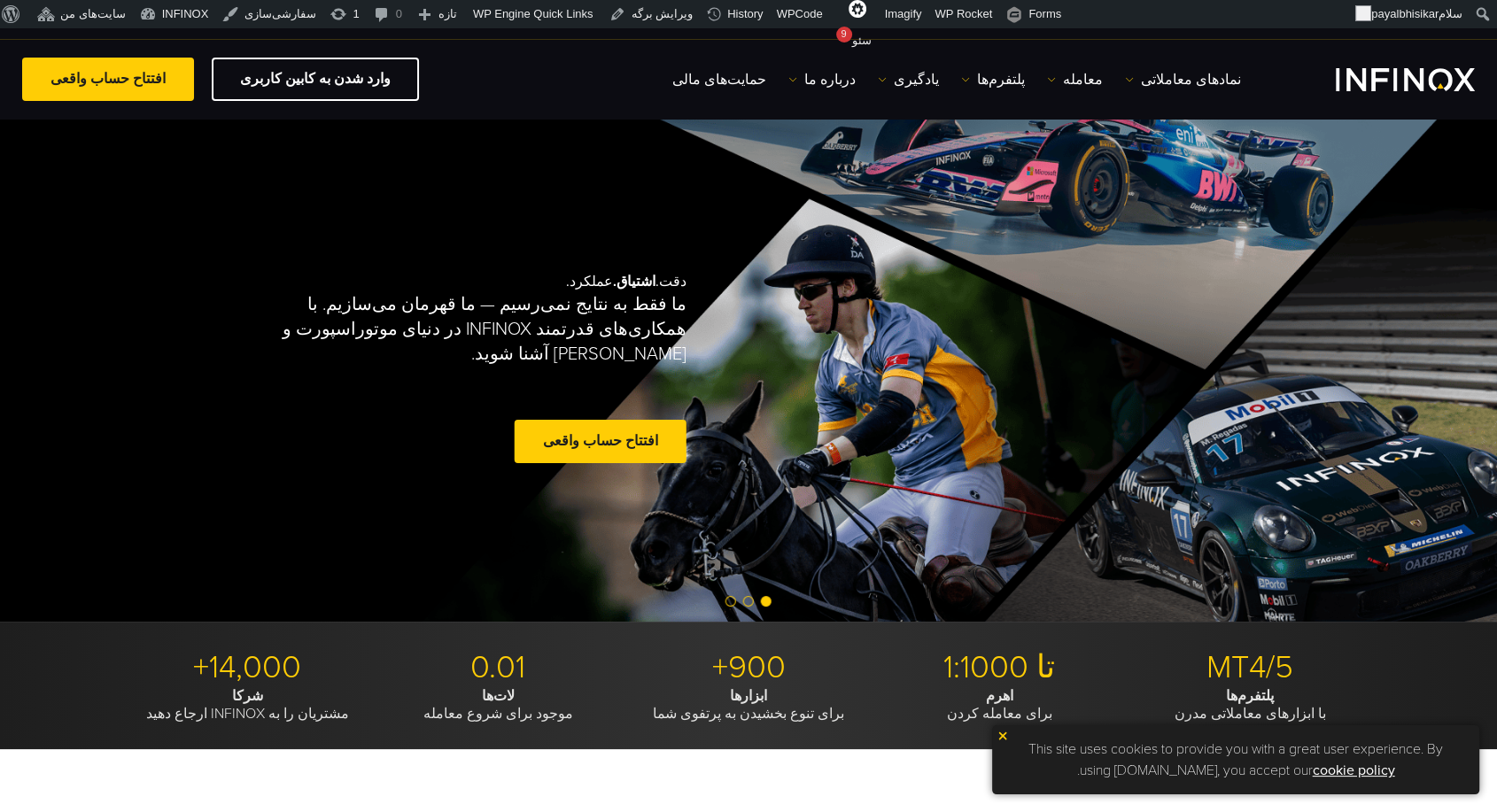
click at [745, 596] on span "Go to slide 2" at bounding box center [748, 601] width 10 height 10
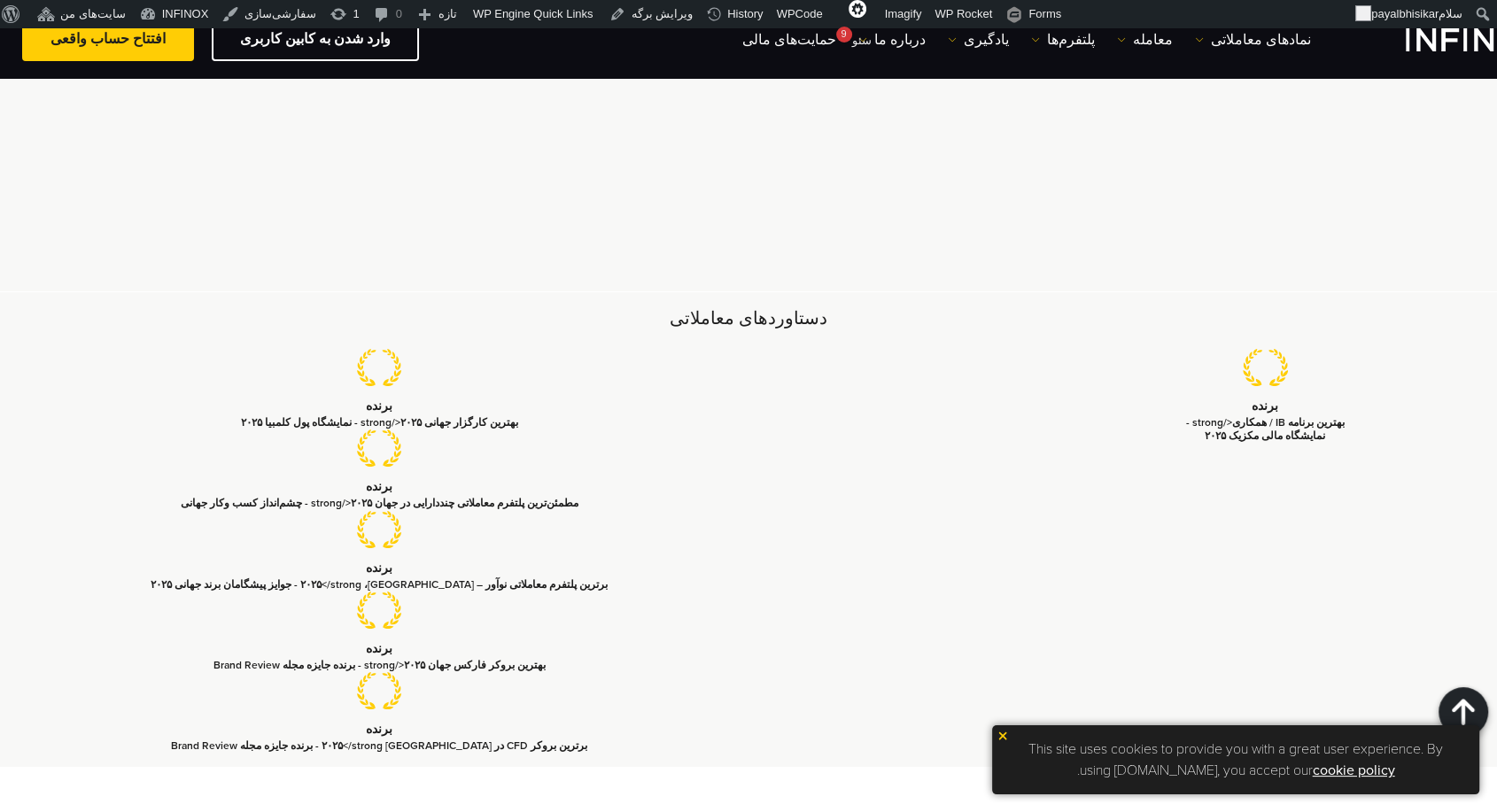
scroll to position [5154, 0]
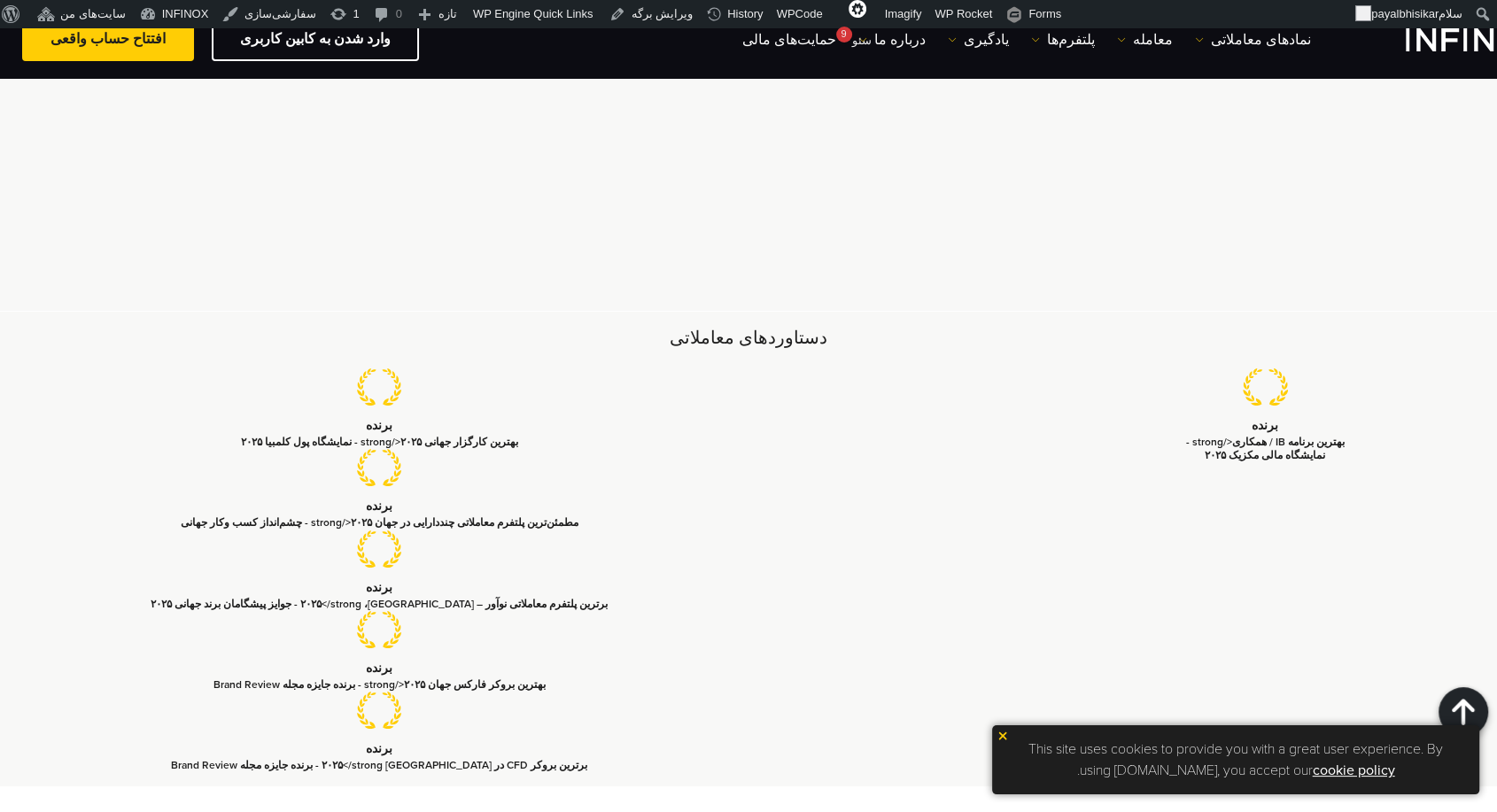
click at [999, 732] on img at bounding box center [1002, 735] width 12 height 12
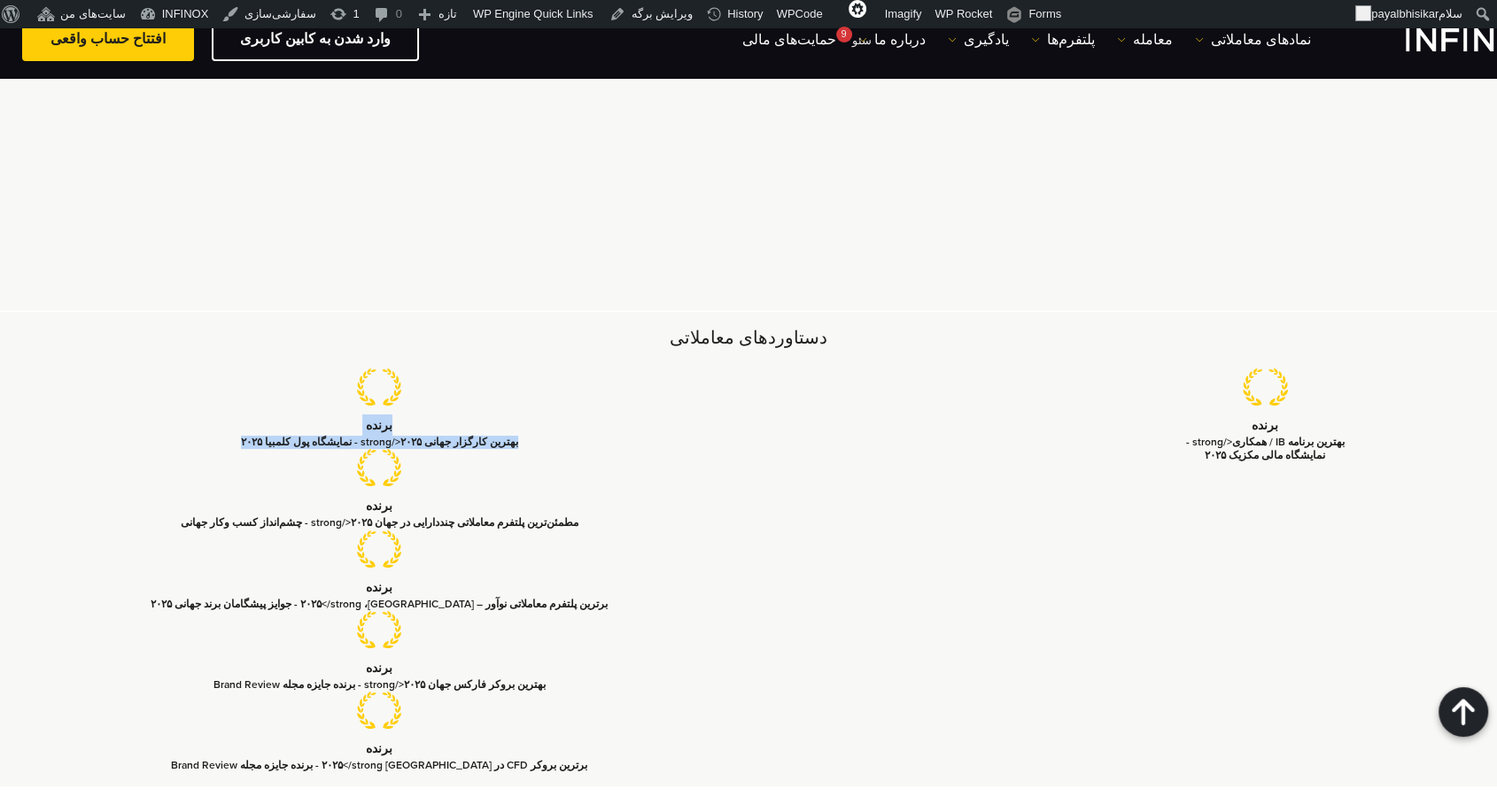
drag, startPoint x: 192, startPoint y: 285, endPoint x: 461, endPoint y: 283, distance: 269.0
click at [461, 369] on li "برنده بهترین کارگزار جهانی ۲۰۲۵</strong - نمایشگاه پول کلمبیا ۲۰۲۵" at bounding box center [379, 409] width 501 height 80
click at [461, 414] on p "برنده" at bounding box center [379, 425] width 458 height 22
click at [1042, 326] on h2 "دستاوردهای معاملاتی" at bounding box center [748, 338] width 1241 height 25
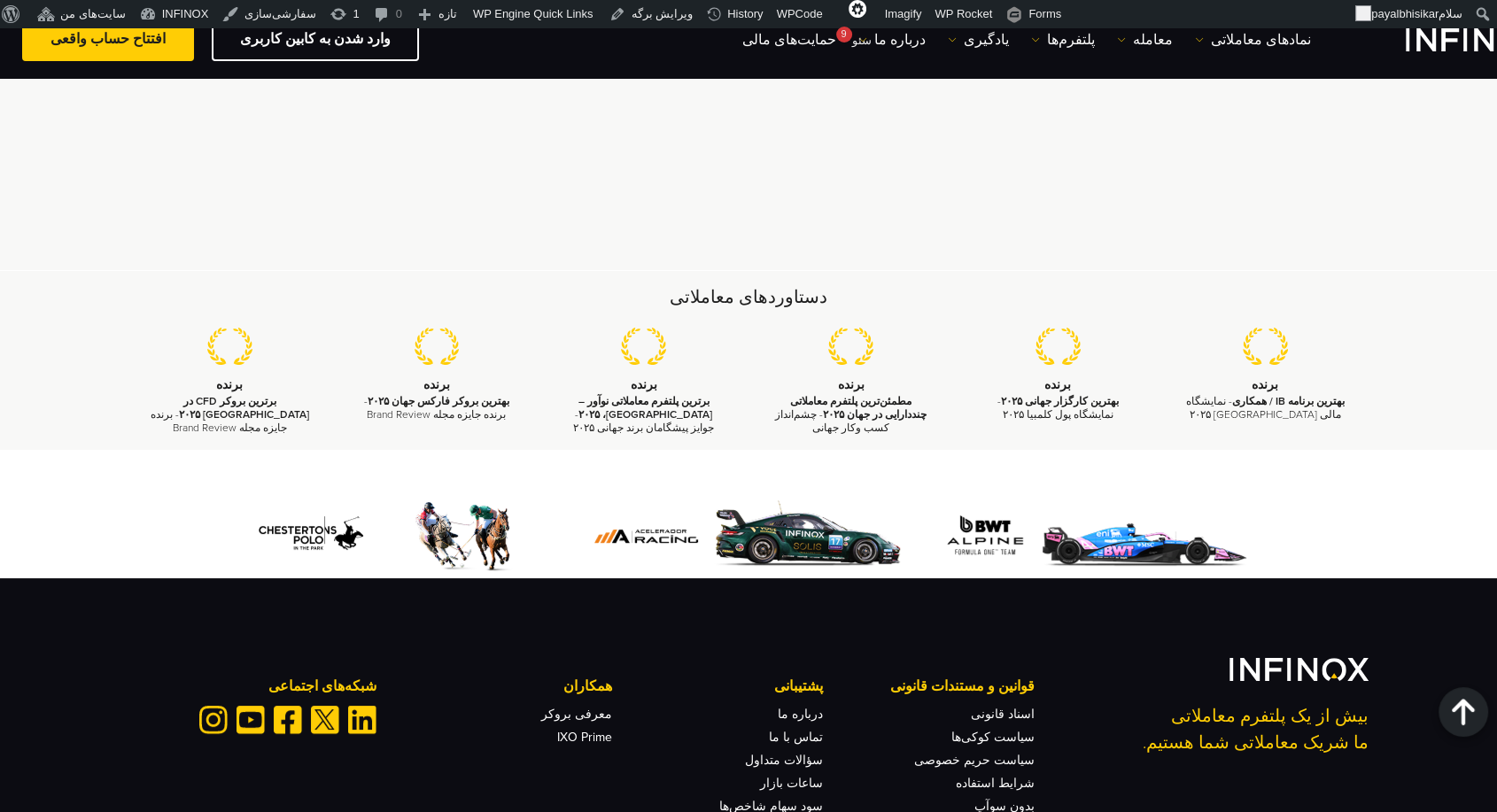
scroll to position [5189, 0]
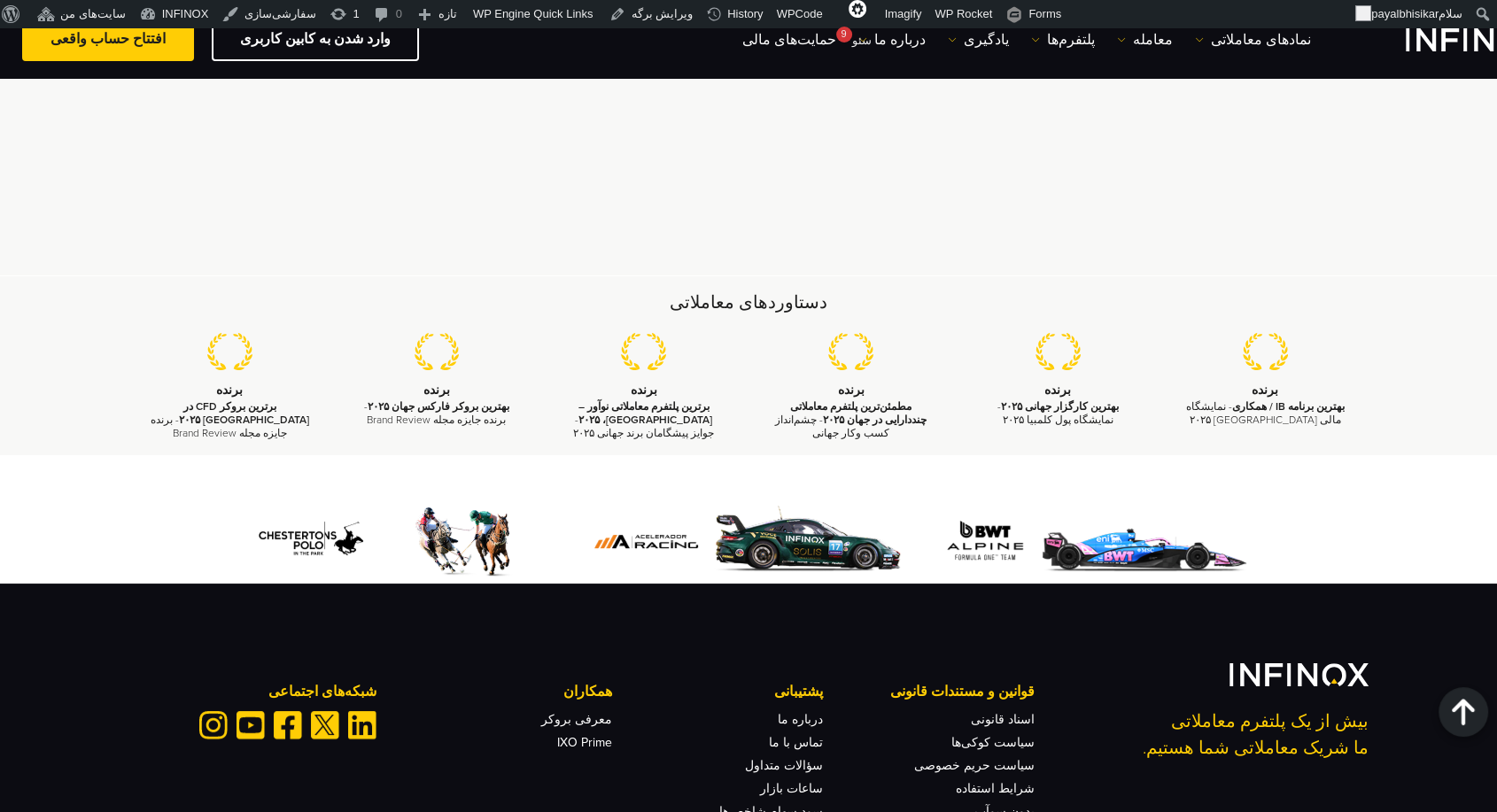
click at [1413, 276] on div "دستاوردهای معاملاتی برنده بهترین برنامه IB / همکاری - نمایشگاه مالی مکزیک ۲۰۲۵ …" at bounding box center [748, 365] width 1497 height 179
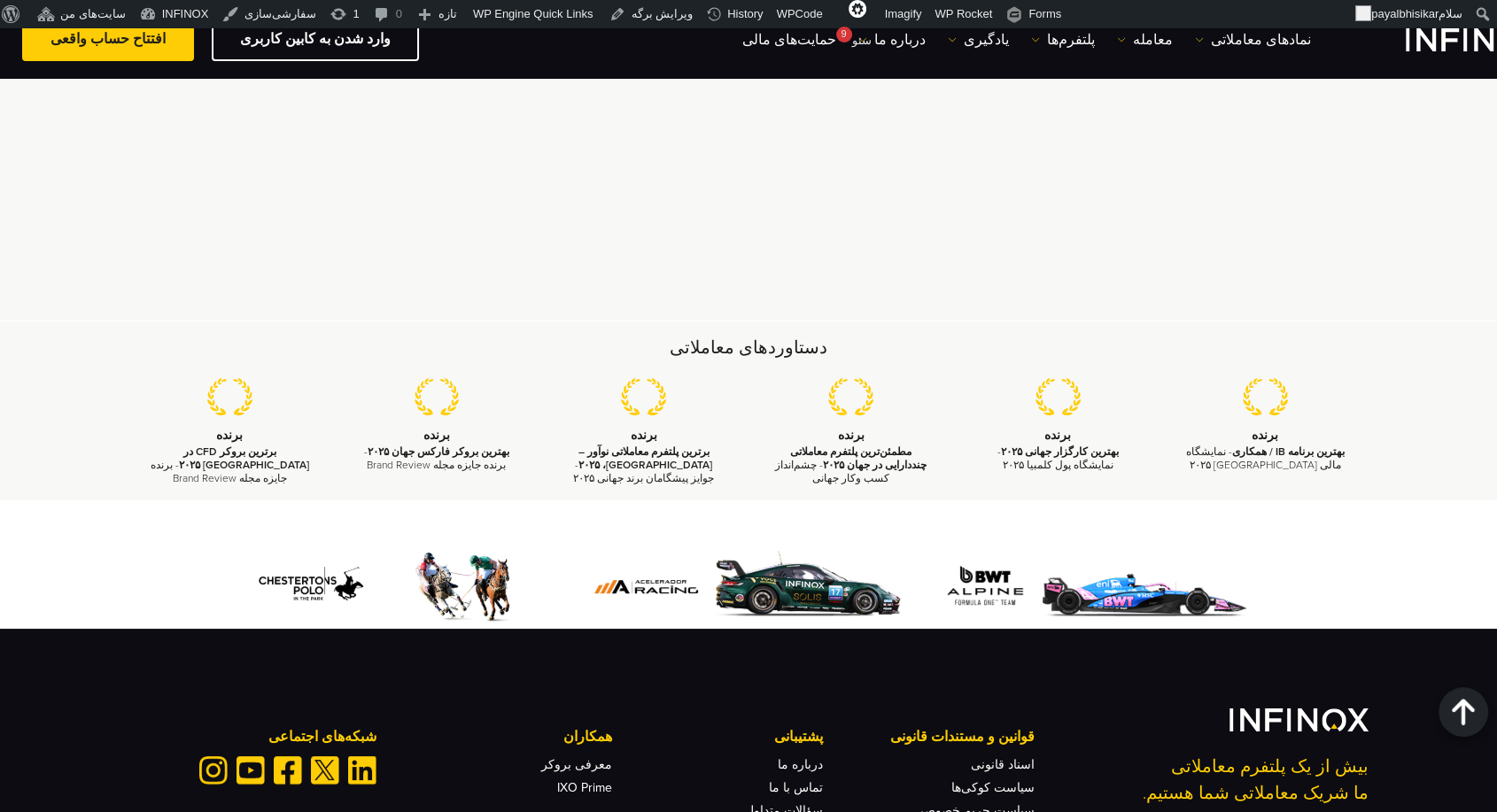
scroll to position [5146, 0]
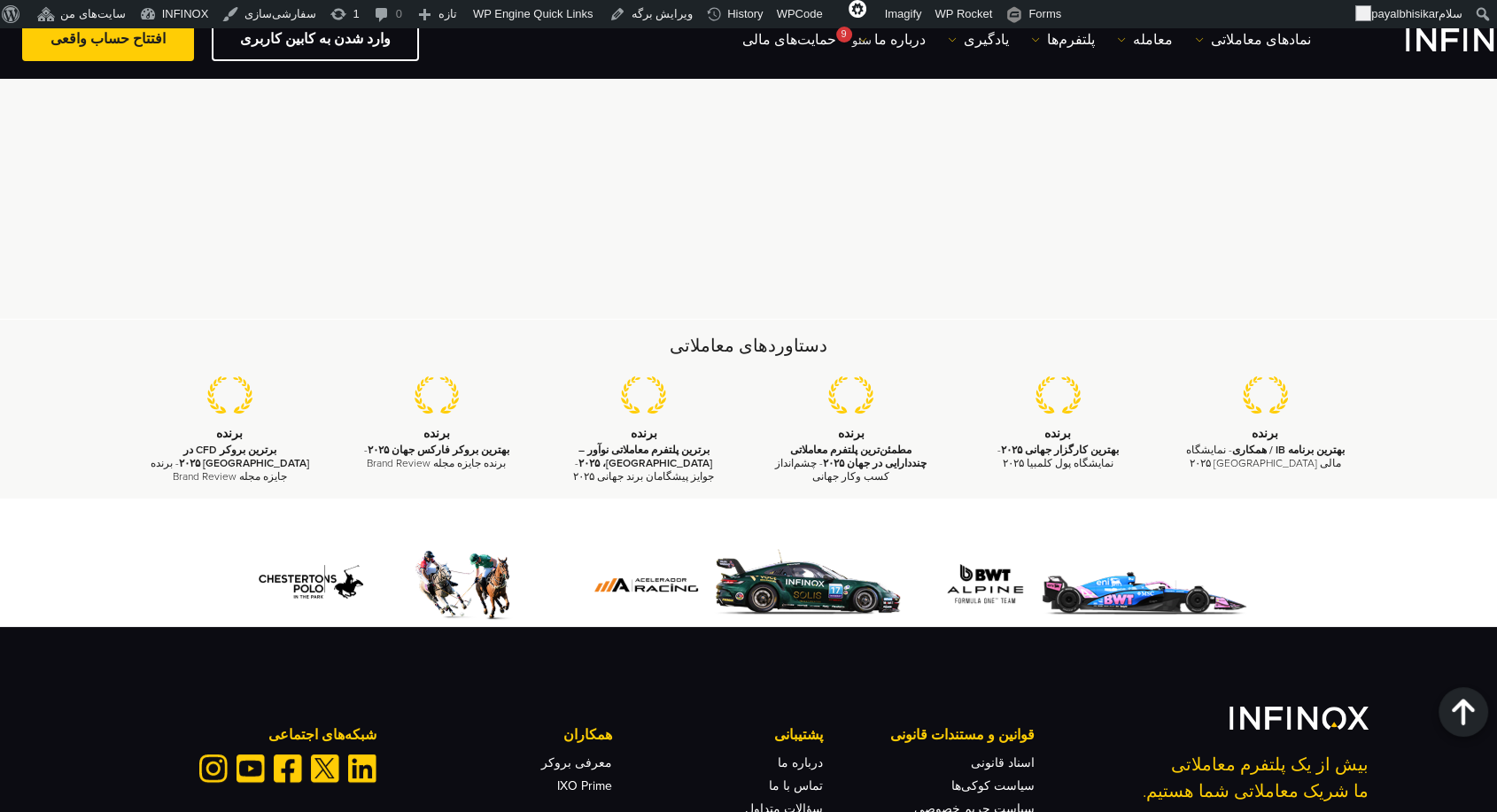
click at [1410, 320] on div "دستاوردهای معاملاتی برنده بهترین برنامه IB / همکاری - نمایشگاه مالی مکزیک ۲۰۲۵ …" at bounding box center [748, 409] width 1497 height 179
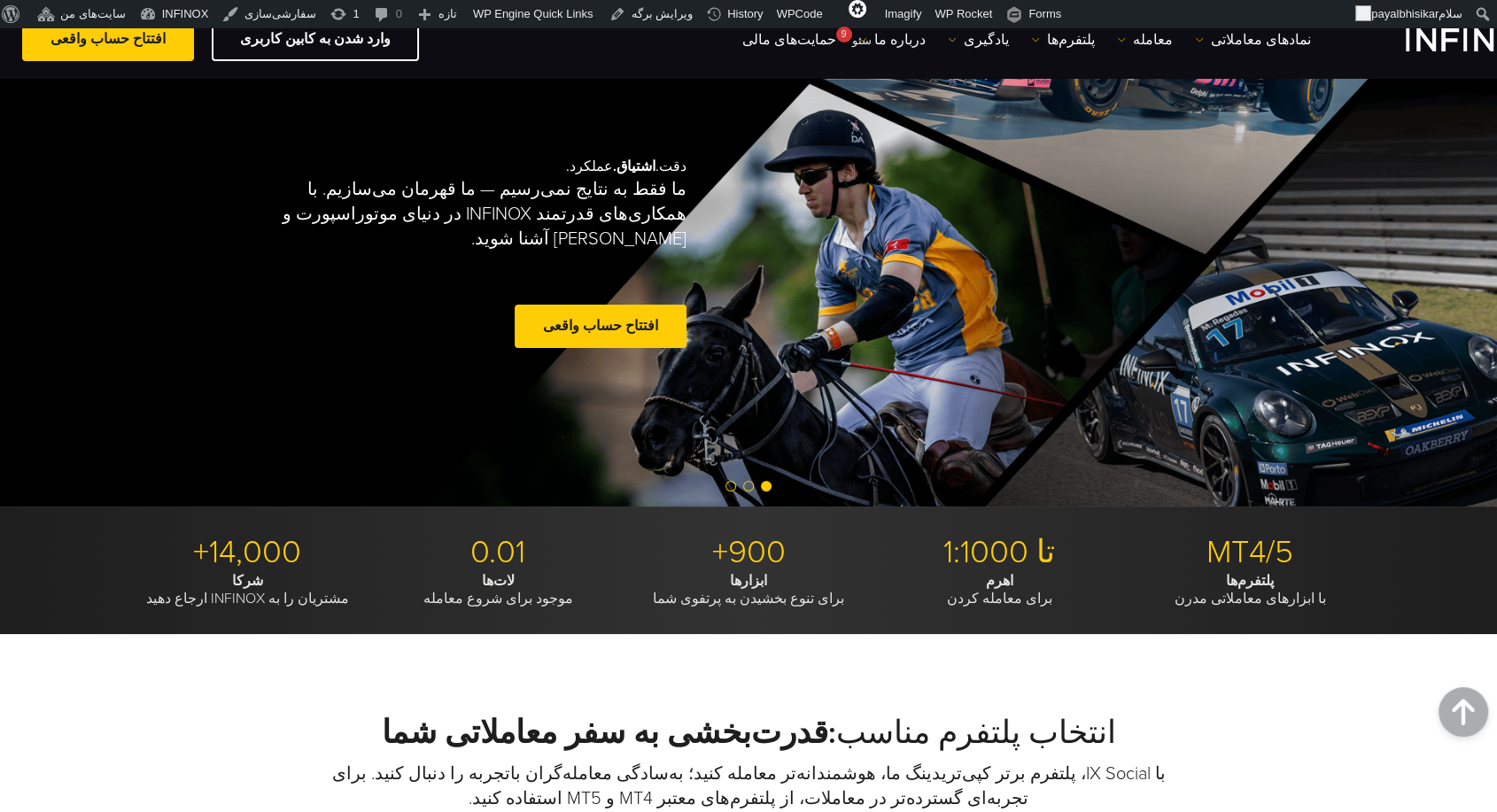
scroll to position [0, 0]
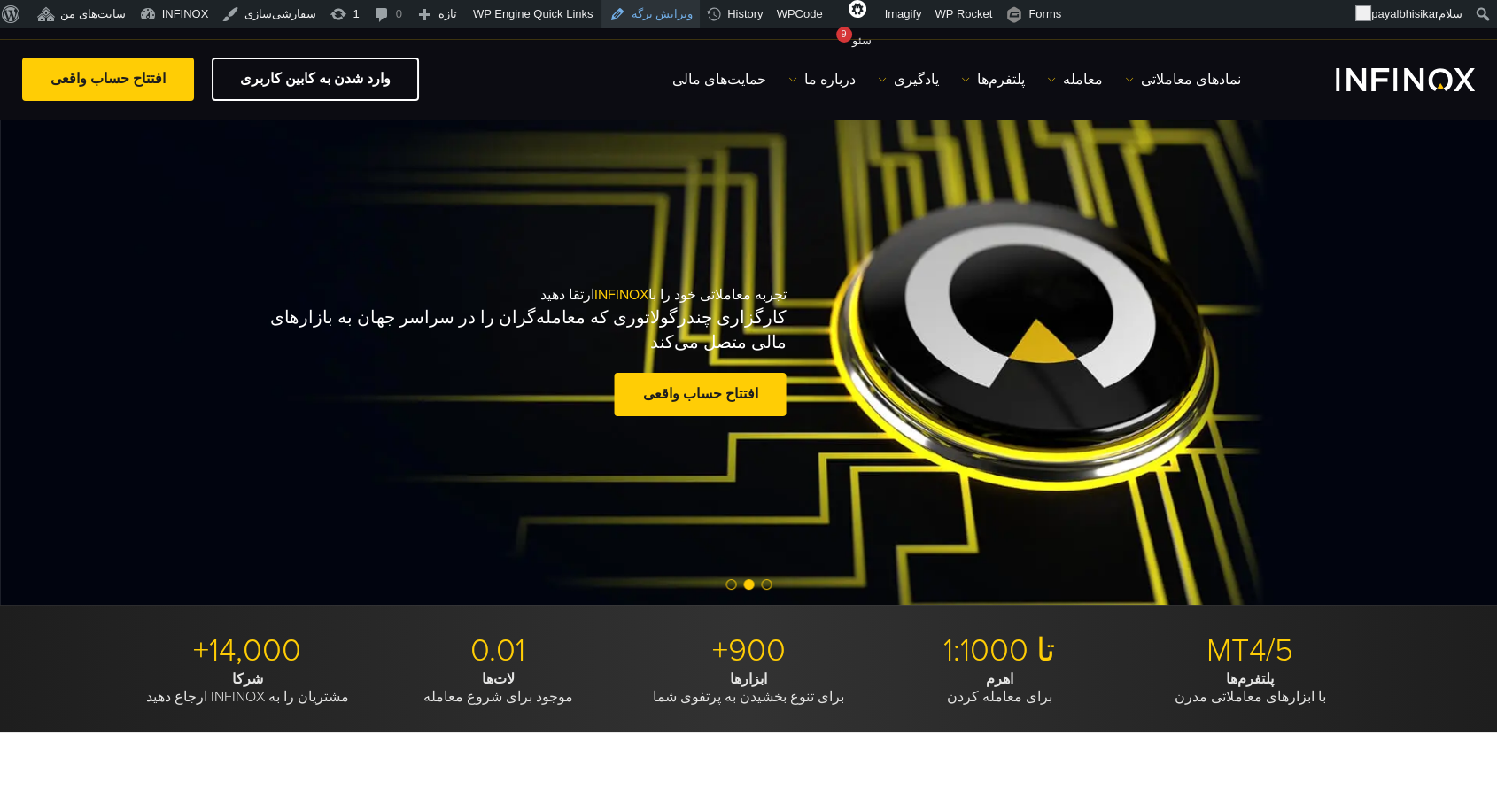
click at [619, 12] on link "ویرایش برگه" at bounding box center [650, 14] width 98 height 28
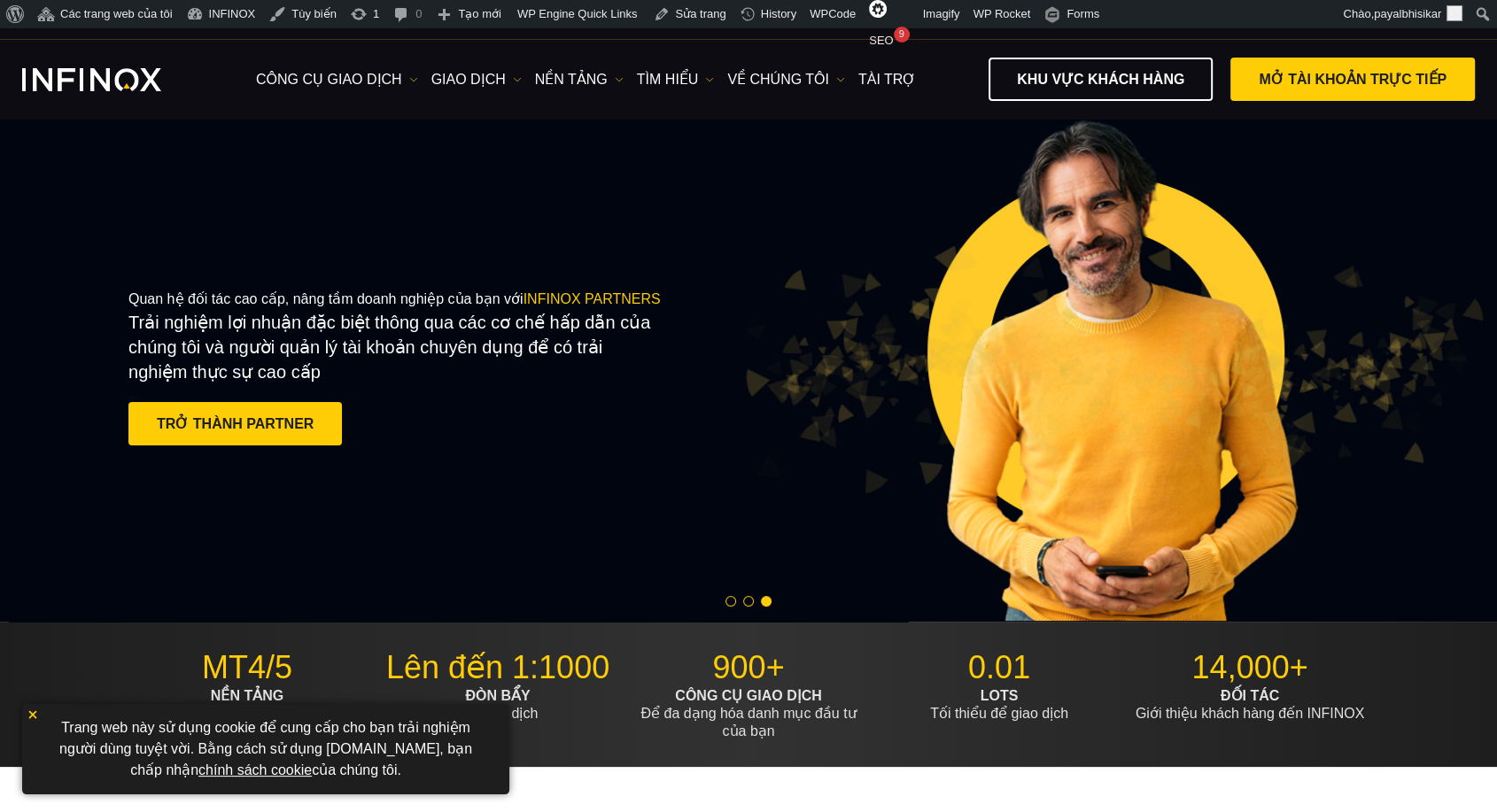
click at [786, 317] on img at bounding box center [1112, 370] width 746 height 248
drag, startPoint x: 0, startPoint y: 0, endPoint x: 786, endPoint y: 317, distance: 847.5
click at [786, 317] on img at bounding box center [1112, 370] width 746 height 248
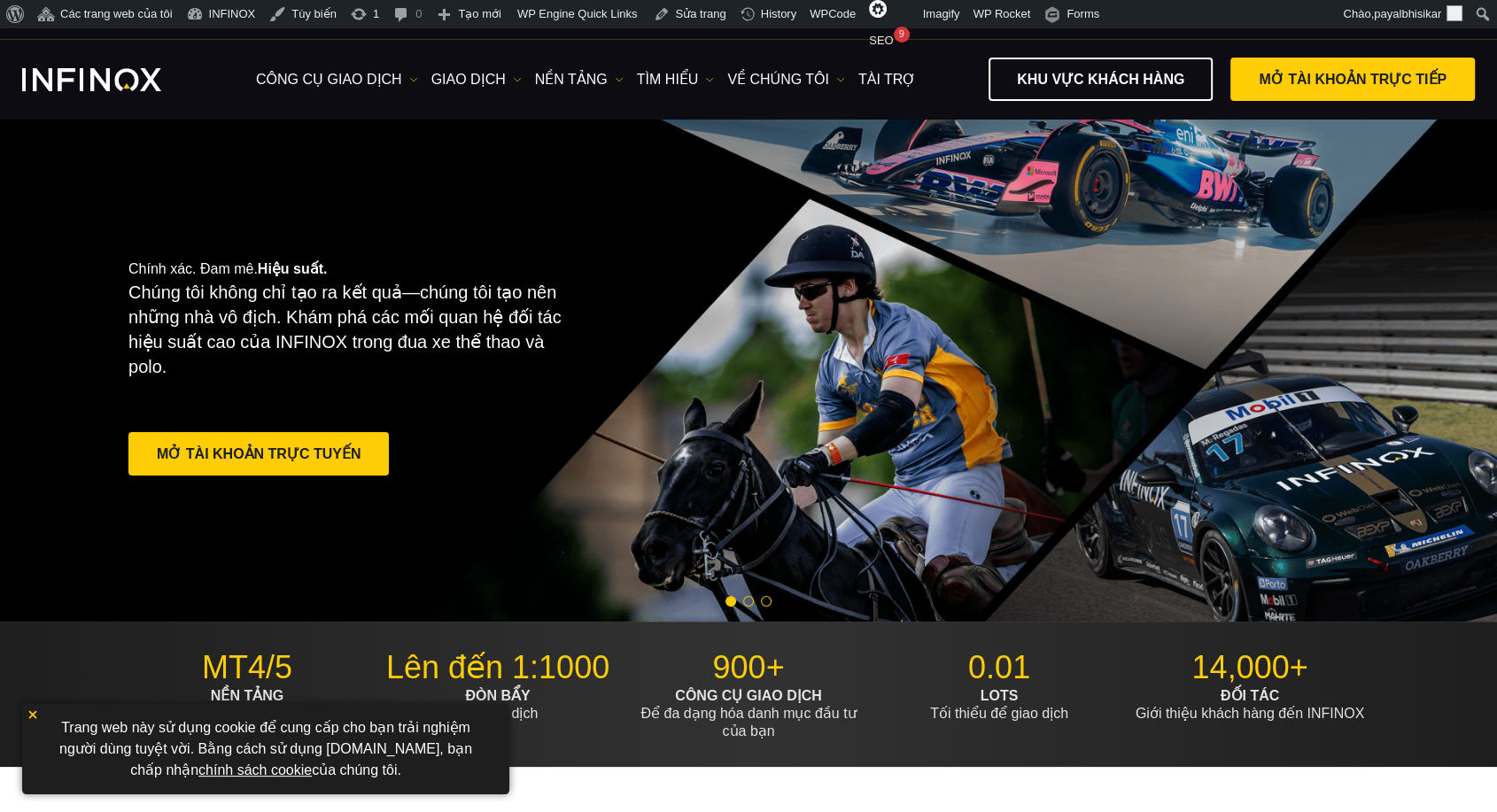
click at [979, 264] on div "Chính xác. Đam mê. Hiệu suất. Chúng tôi không chỉ tạo ra kết quả—chúng tôi tạo …" at bounding box center [748, 370] width 1276 height 503
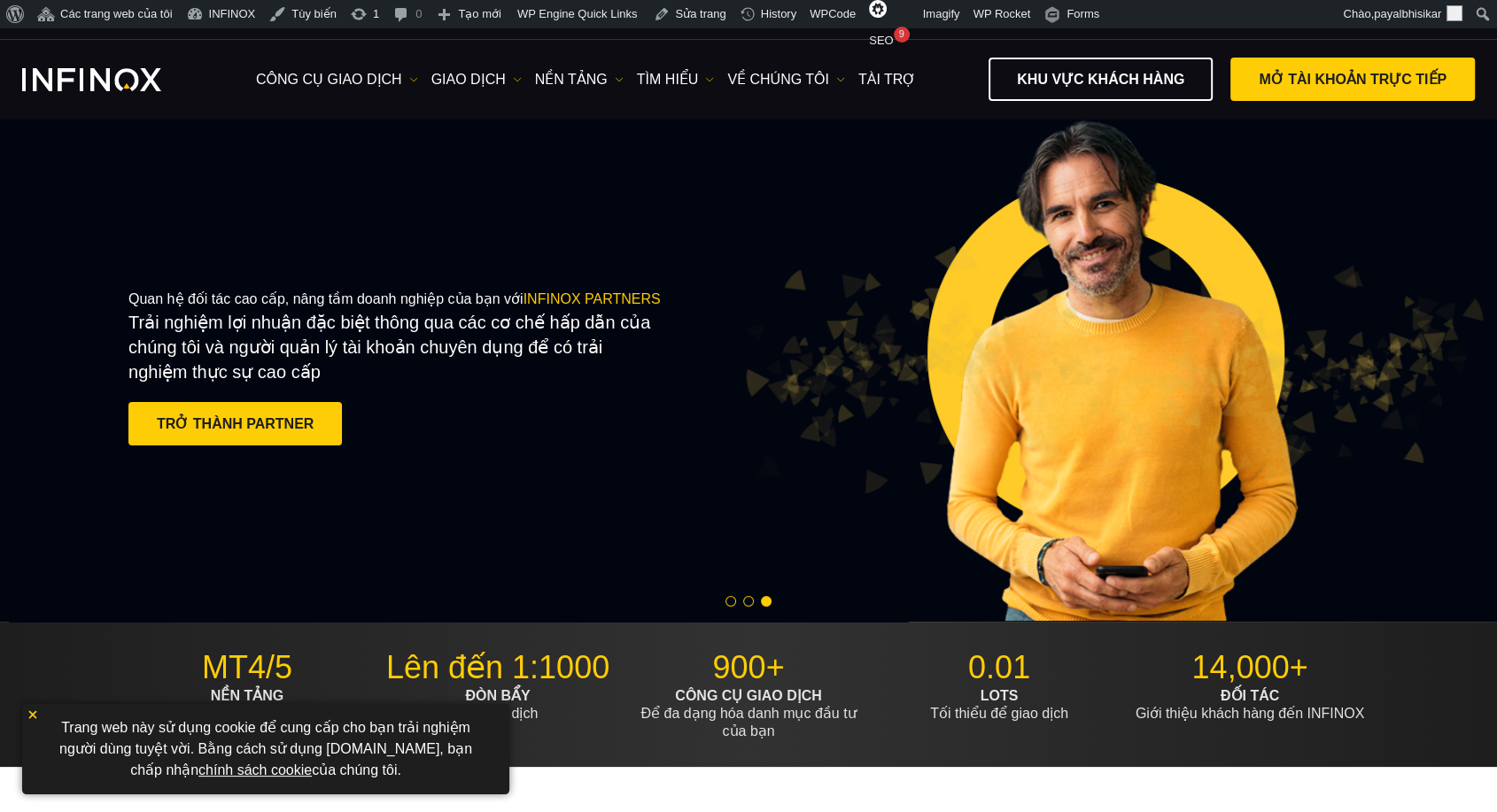
click at [979, 264] on img at bounding box center [1112, 370] width 746 height 248
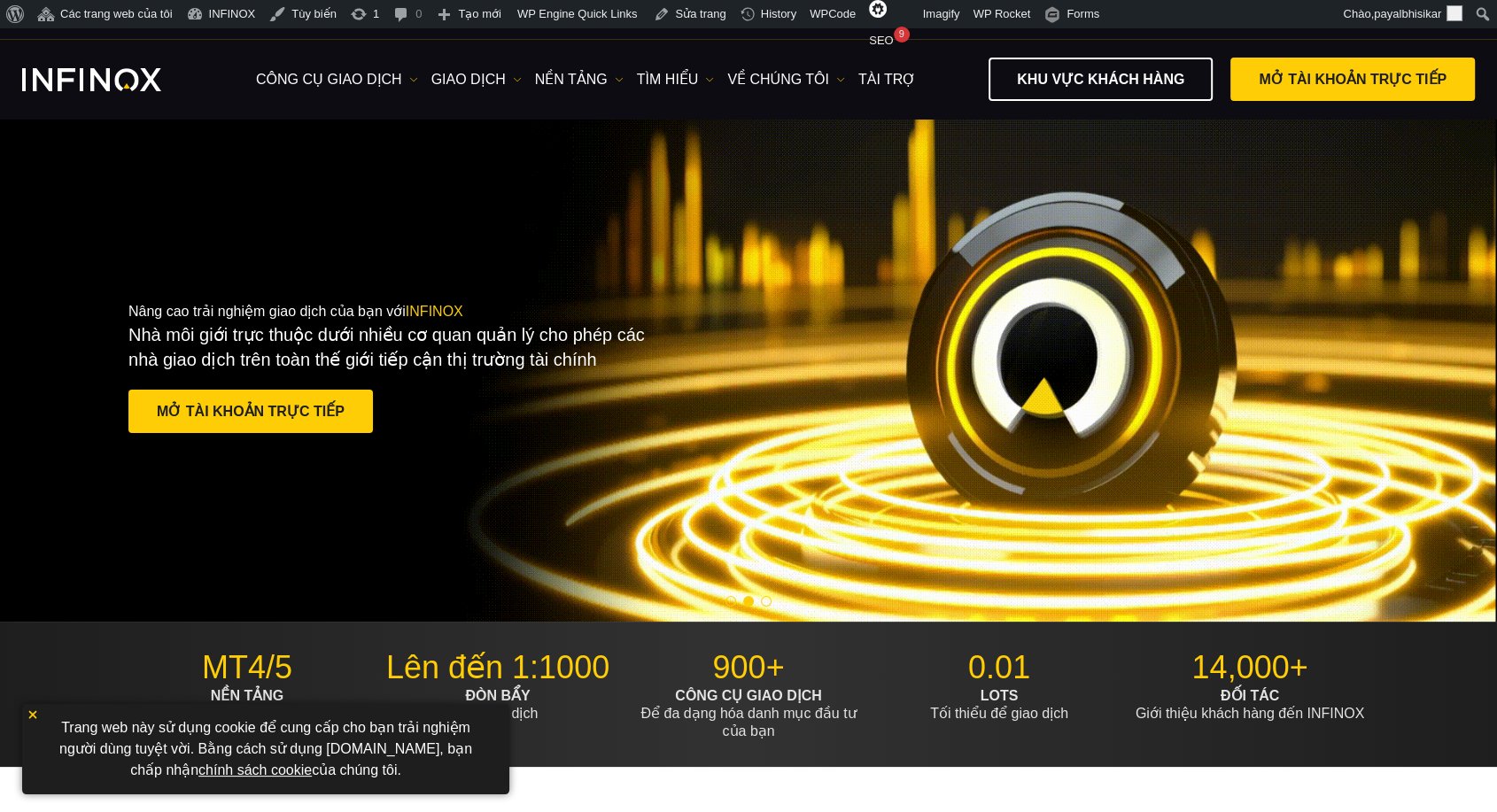
click at [989, 313] on div "Nâng cao trải nghiệm giao dịch của bạn với INFINOX Nhà môi giới trực thuộc dưới…" at bounding box center [748, 370] width 1276 height 192
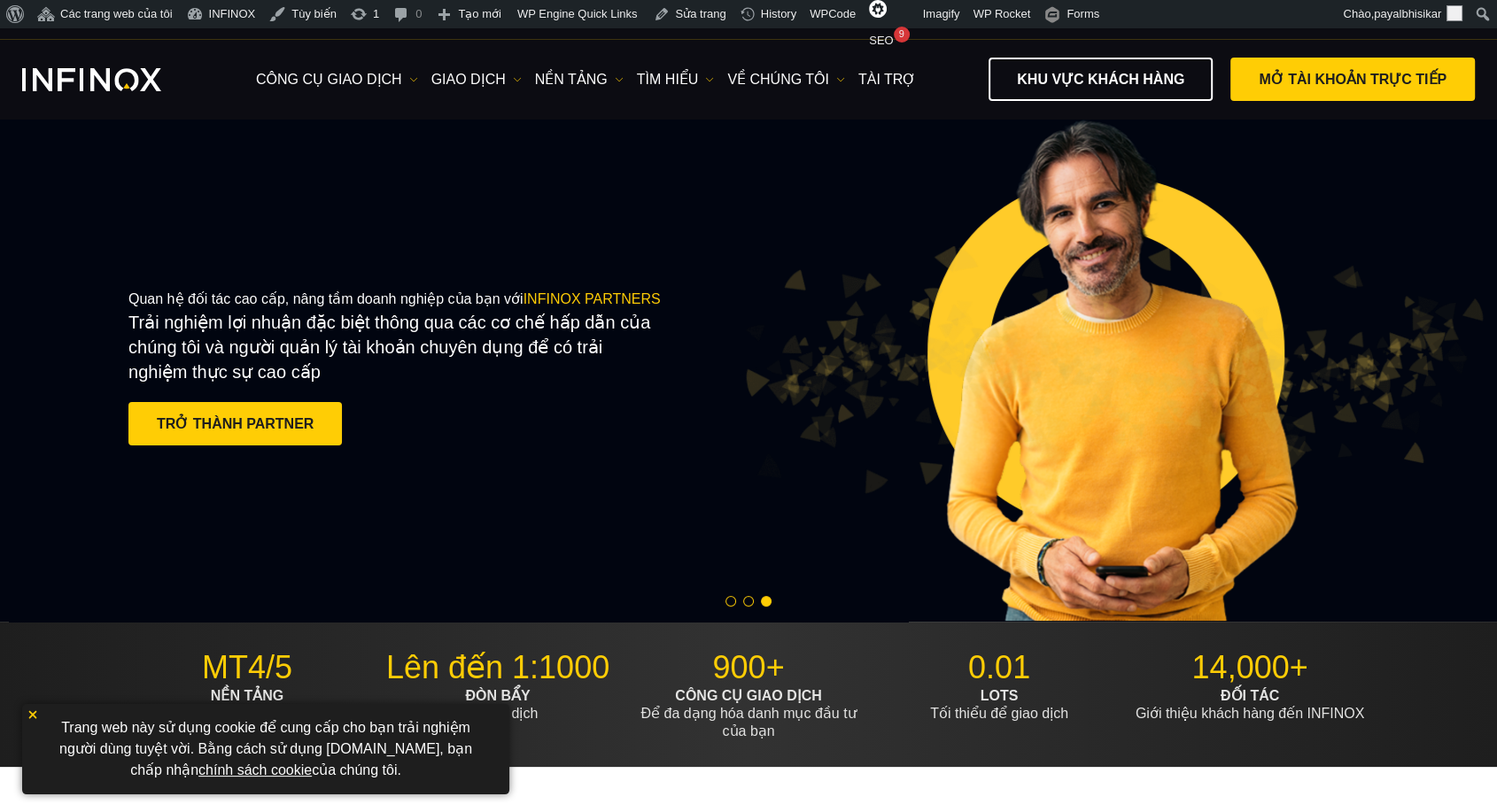
click at [989, 313] on img at bounding box center [1112, 370] width 746 height 248
